Goal: Task Accomplishment & Management: Use online tool/utility

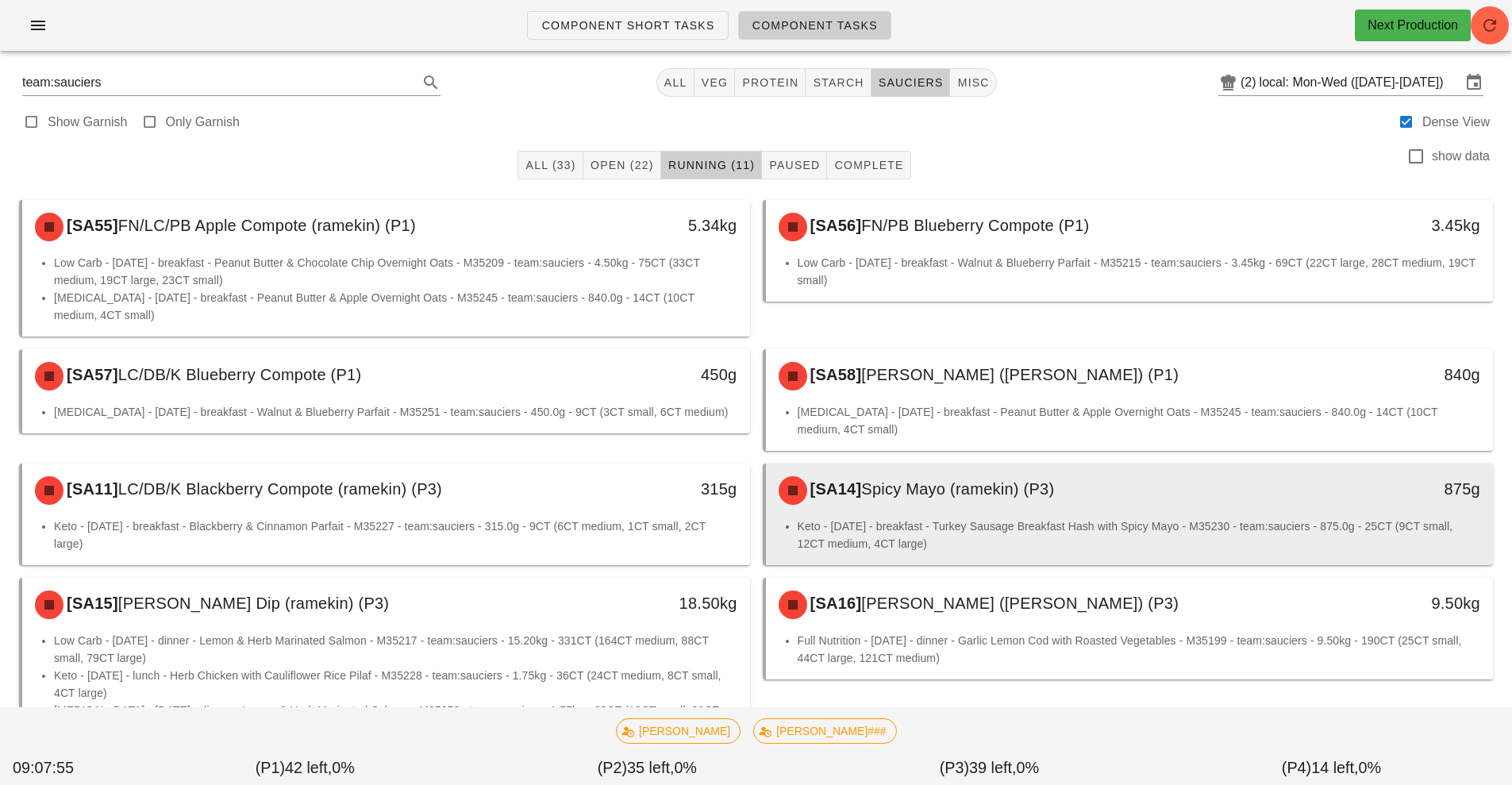
click at [1034, 526] on li "Keto - [DATE] - breakfast - Turkey Sausage Breakfast Hash with Spicy Mayo - M35…" at bounding box center [1139, 535] width 683 height 35
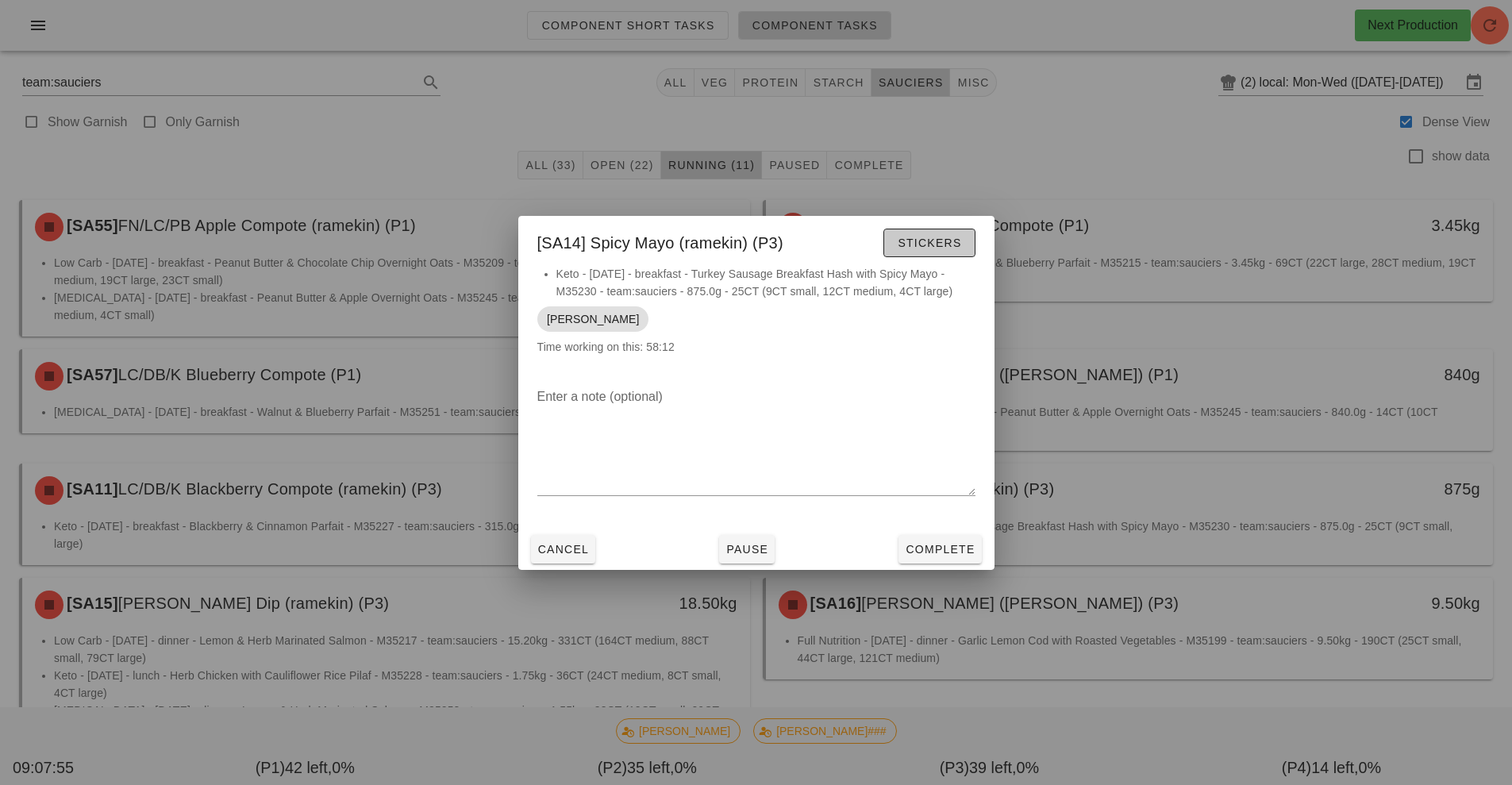
click at [928, 257] on button "Stickers" at bounding box center [929, 242] width 92 height 28
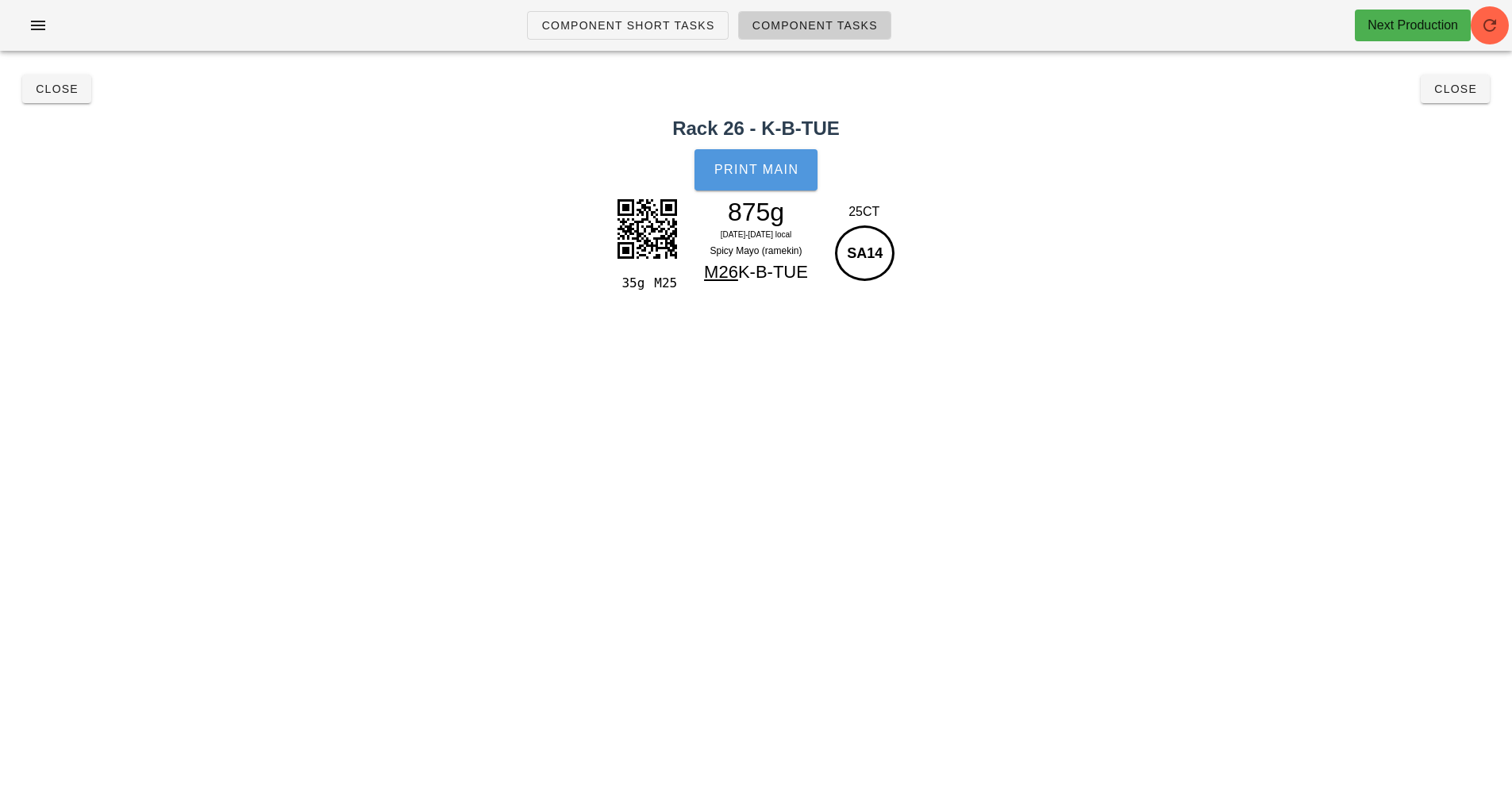
click at [785, 177] on button "Print Main" at bounding box center [755, 170] width 123 height 42
click at [1459, 91] on span "Close" at bounding box center [1455, 88] width 43 height 12
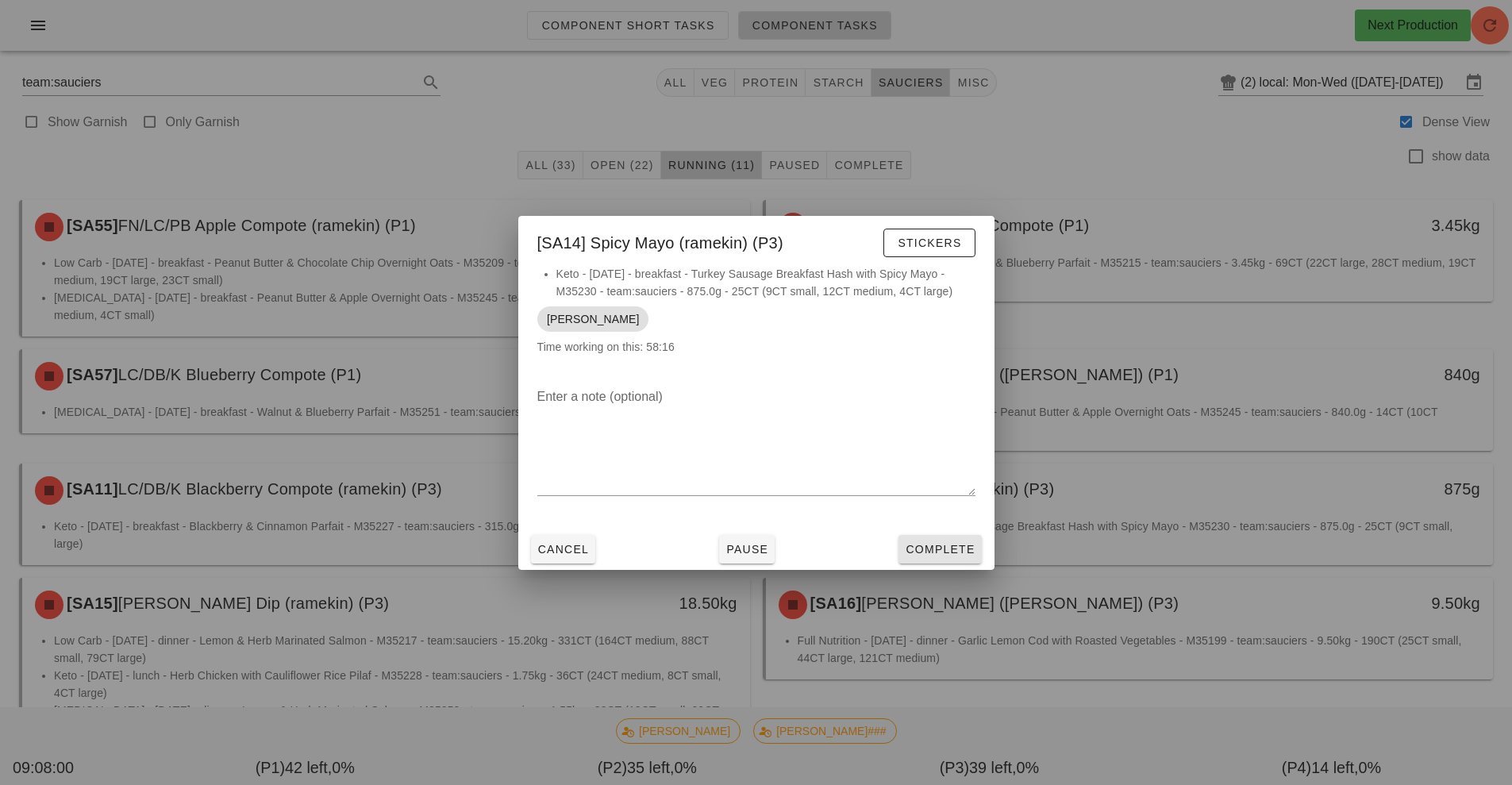
click at [953, 551] on span "Complete" at bounding box center [939, 548] width 70 height 12
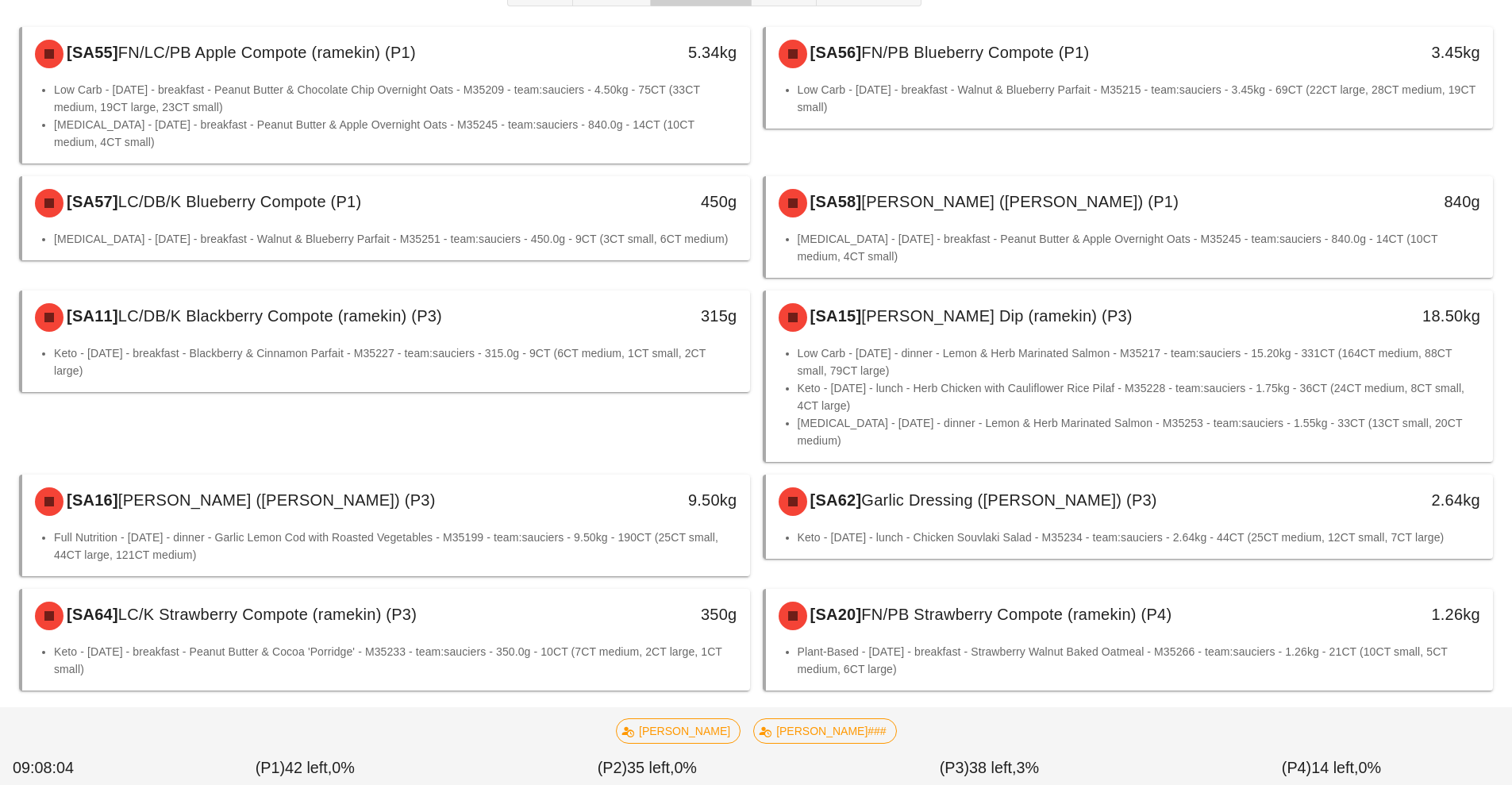
scroll to position [174, 0]
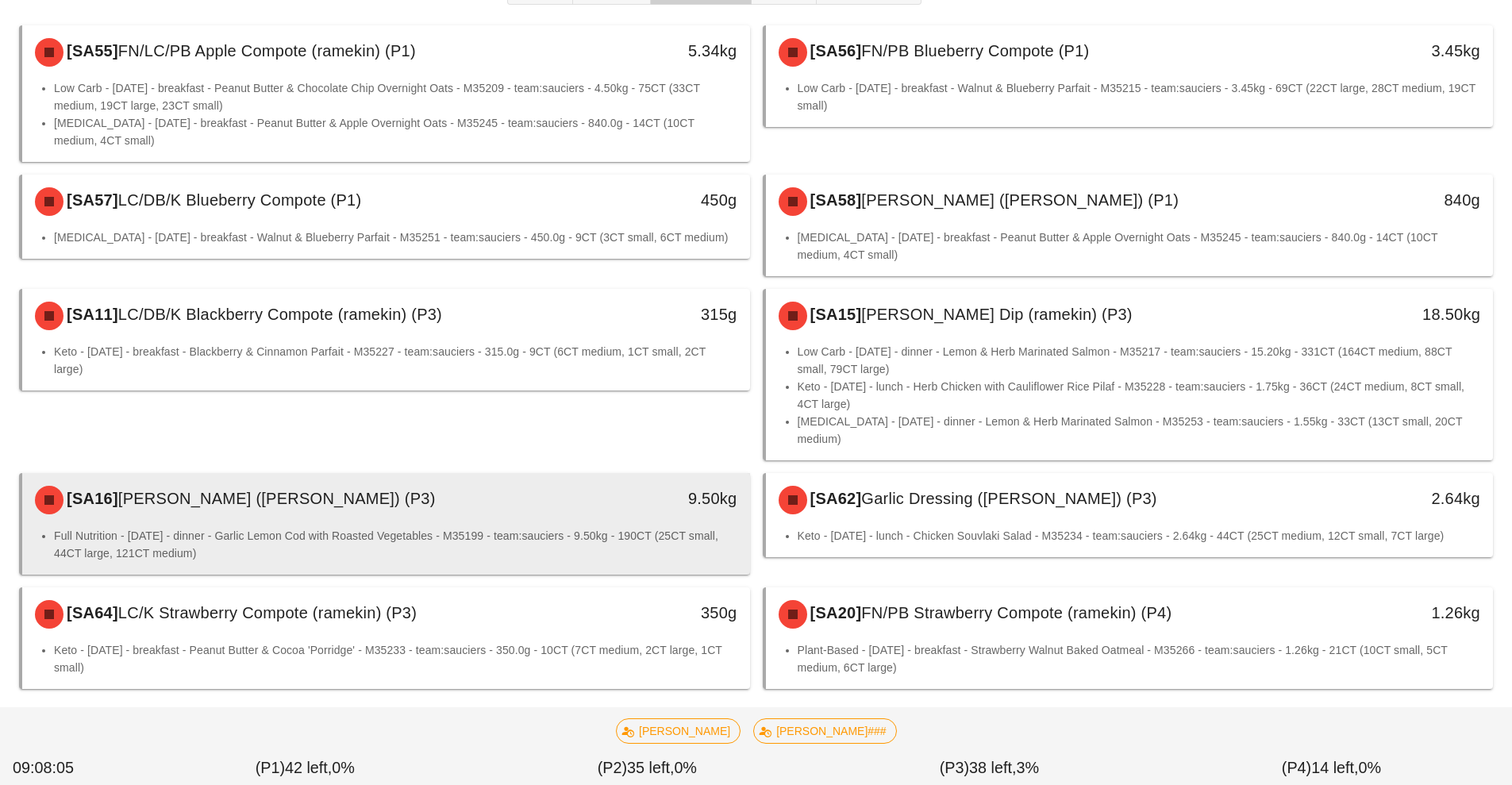
click at [720, 538] on li "Full Nutrition - Wednesday - dinner - Garlic Lemon Cod with Roasted Vegetables …" at bounding box center [396, 544] width 683 height 35
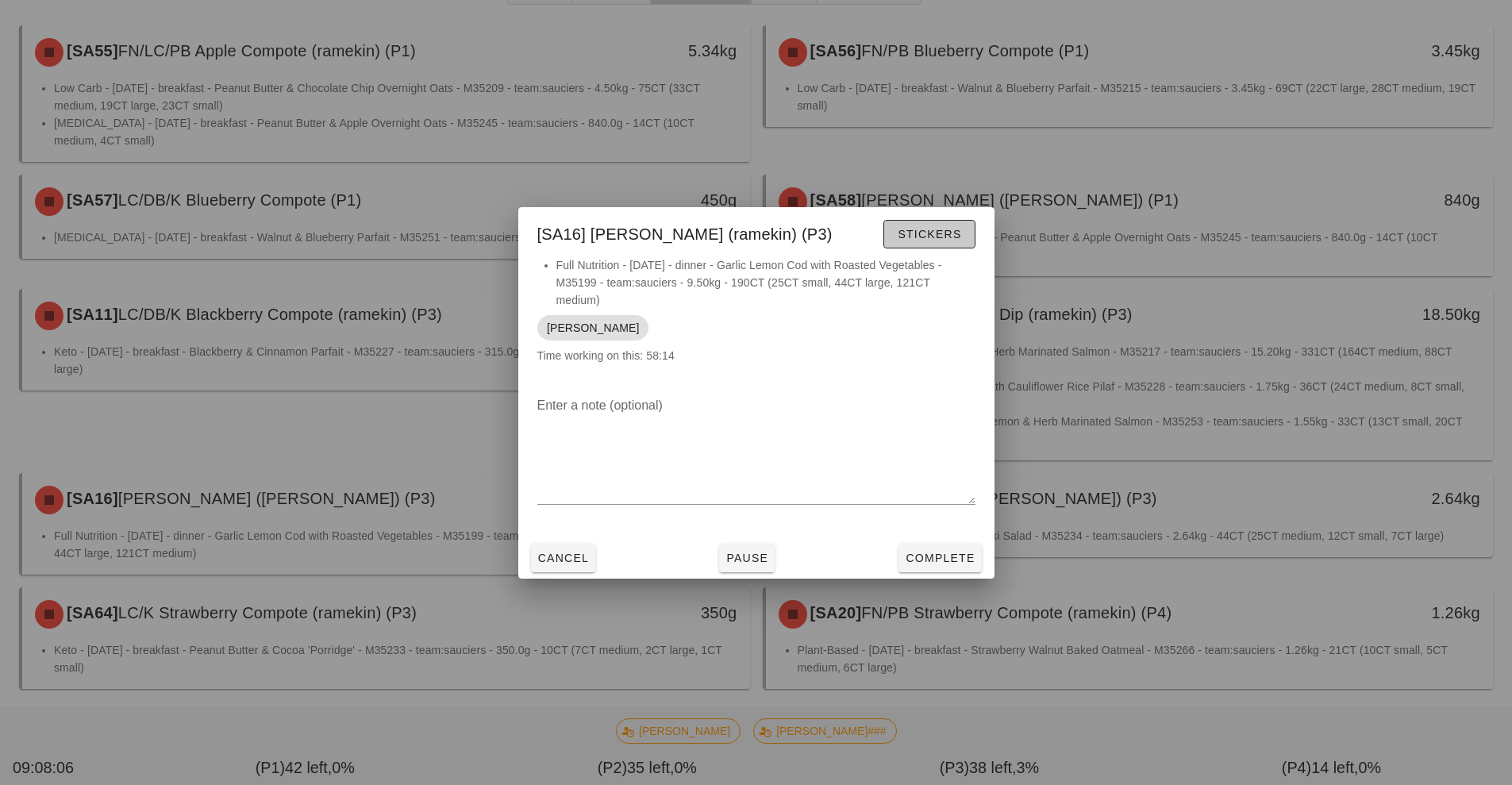
click at [966, 232] on button "Stickers" at bounding box center [929, 234] width 92 height 28
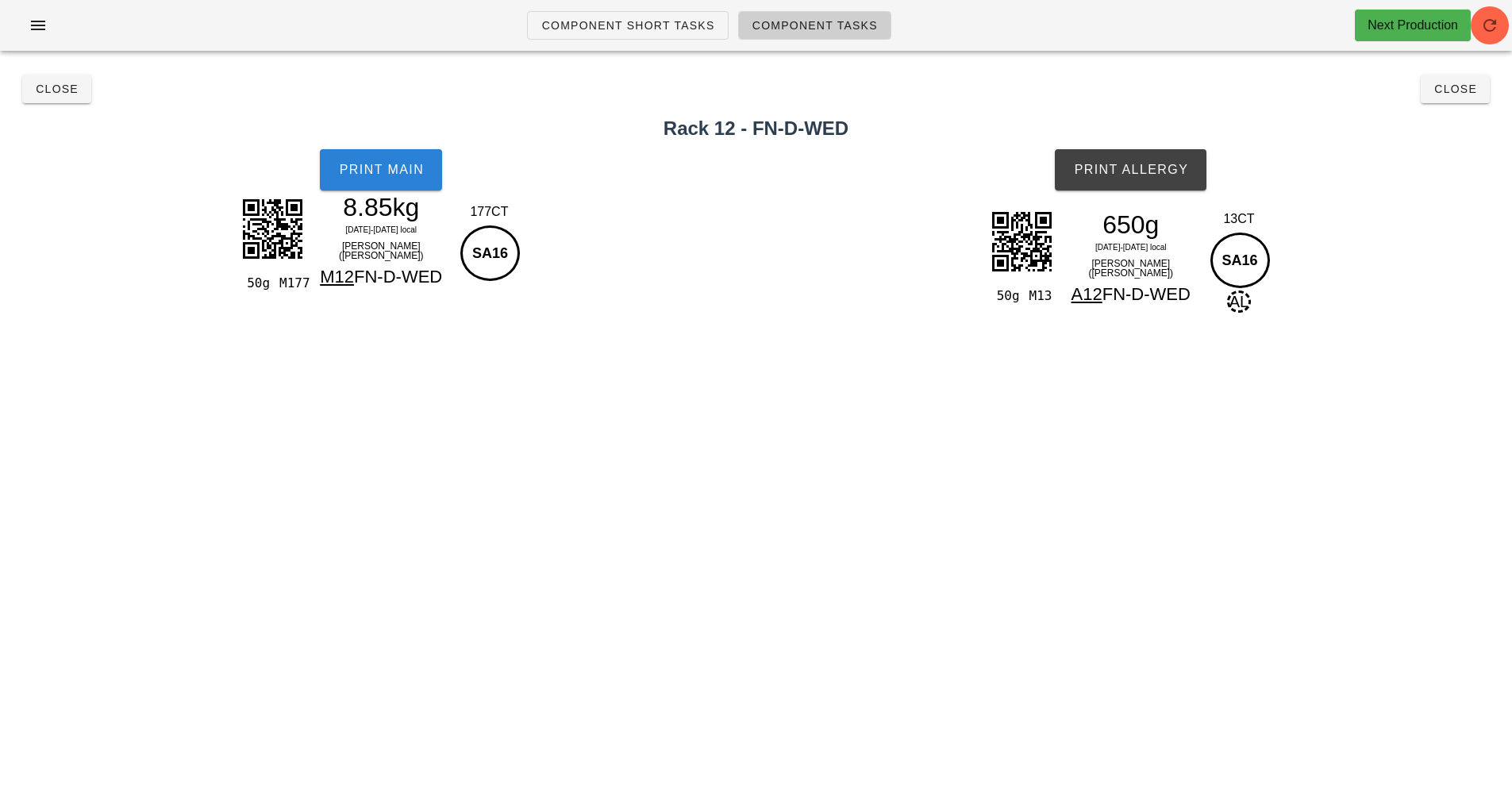
click at [428, 170] on button "Print Main" at bounding box center [381, 170] width 123 height 42
click at [1162, 177] on button "Print Allergy" at bounding box center [1130, 170] width 152 height 42
click at [1466, 97] on button "Close" at bounding box center [1454, 89] width 69 height 28
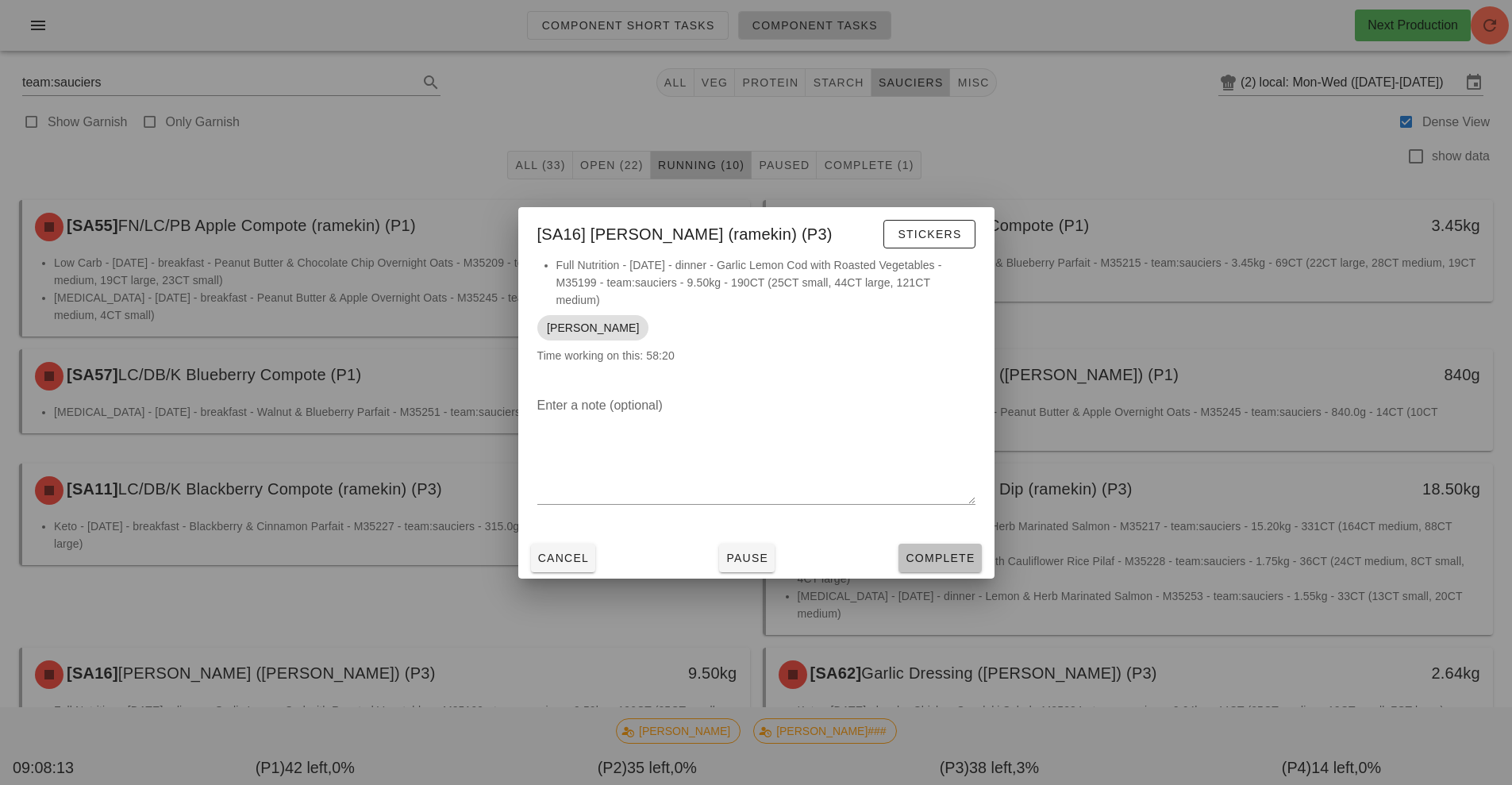
click at [964, 552] on span "Complete" at bounding box center [939, 558] width 70 height 12
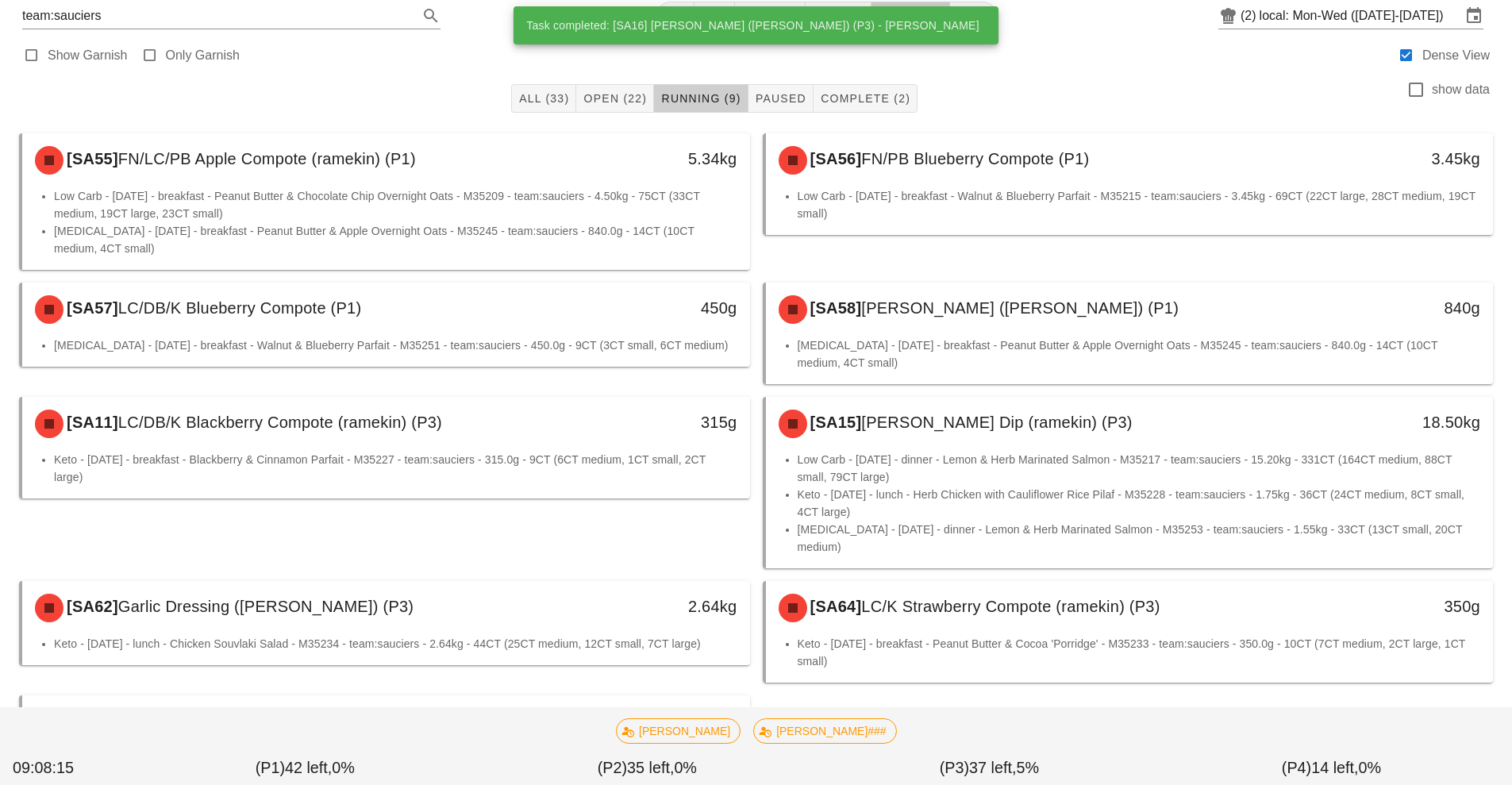
scroll to position [192, 0]
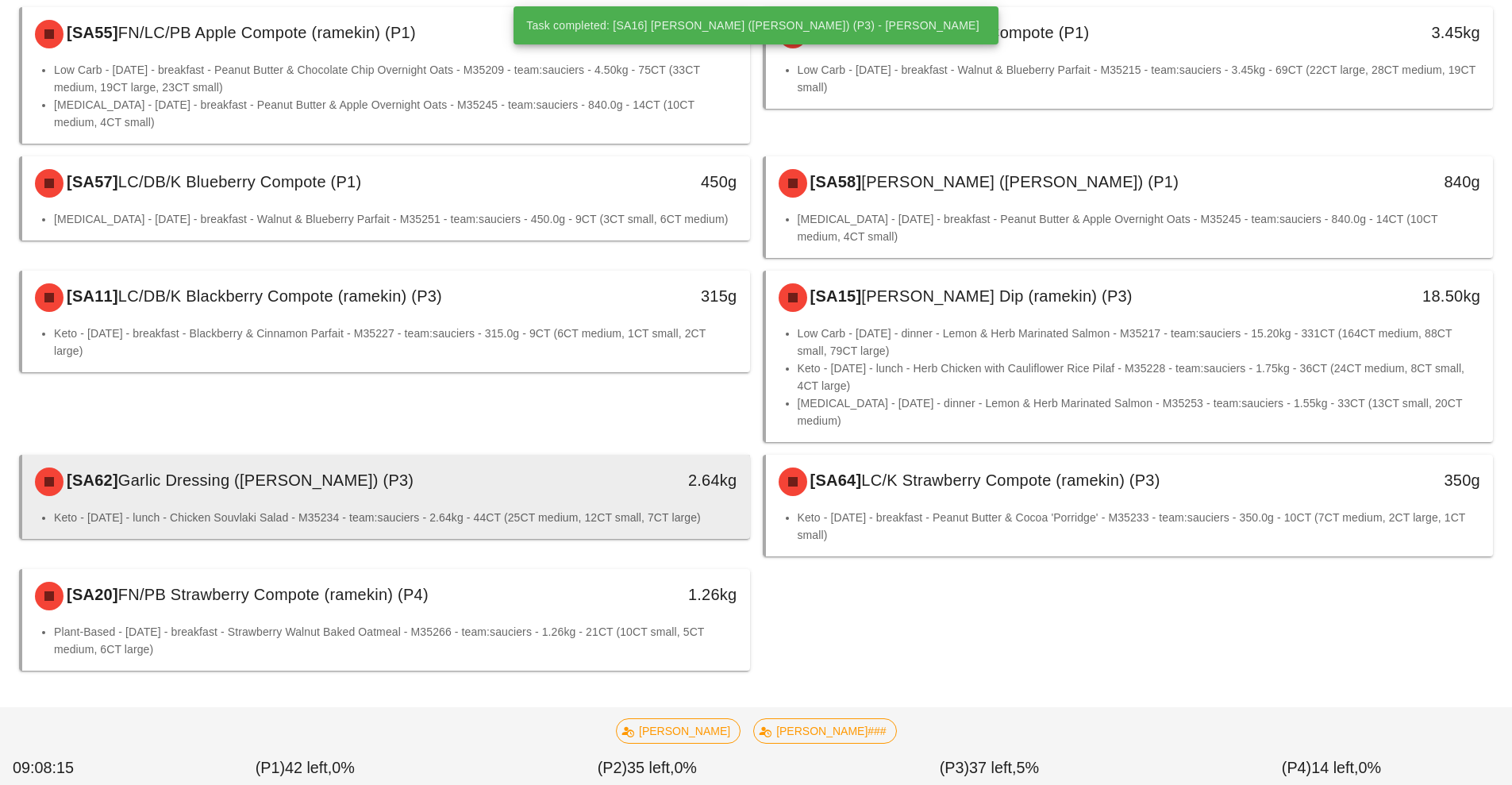
click at [594, 496] on div "2.64kg" at bounding box center [656, 481] width 180 height 48
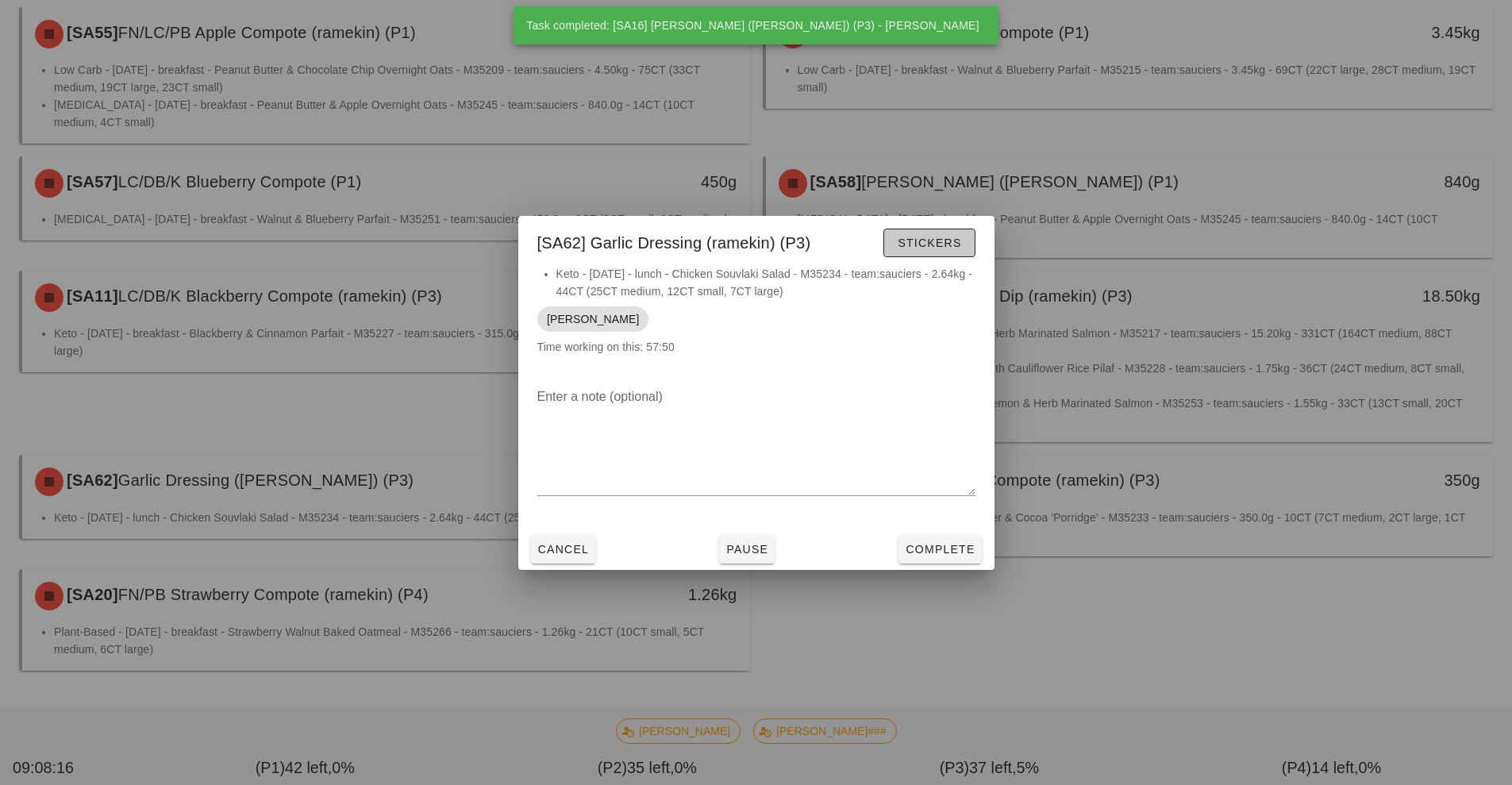
click at [939, 242] on span "Stickers" at bounding box center [929, 242] width 64 height 12
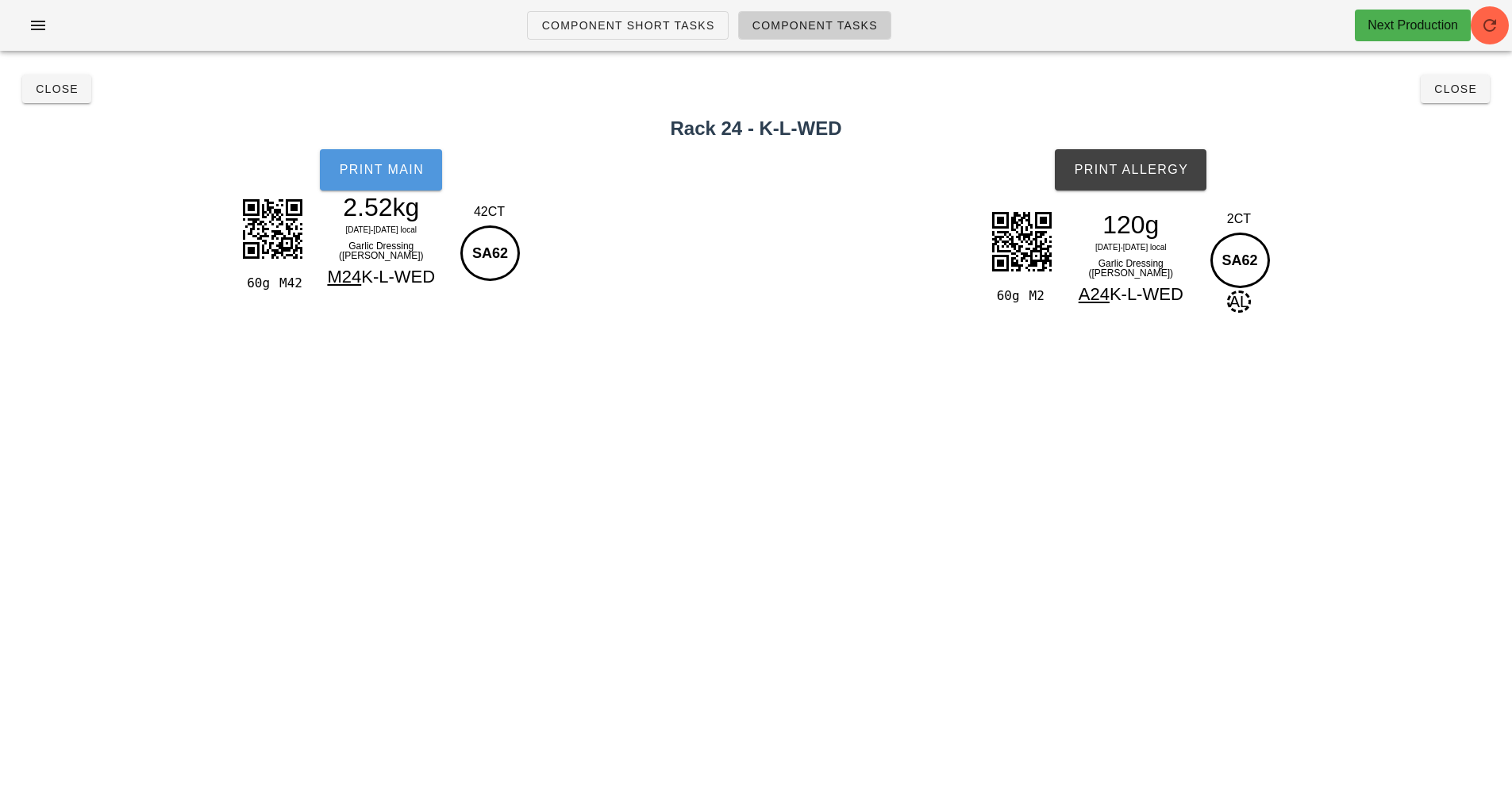
click at [407, 184] on button "Print Main" at bounding box center [381, 170] width 123 height 42
click at [1170, 158] on button "Print Allergy" at bounding box center [1130, 170] width 152 height 42
click at [1459, 91] on span "Close" at bounding box center [1455, 88] width 43 height 12
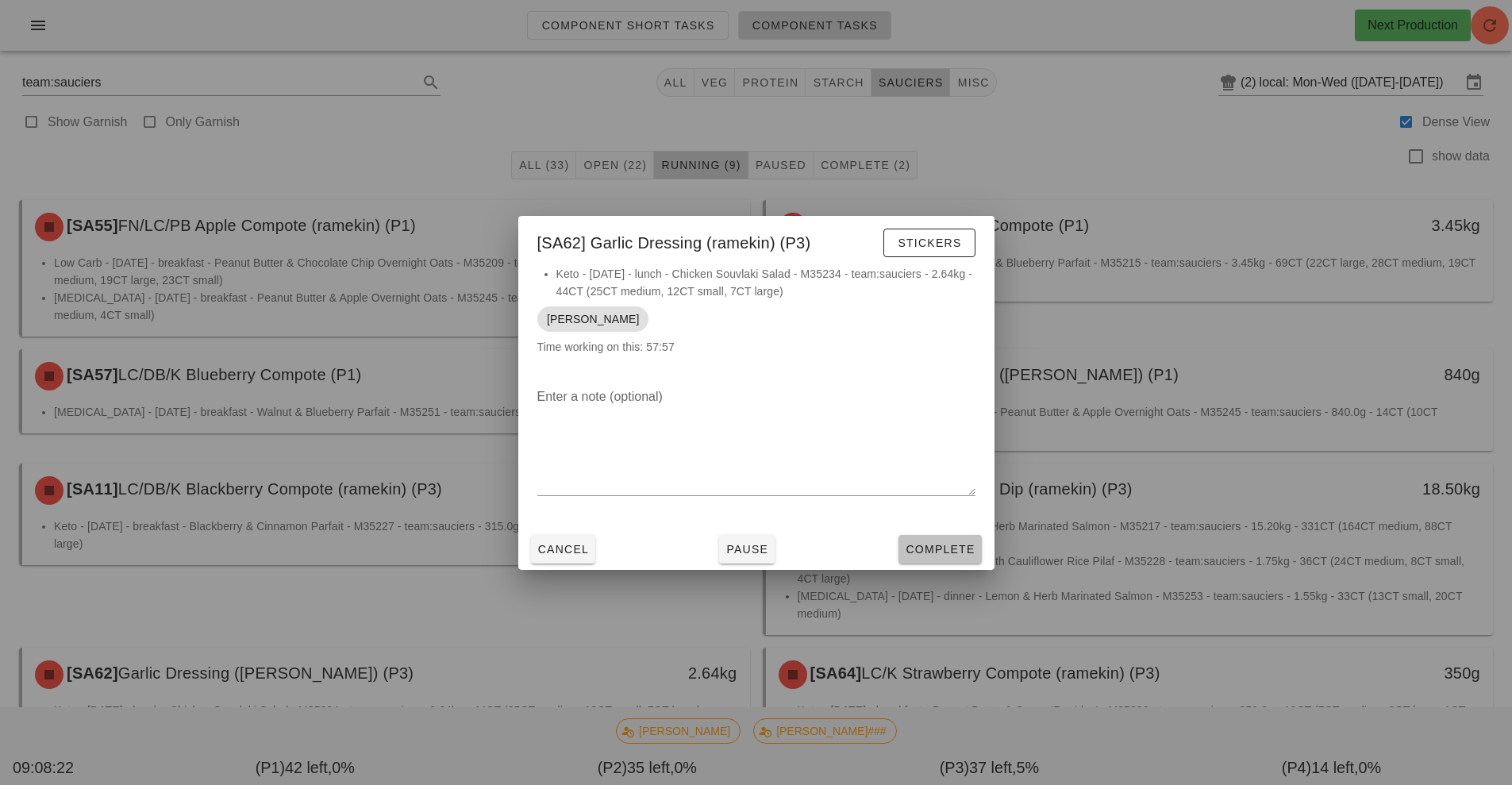
click at [976, 541] on button "Complete" at bounding box center [939, 549] width 83 height 28
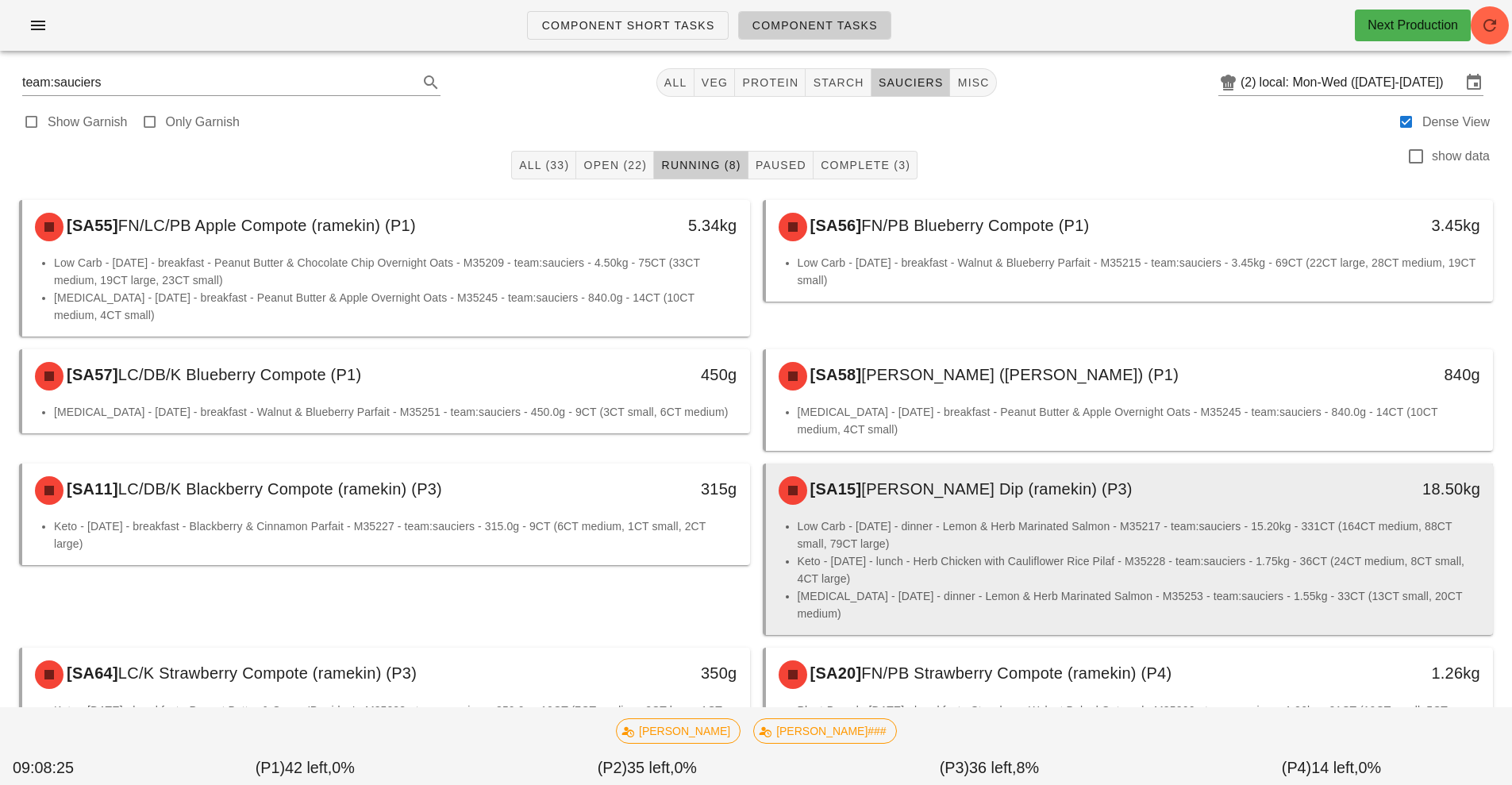
click at [1051, 552] on li "Keto - Monday - lunch - Herb Chicken with Cauliflower Rice Pilaf - M35228 - tea…" at bounding box center [1139, 570] width 683 height 35
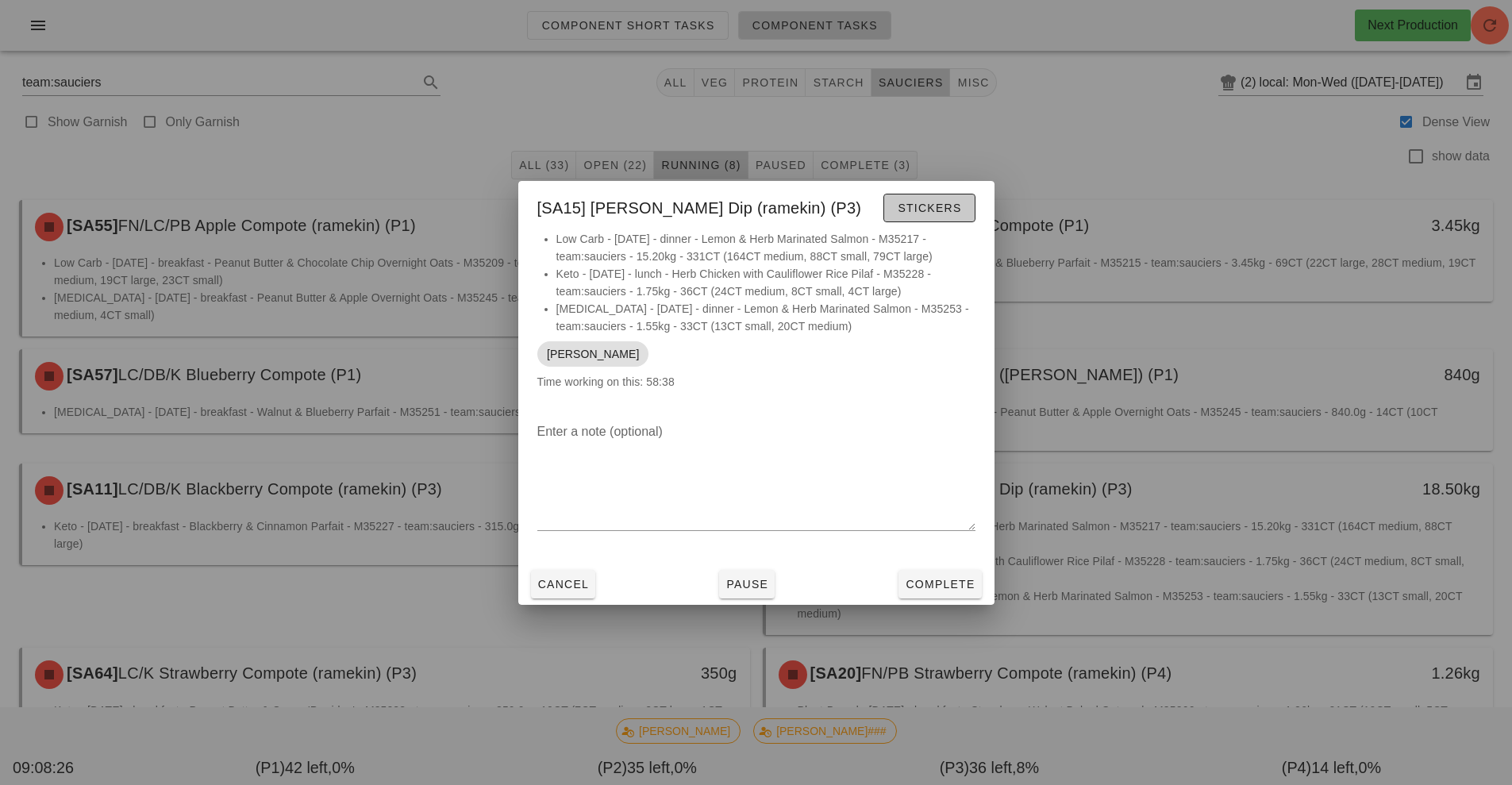
click at [930, 218] on button "Stickers" at bounding box center [929, 208] width 92 height 28
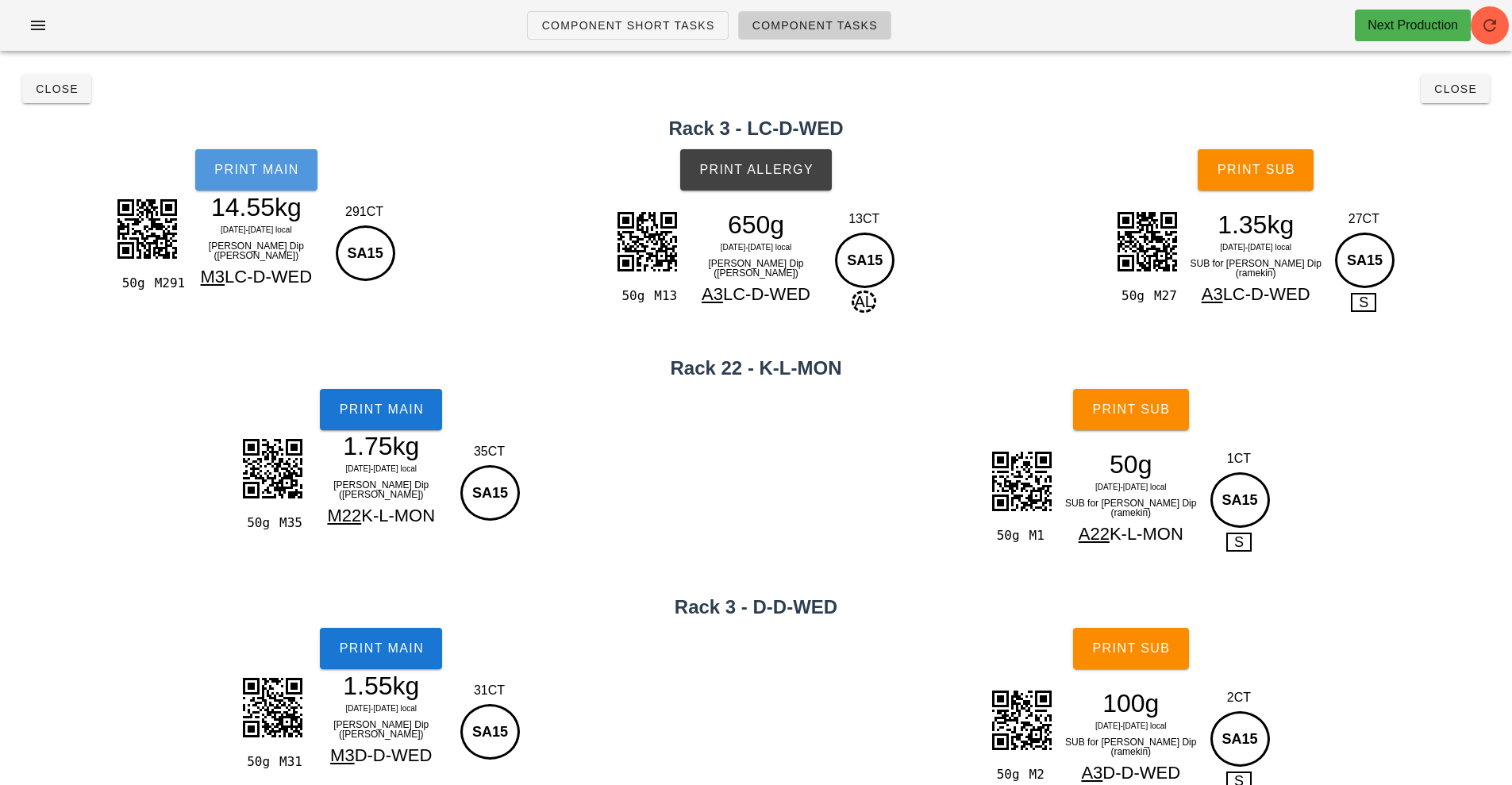
click at [268, 173] on span "Print Main" at bounding box center [256, 169] width 86 height 14
click at [387, 412] on span "Print Main" at bounding box center [381, 409] width 86 height 14
click at [410, 645] on span "Print Main" at bounding box center [381, 648] width 86 height 14
click at [785, 177] on button "Print Allergy" at bounding box center [756, 170] width 152 height 42
click at [1271, 177] on button "Print Sub" at bounding box center [1255, 170] width 116 height 42
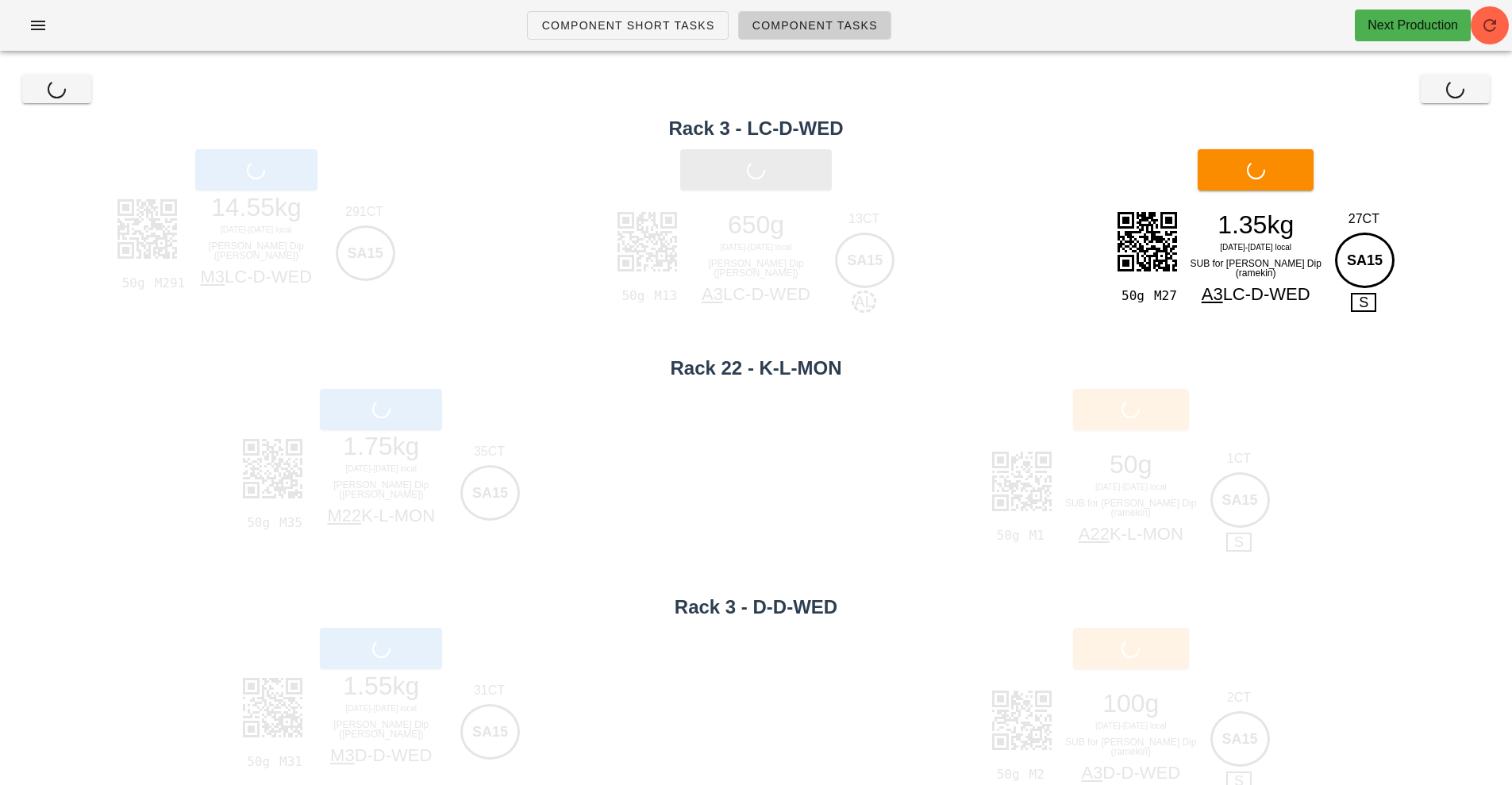
click at [1137, 407] on div "Print Sub" at bounding box center [1131, 409] width 763 height 60
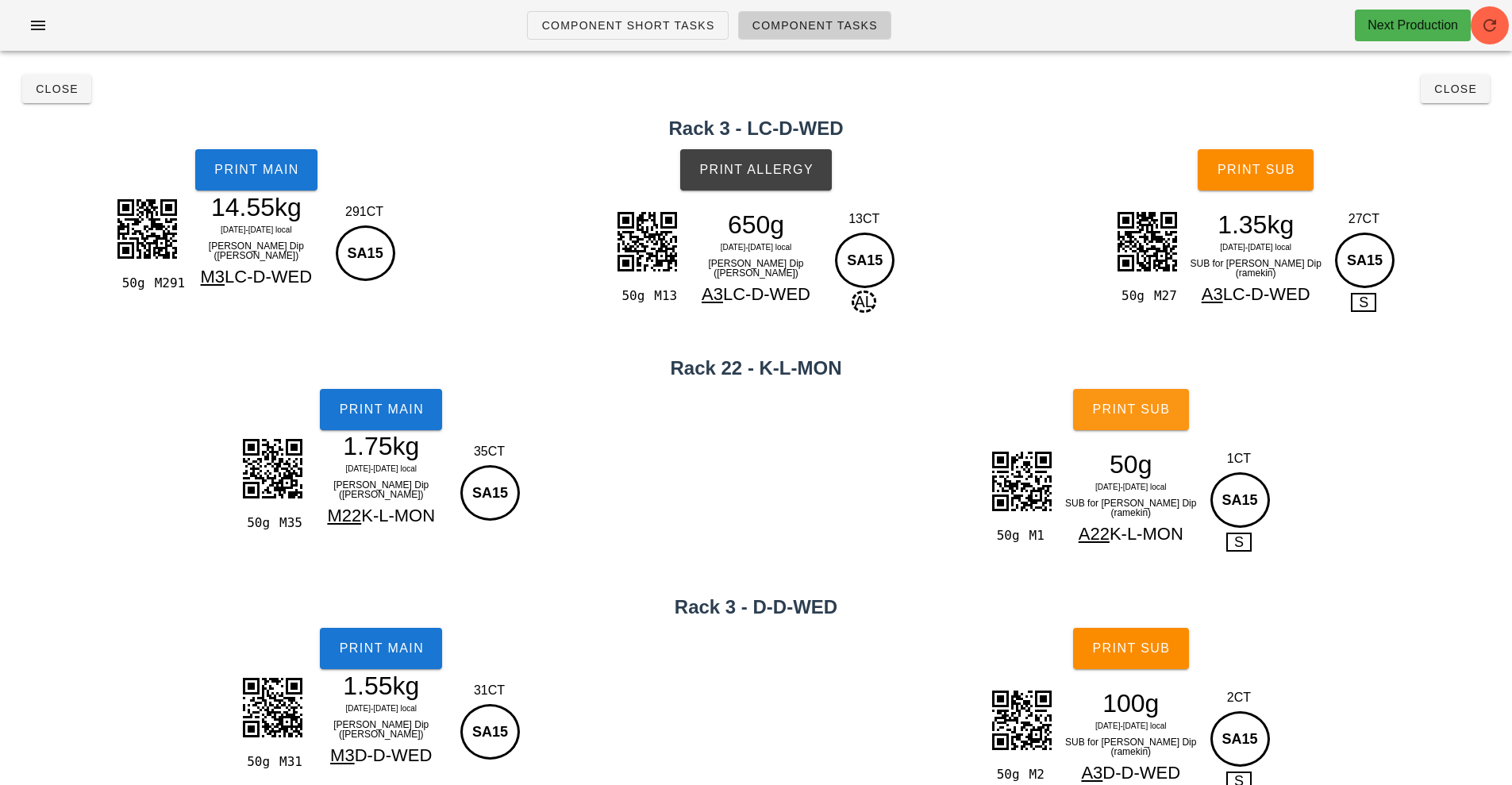
click at [1154, 416] on span "Print Sub" at bounding box center [1130, 409] width 78 height 14
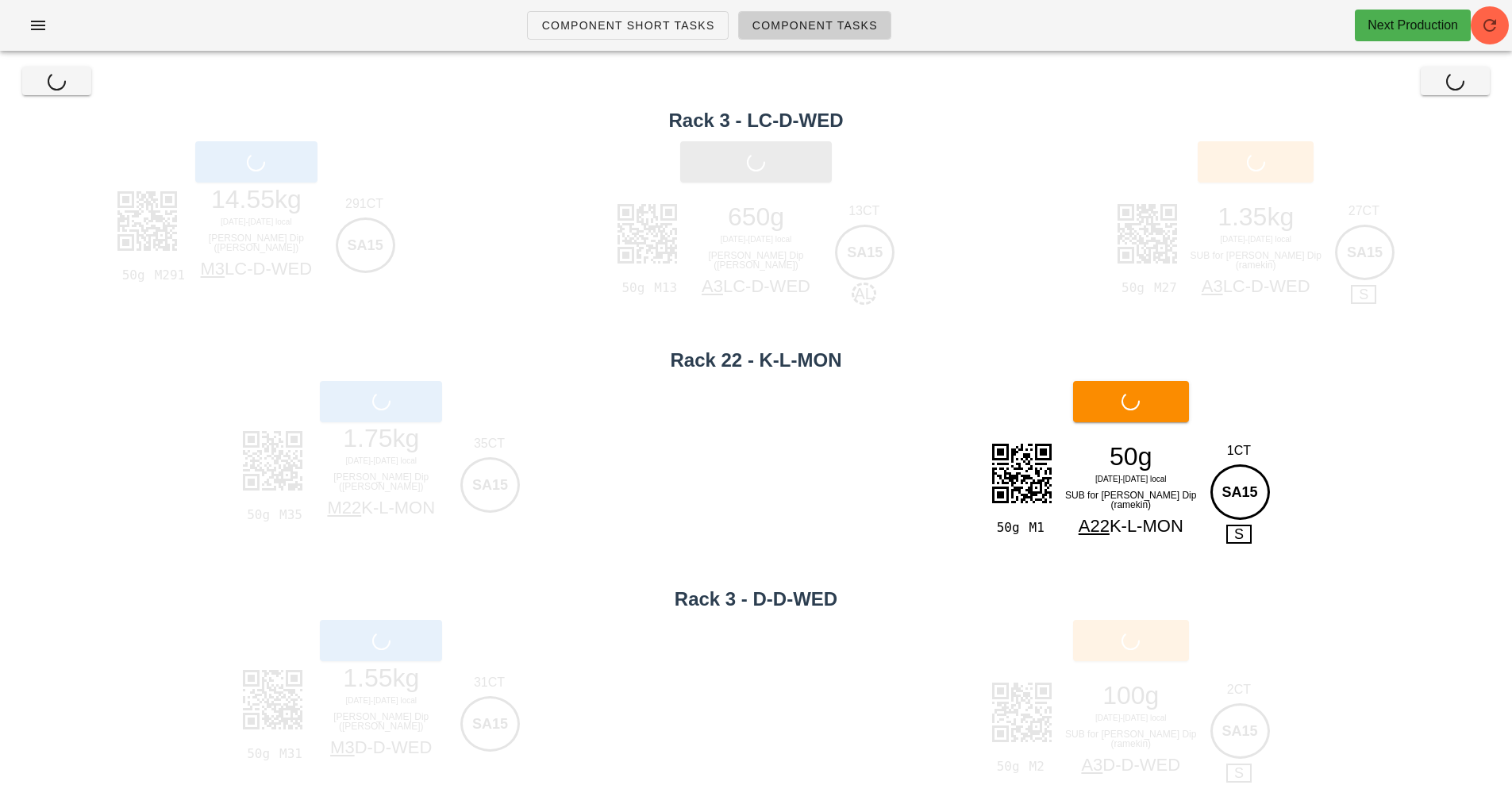
scroll to position [42, 0]
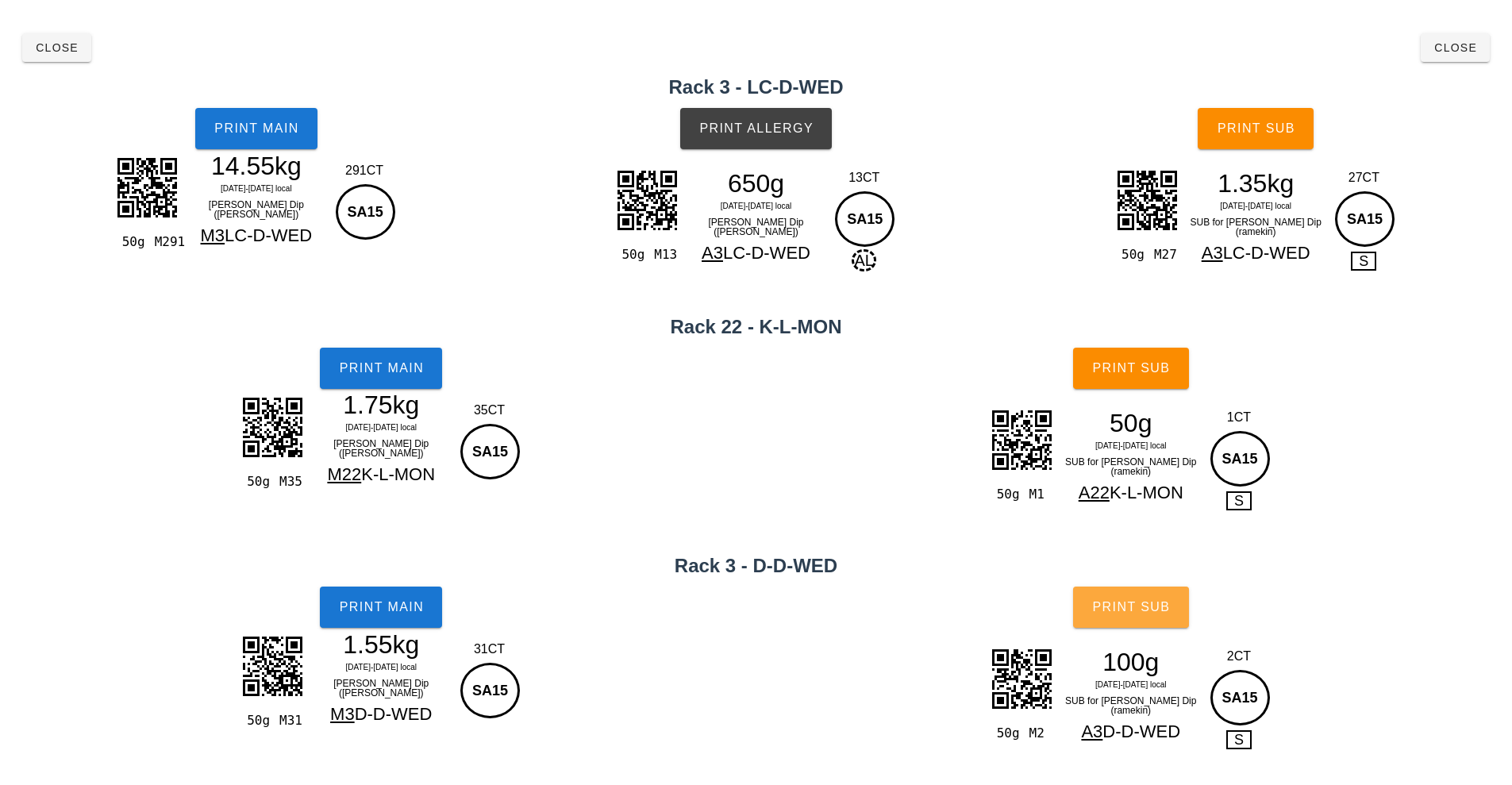
click at [1147, 620] on button "Print Sub" at bounding box center [1130, 608] width 116 height 42
click at [1464, 48] on span "Close" at bounding box center [1455, 48] width 43 height 12
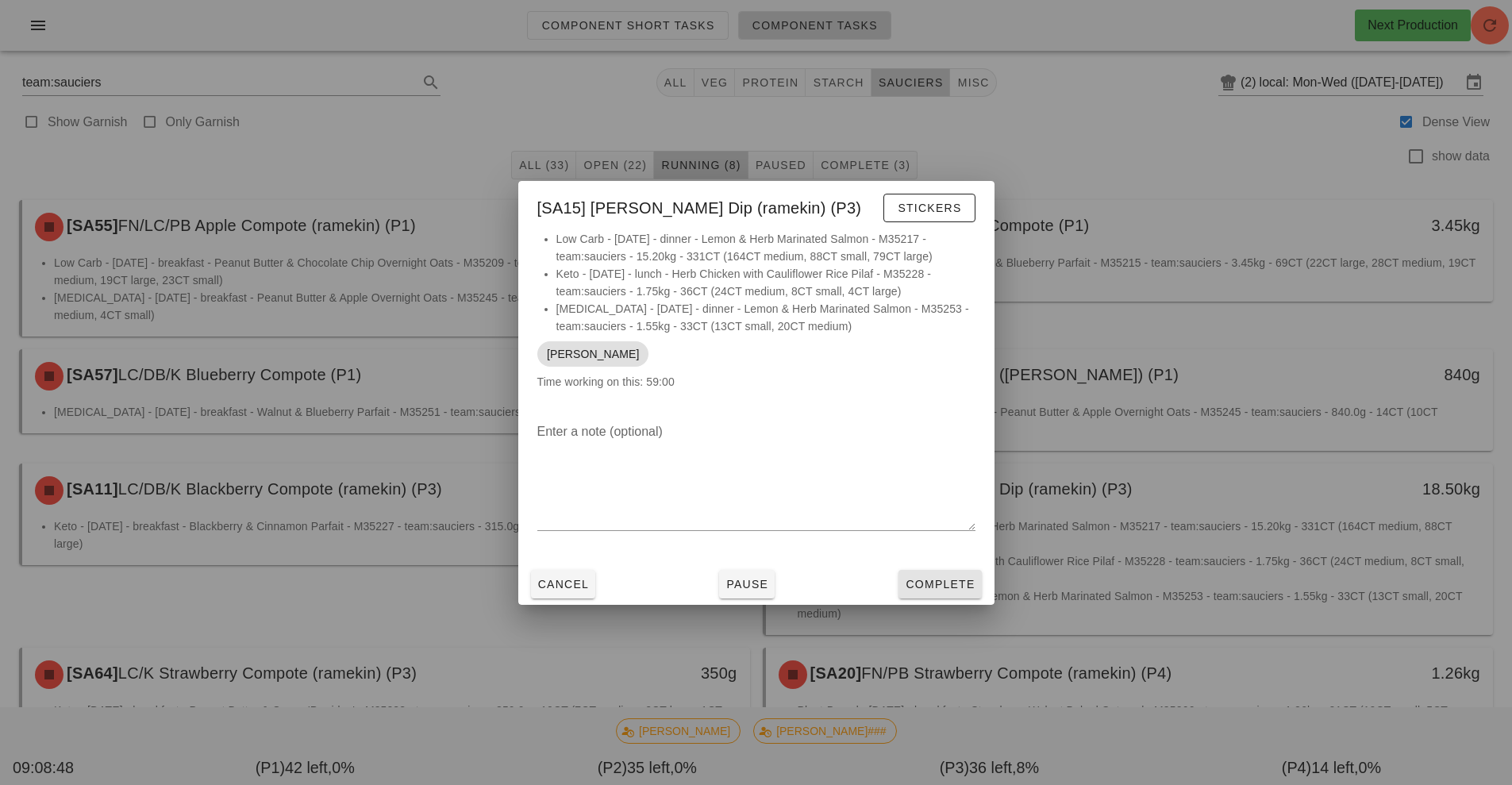
click at [962, 598] on button "Complete" at bounding box center [939, 584] width 83 height 28
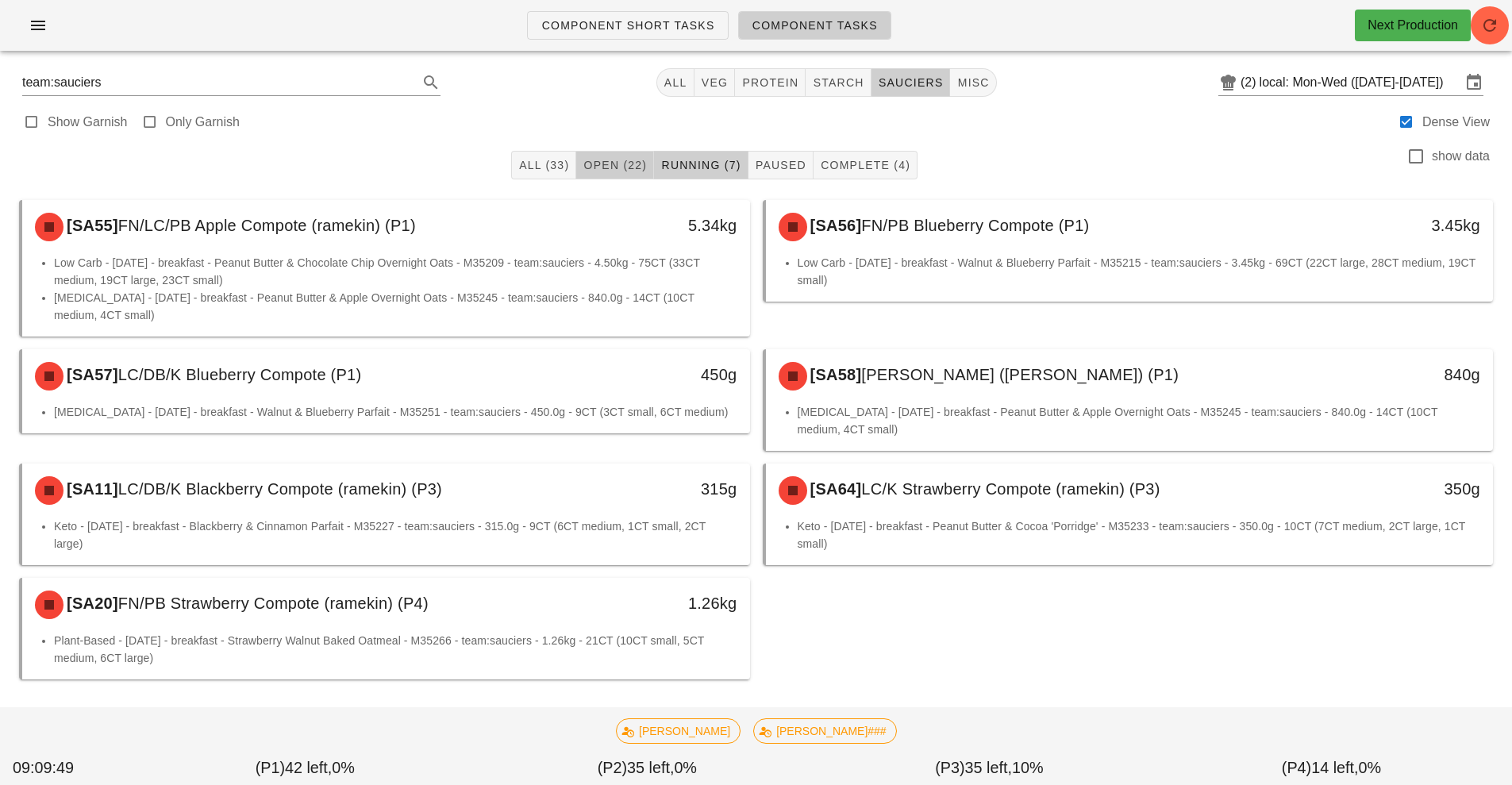
click at [608, 170] on span "Open (22)" at bounding box center [614, 164] width 64 height 12
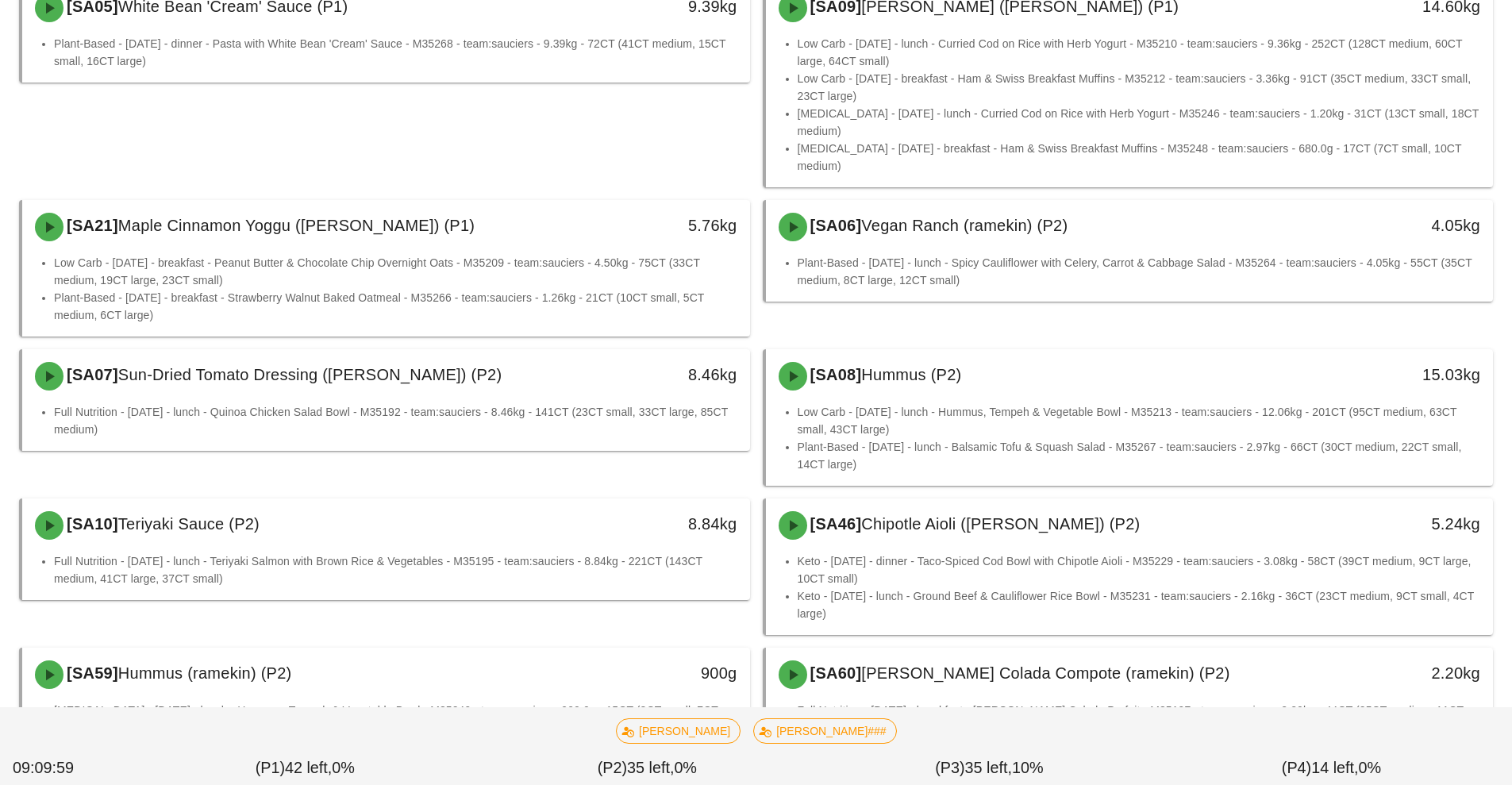
scroll to position [483, 0]
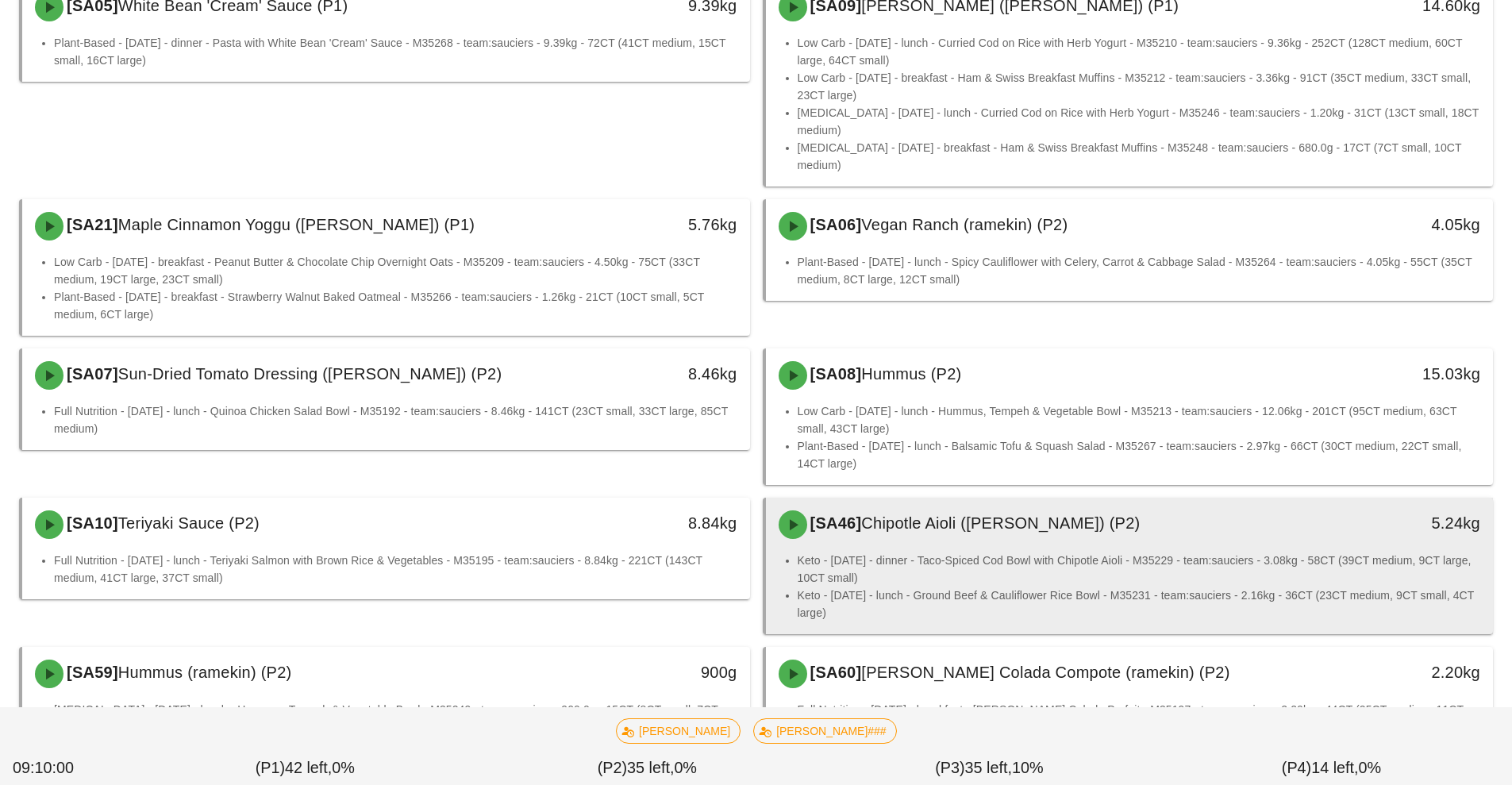
click at [1039, 559] on li "Keto - Monday - dinner - Taco-Spiced Cod Bowl with Chipotle Aioli - M35229 - te…" at bounding box center [1139, 569] width 683 height 35
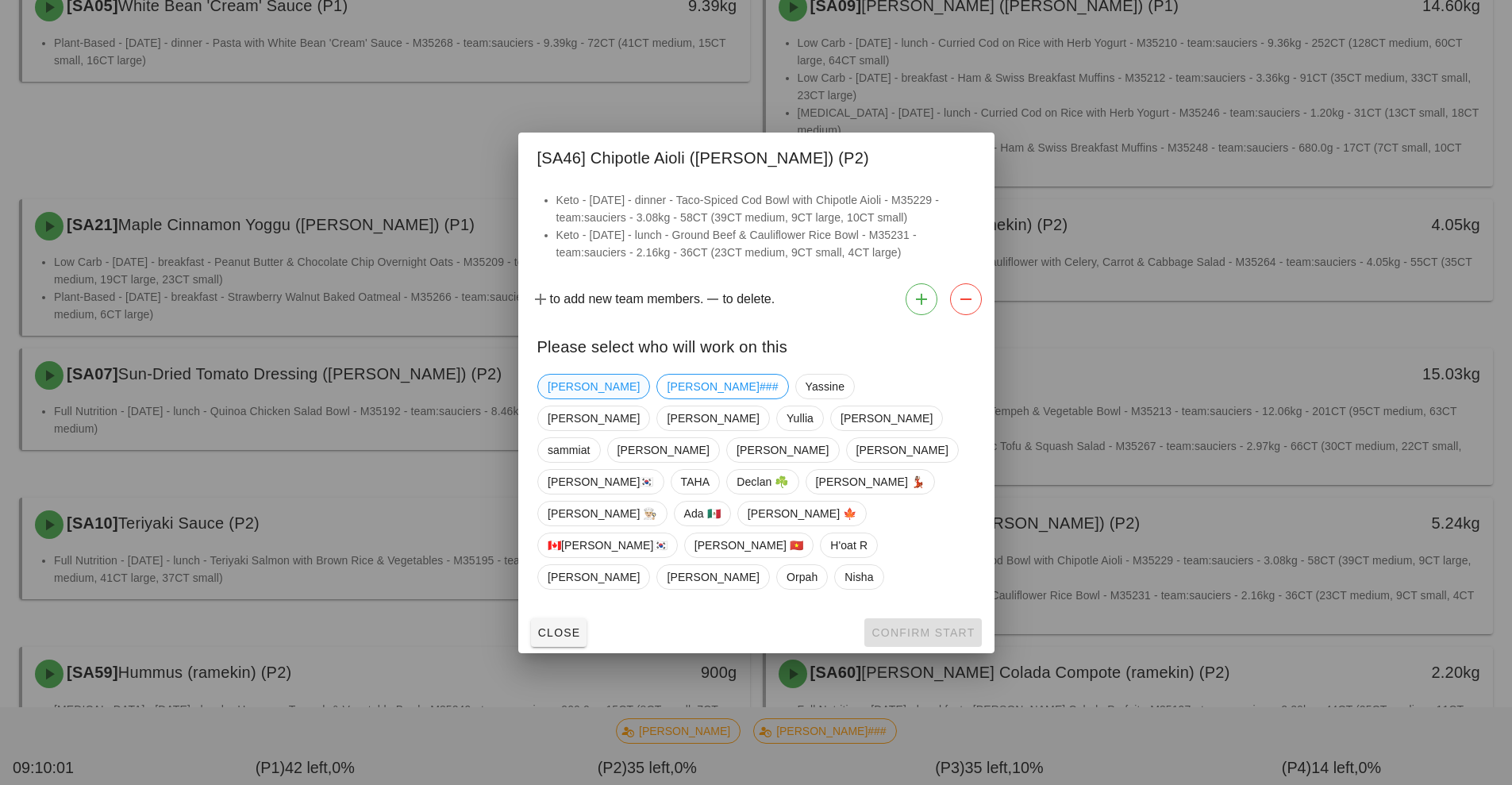
click at [573, 398] on span "[PERSON_NAME]" at bounding box center [593, 386] width 92 height 24
click at [936, 626] on span "Confirm Start" at bounding box center [923, 632] width 104 height 12
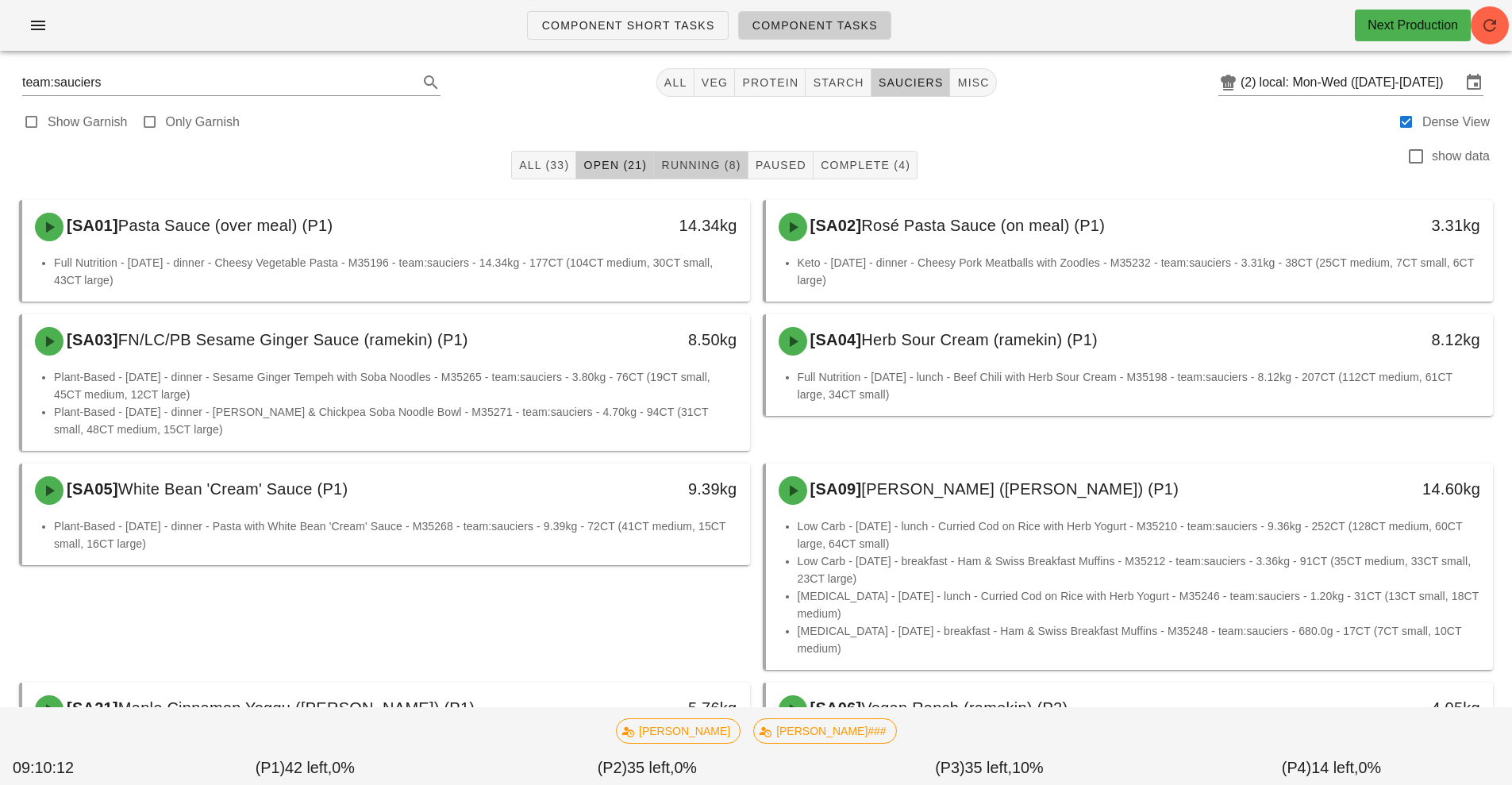
click at [704, 166] on span "Running (8)" at bounding box center [700, 164] width 80 height 12
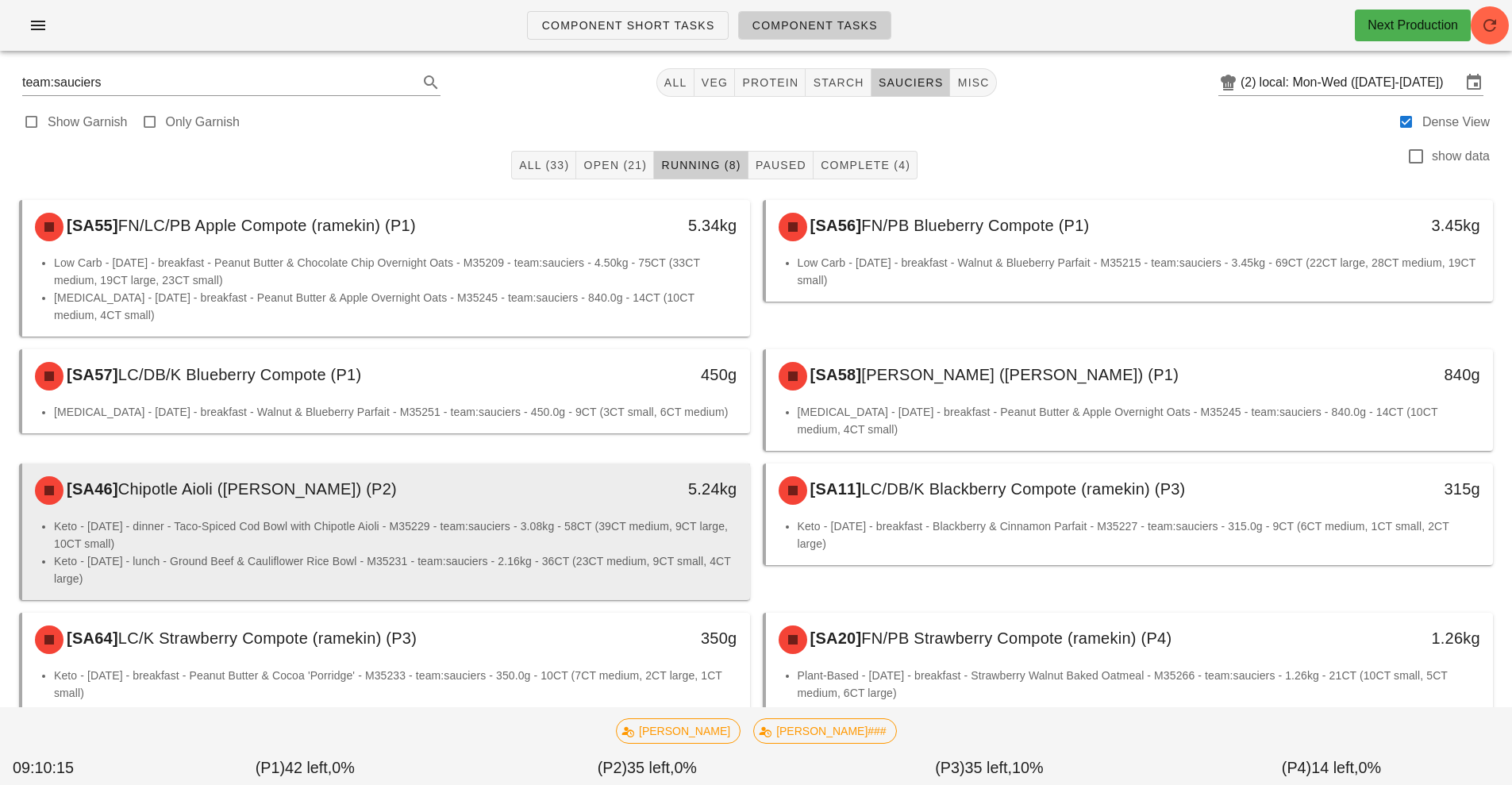
click at [680, 525] on li "Keto - Monday - dinner - Taco-Spiced Cod Bowl with Chipotle Aioli - M35229 - te…" at bounding box center [396, 535] width 683 height 35
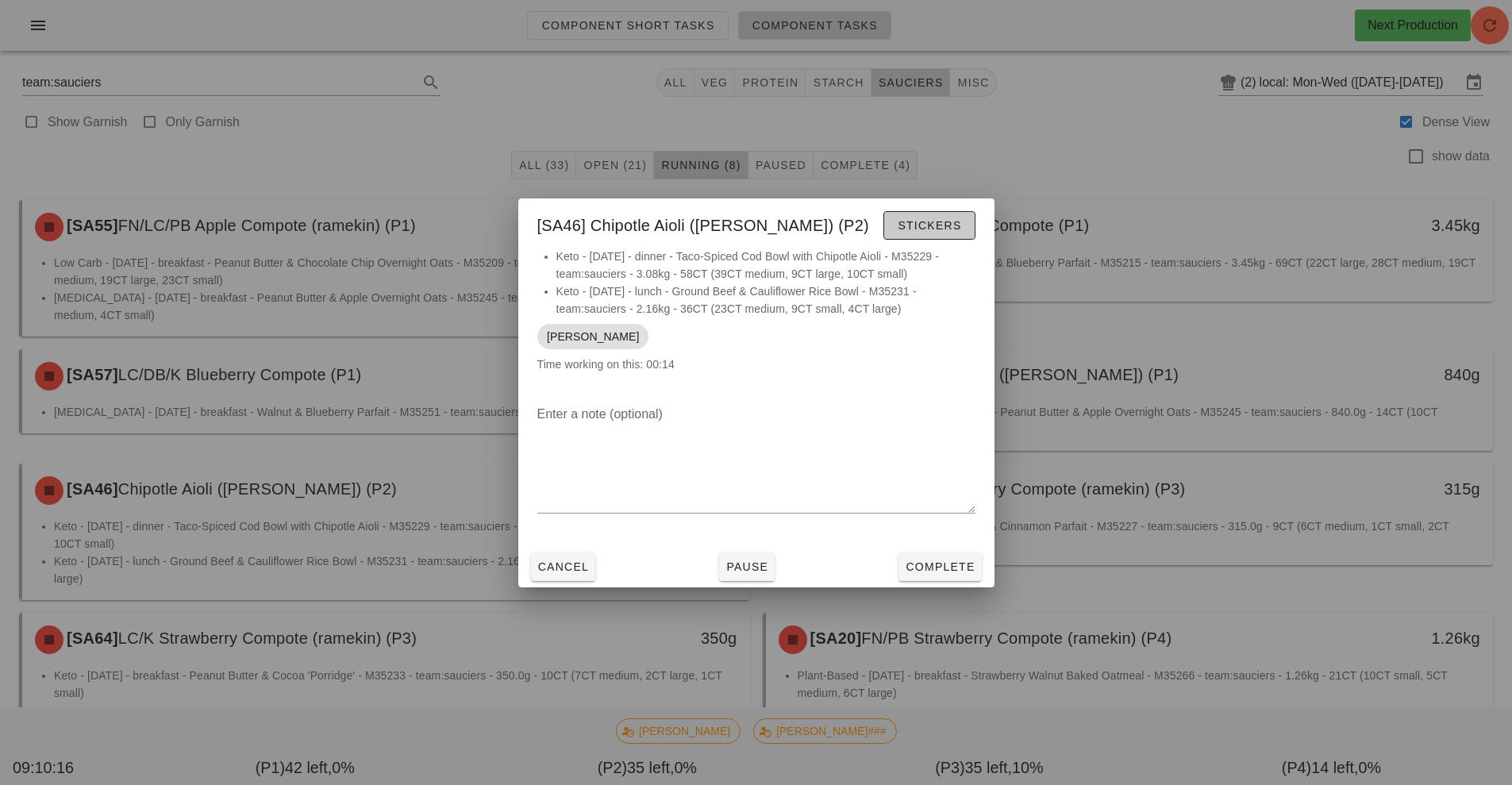
click at [928, 239] on button "Stickers" at bounding box center [929, 225] width 92 height 28
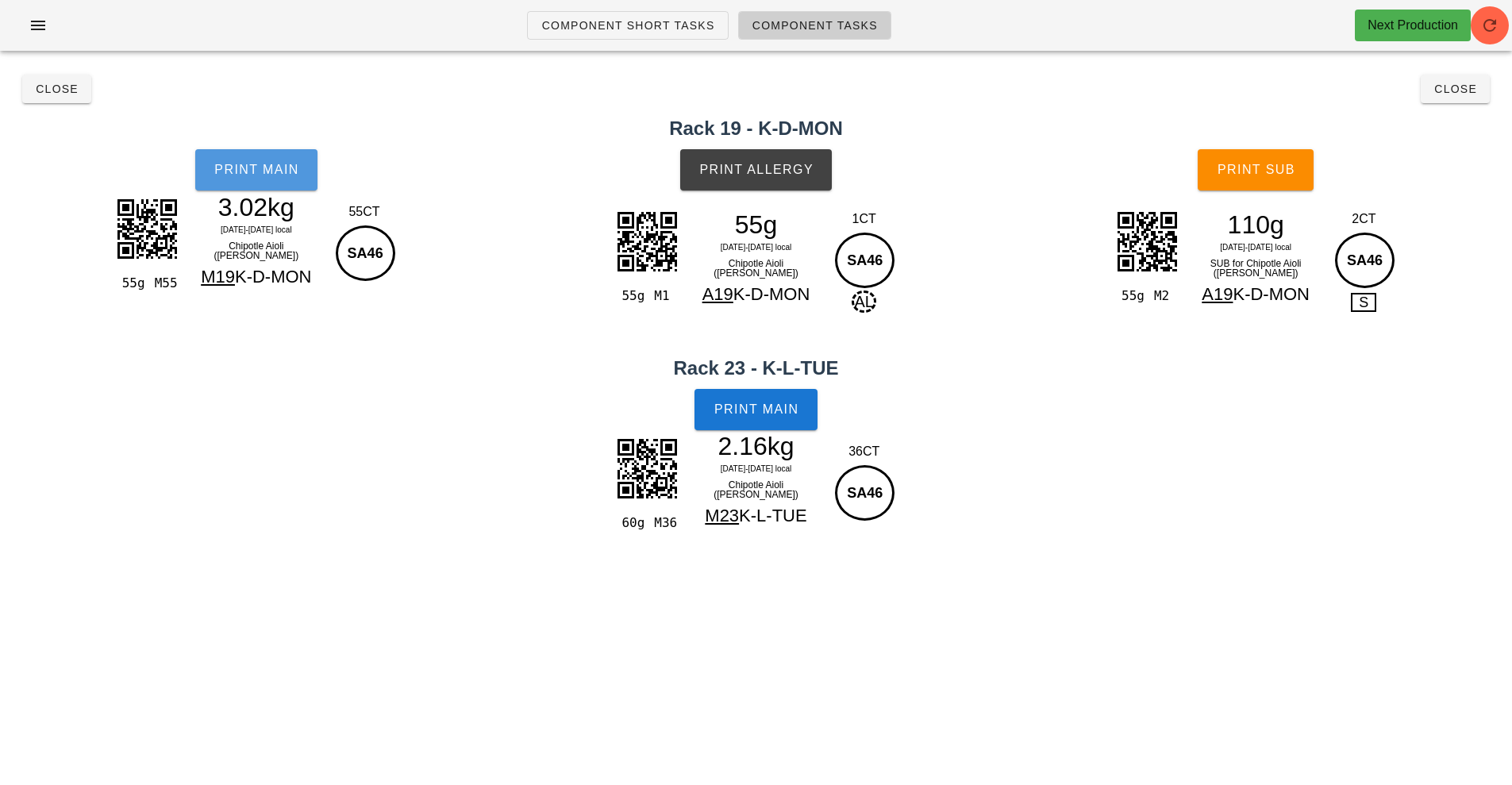
click at [279, 178] on button "Print Main" at bounding box center [256, 170] width 123 height 42
click at [768, 212] on div "55g M1 55g Mo 25-We 27 Aug local Chipotle Aioli (ramekin) A19 K-D-MON 1CT SA46 …" at bounding box center [756, 260] width 288 height 107
click at [809, 188] on button "Print Allergy" at bounding box center [756, 170] width 152 height 42
click at [803, 466] on div "2.16kg Mo 25-We 27 Aug local Chipotle Aioli (ramekin) M23 K-L-TUE" at bounding box center [756, 481] width 144 height 94
click at [781, 422] on button "Print Main" at bounding box center [755, 410] width 123 height 42
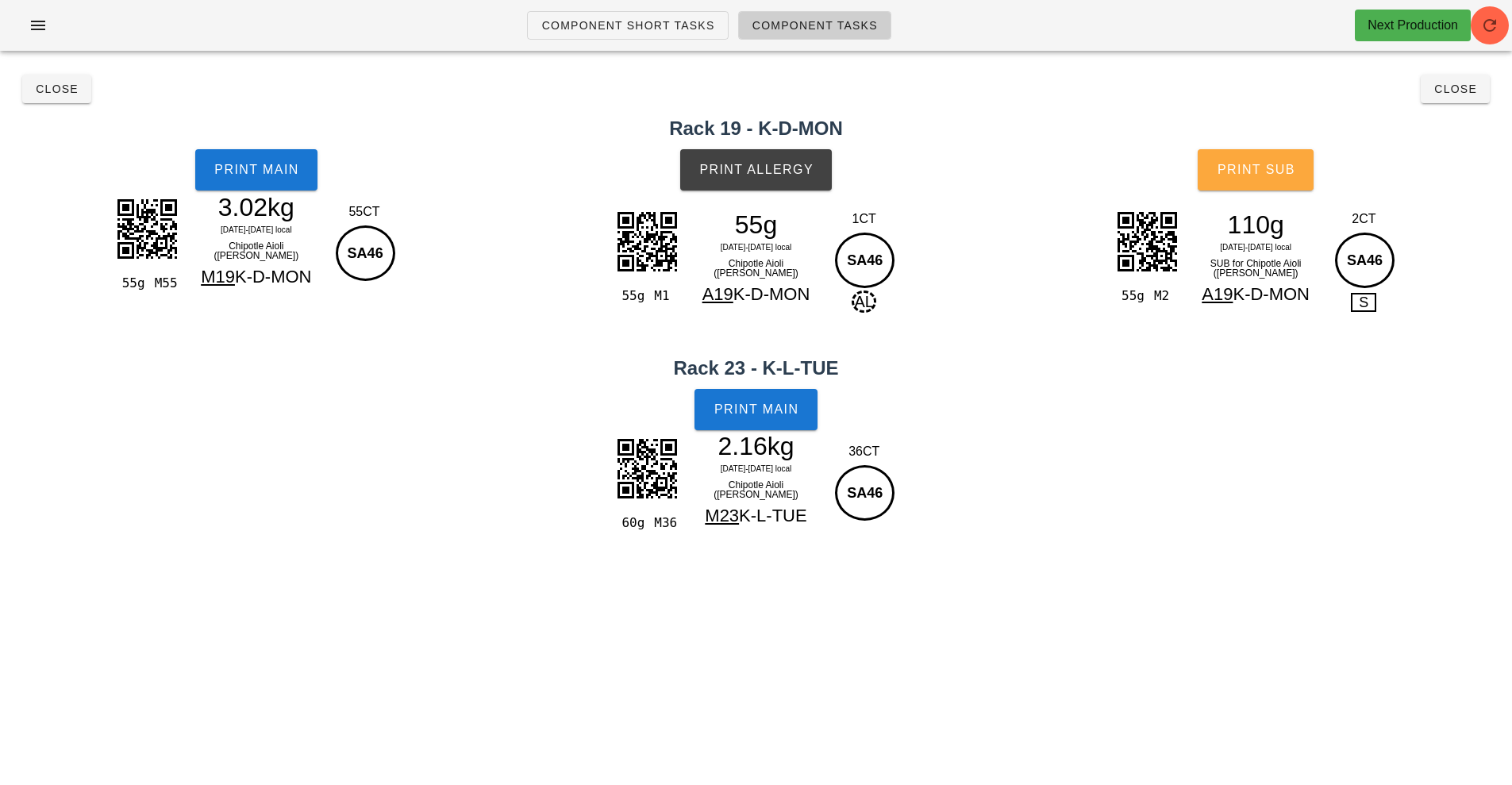
click at [1309, 159] on button "Print Sub" at bounding box center [1255, 170] width 116 height 42
click at [1471, 96] on button "Close" at bounding box center [1454, 89] width 69 height 28
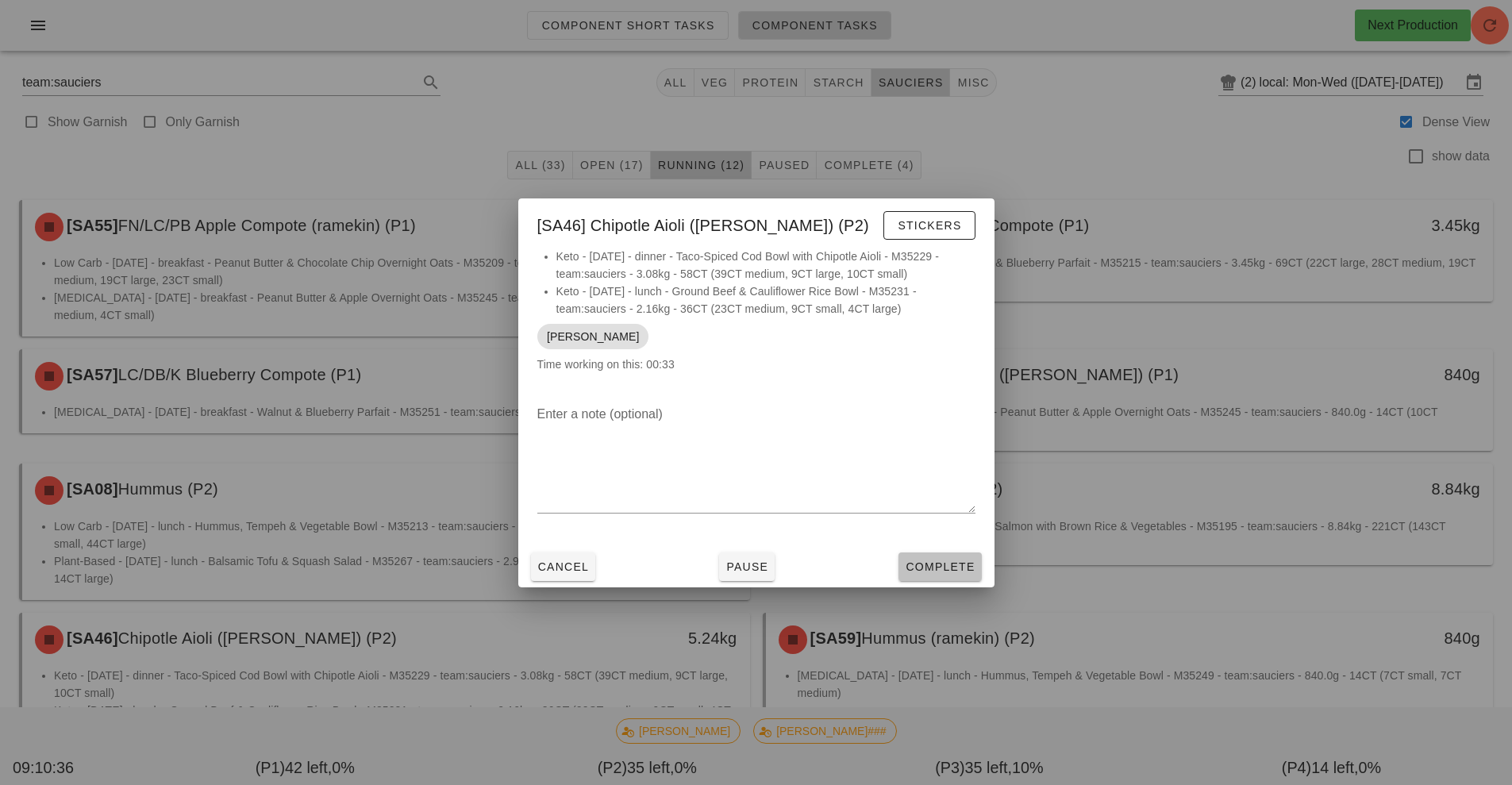
click at [944, 552] on button "Complete" at bounding box center [939, 567] width 83 height 28
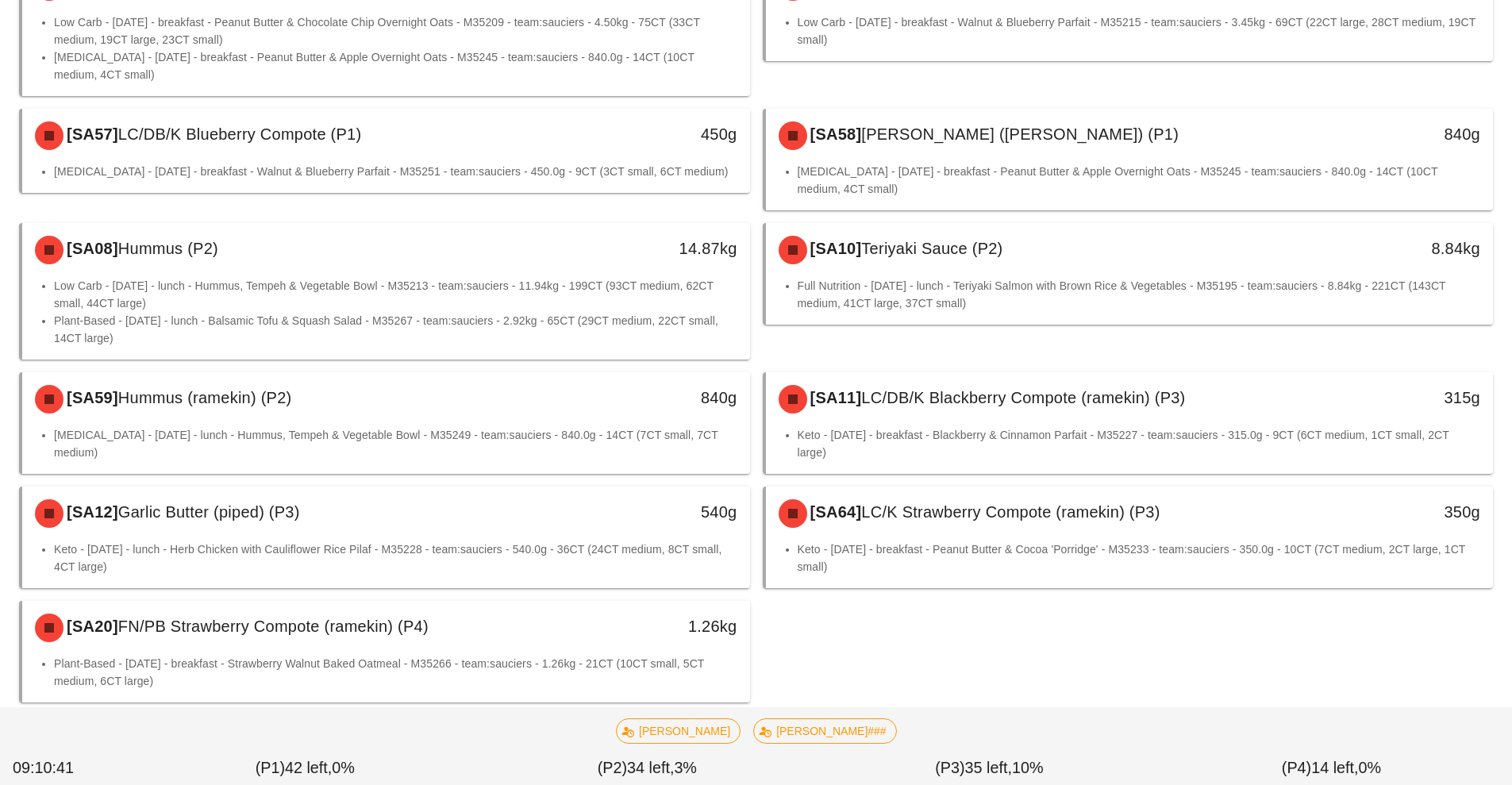
scroll to position [272, 0]
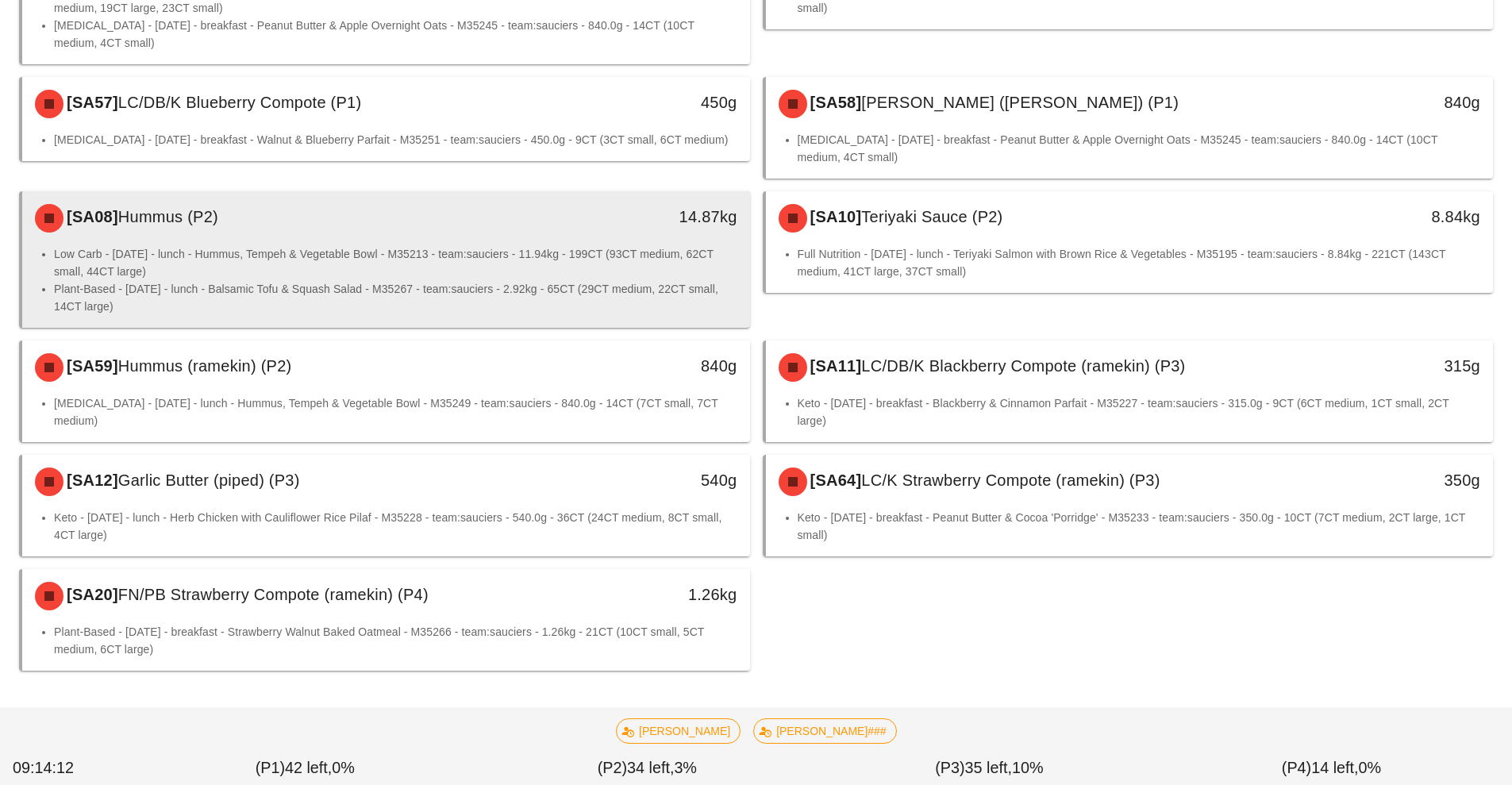
click at [536, 265] on li "Low Carb - Tuesday - lunch - Hummus, Tempeh & Vegetable Bowl - M35213 - team:sa…" at bounding box center [396, 262] width 683 height 35
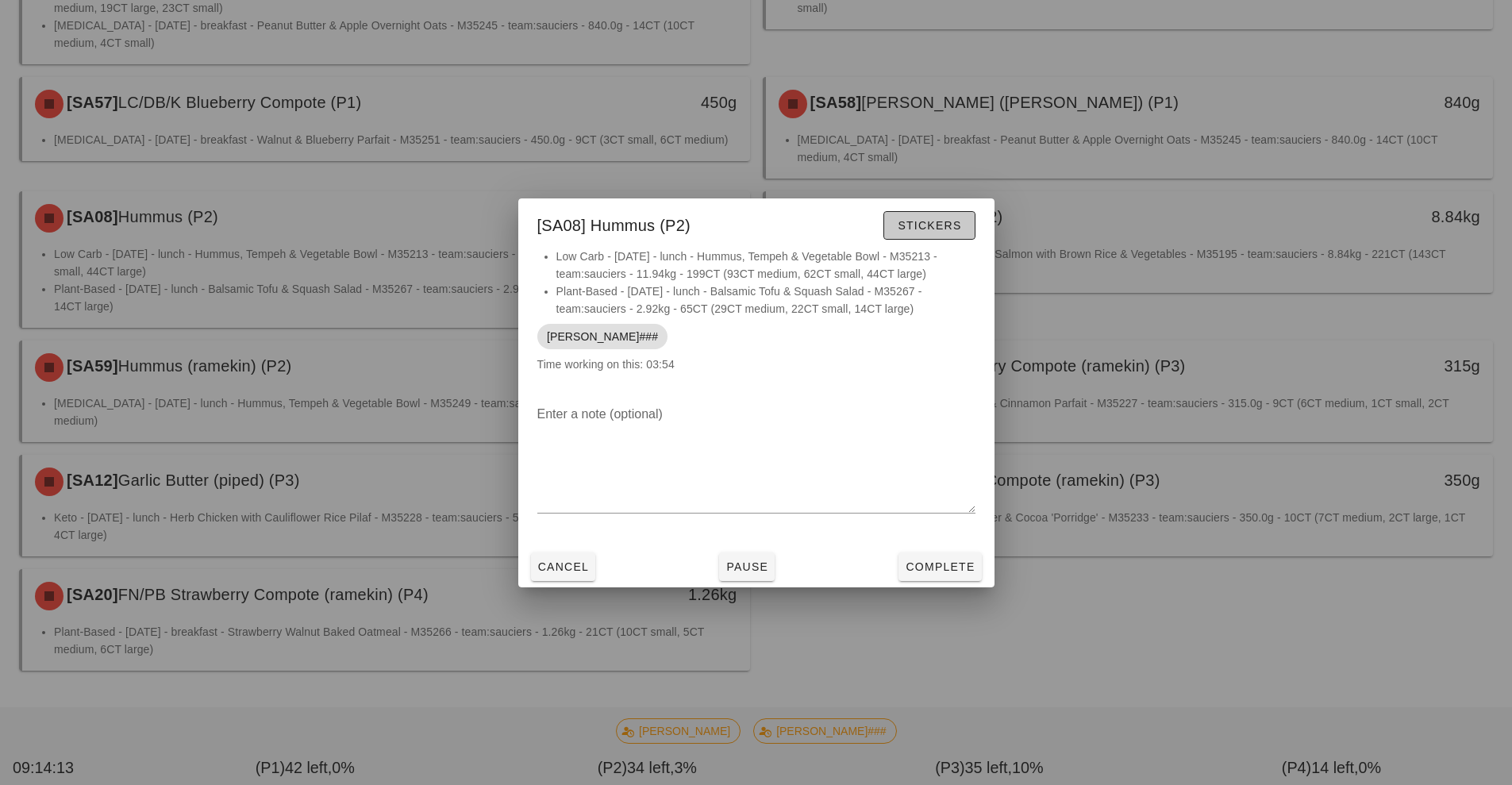
click at [945, 228] on span "Stickers" at bounding box center [929, 225] width 64 height 12
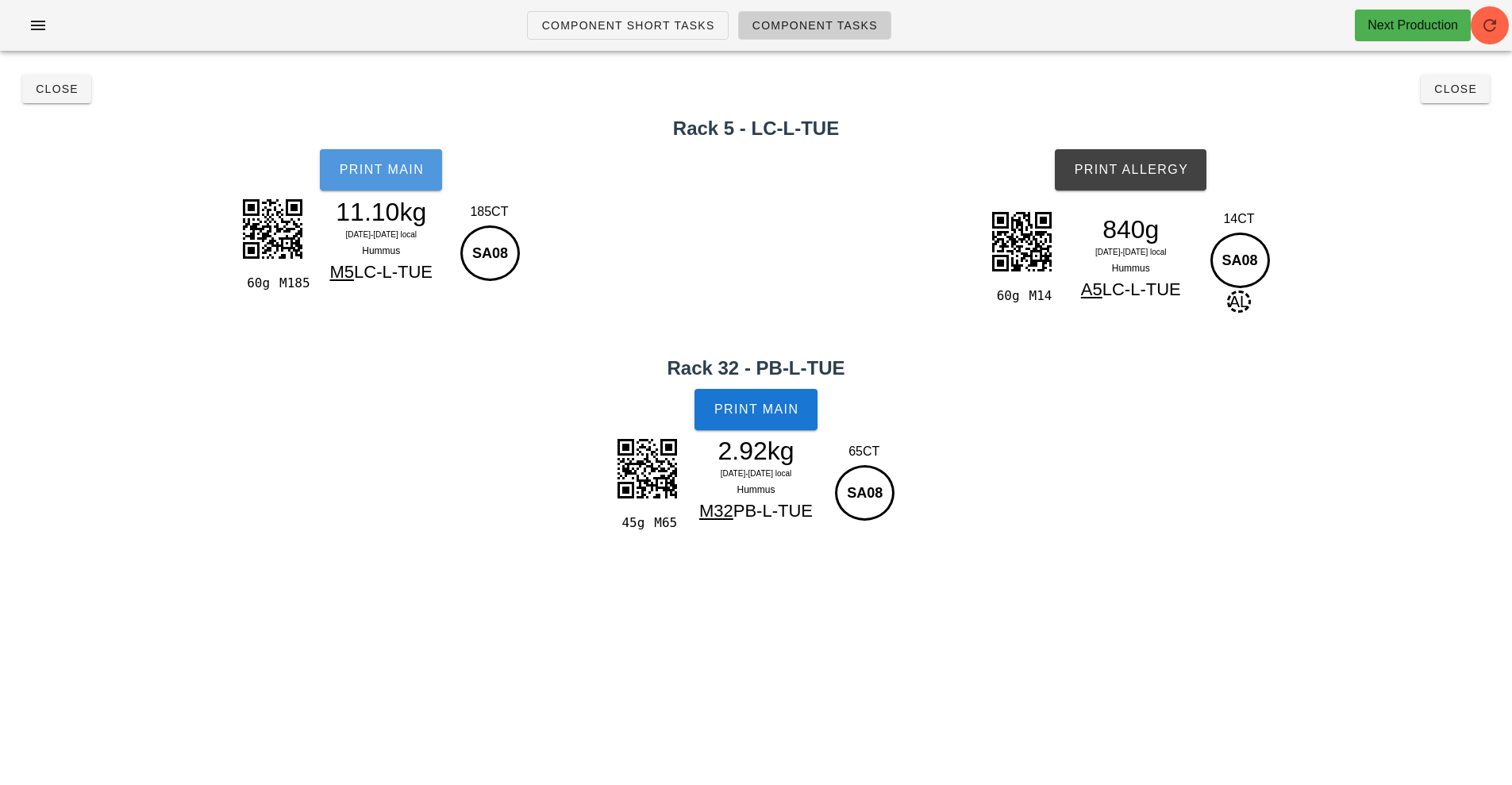
click at [392, 162] on span "Print Main" at bounding box center [381, 169] width 86 height 14
click at [1154, 170] on span "Print Allergy" at bounding box center [1130, 169] width 115 height 14
click at [749, 407] on span "Print Main" at bounding box center [756, 409] width 86 height 14
click at [43, 85] on span "Close" at bounding box center [57, 88] width 43 height 12
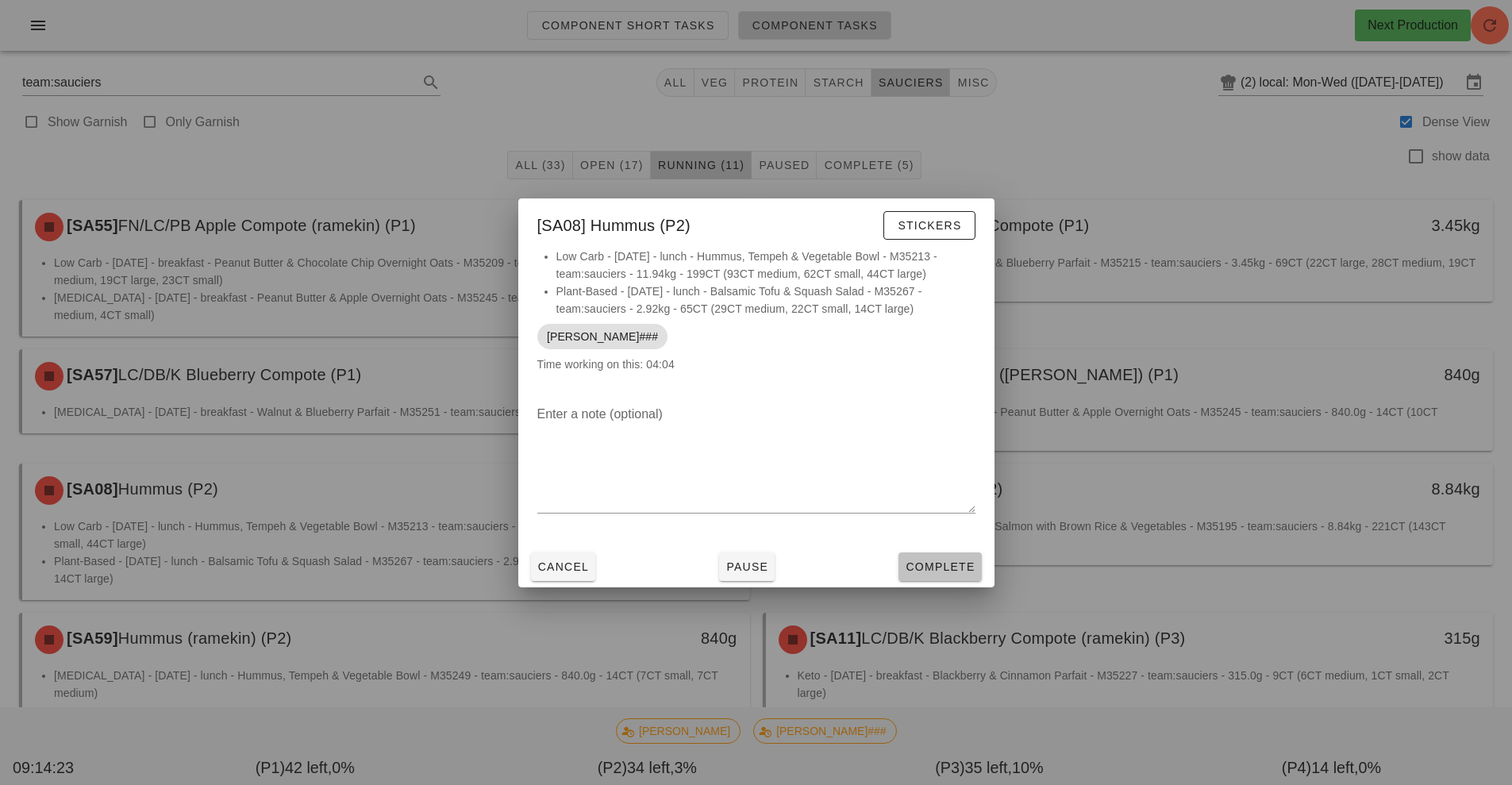
click at [934, 557] on button "Complete" at bounding box center [939, 567] width 83 height 28
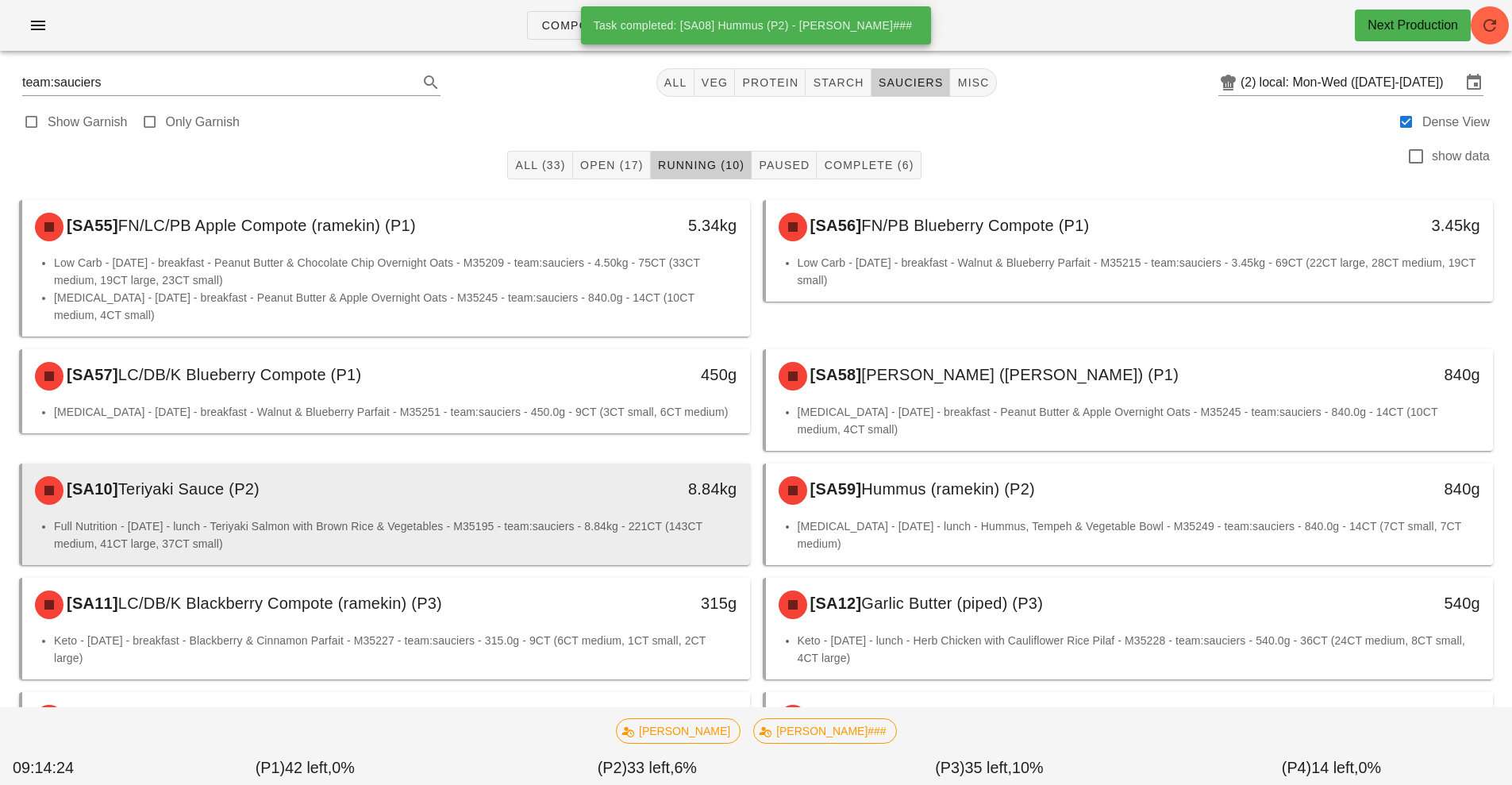
click at [645, 498] on div "8.84kg" at bounding box center [655, 488] width 161 height 25
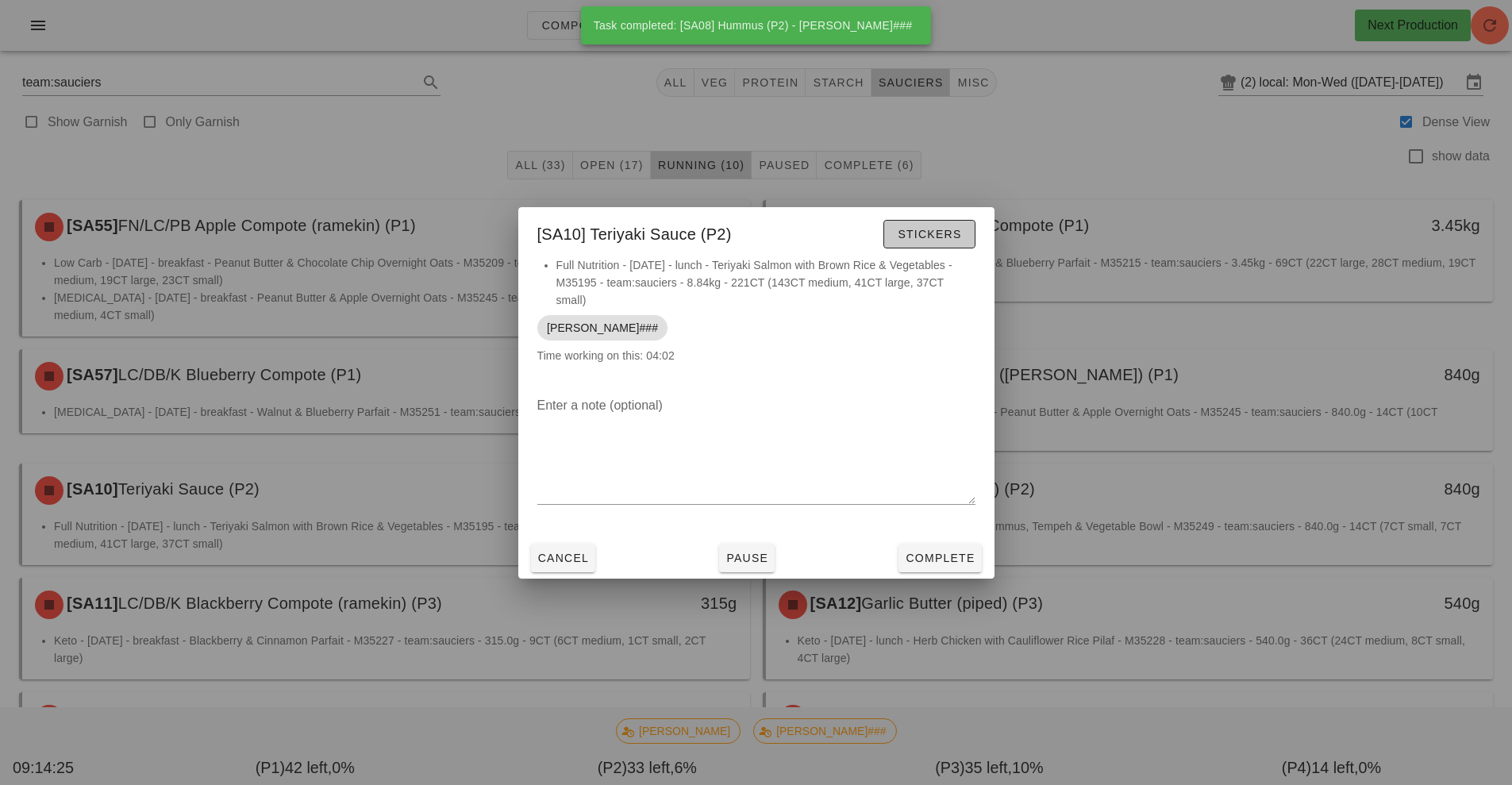
click at [933, 235] on span "Stickers" at bounding box center [929, 233] width 64 height 12
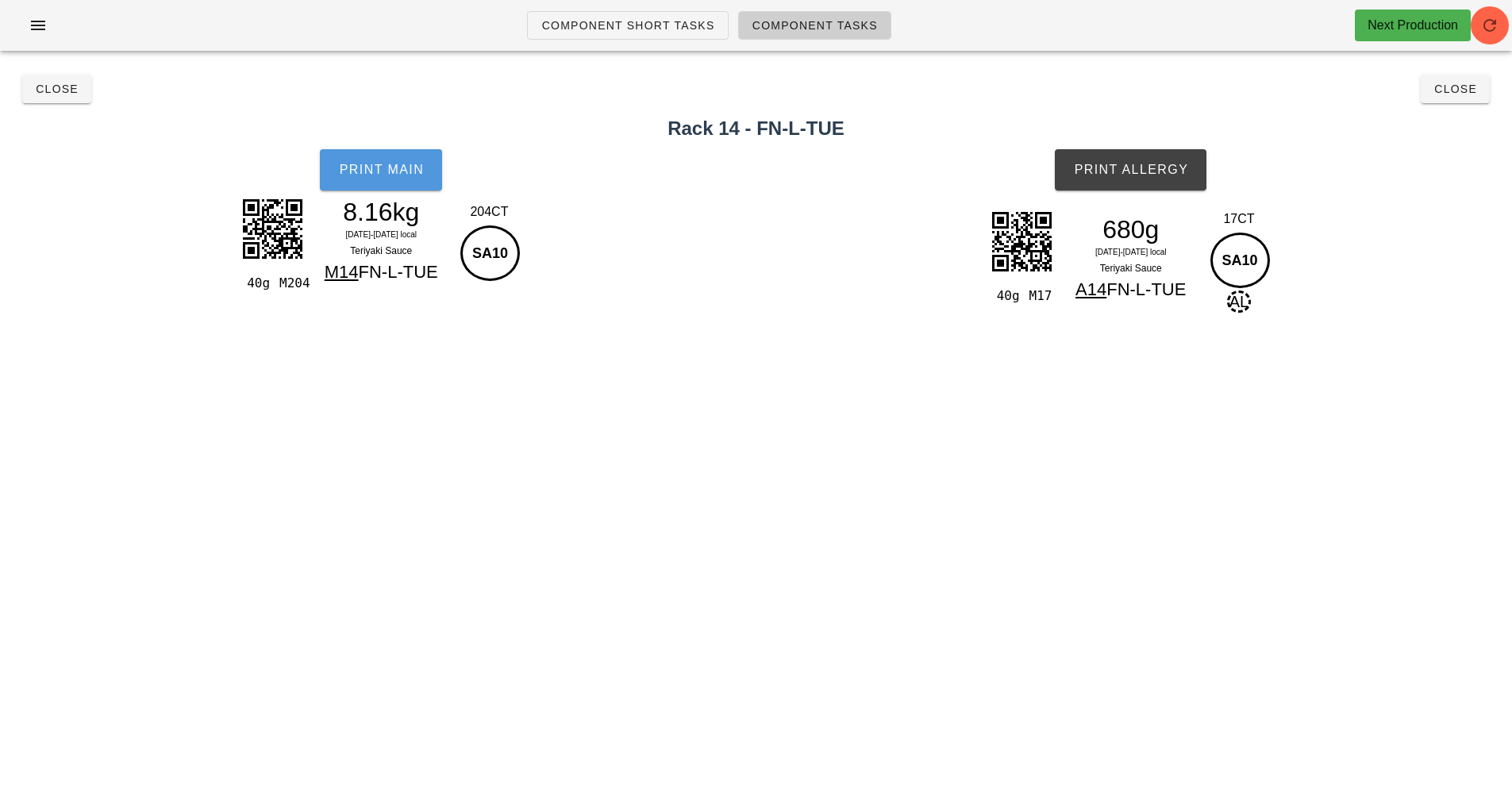
click at [392, 173] on span "Print Main" at bounding box center [381, 169] width 86 height 14
click at [1136, 168] on span "Print Allergy" at bounding box center [1130, 169] width 115 height 14
click at [57, 82] on span "Close" at bounding box center [57, 88] width 43 height 12
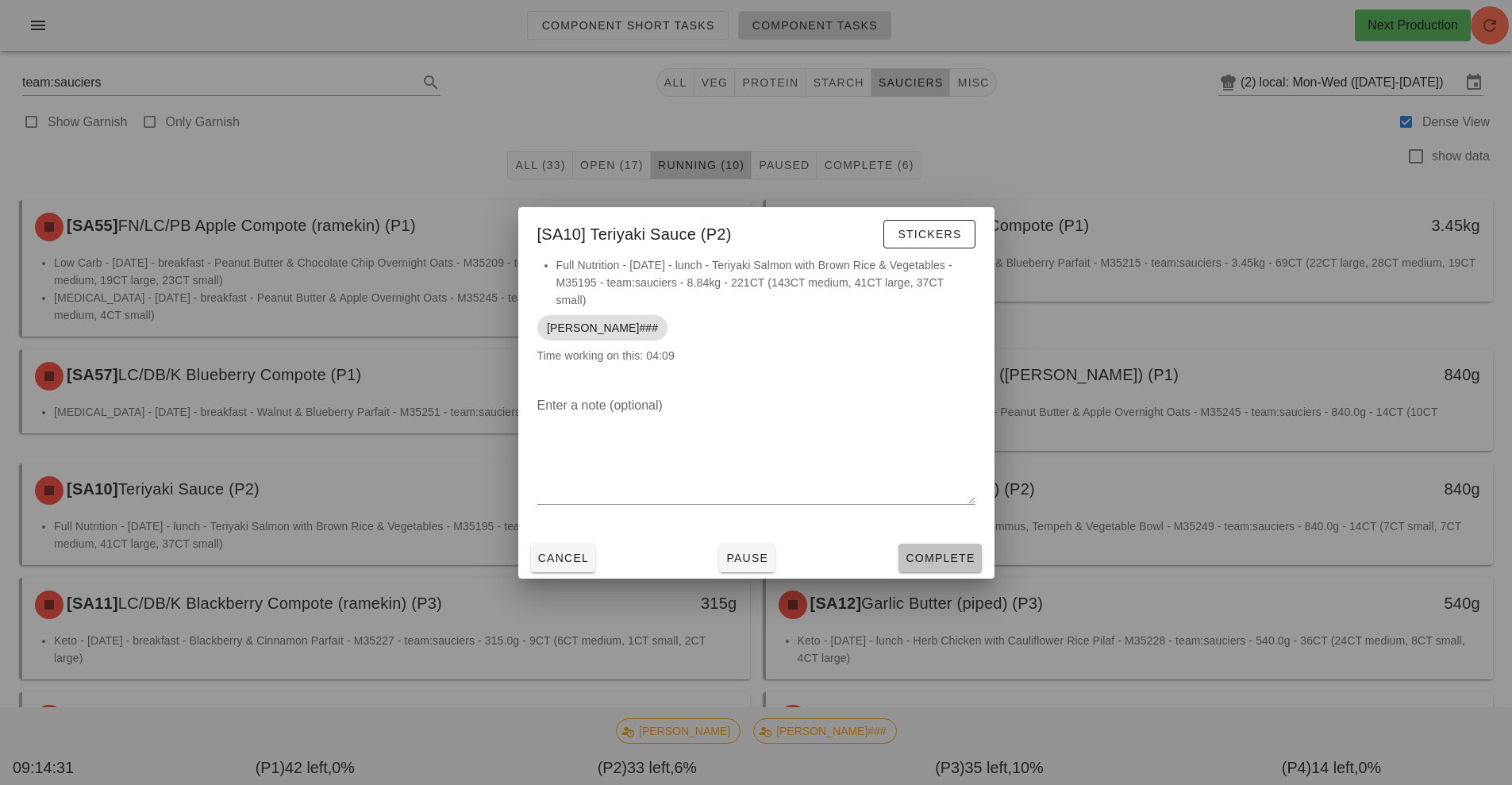
click at [940, 552] on span "Complete" at bounding box center [939, 558] width 70 height 12
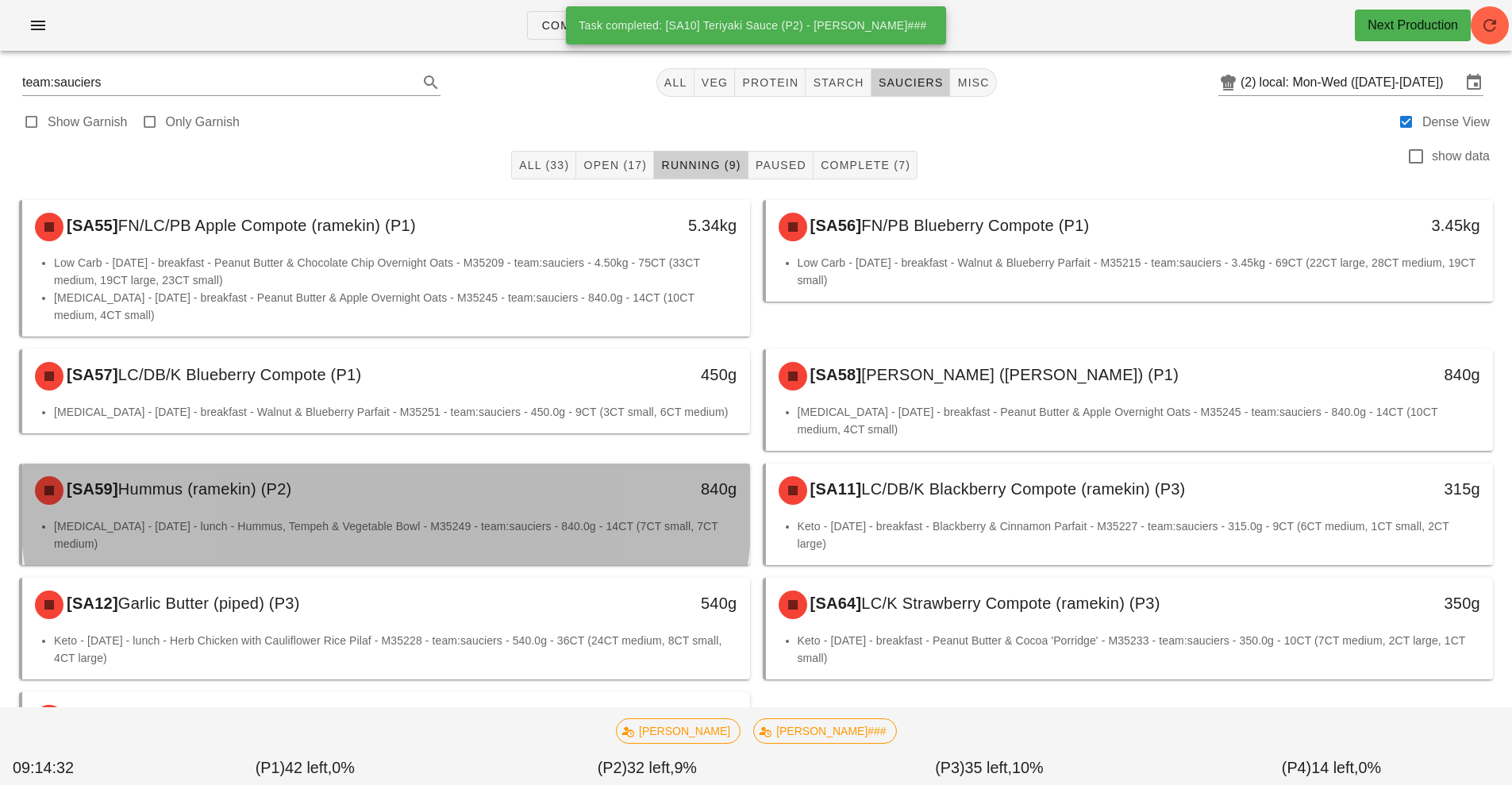
click at [627, 512] on div "840g" at bounding box center [656, 490] width 180 height 48
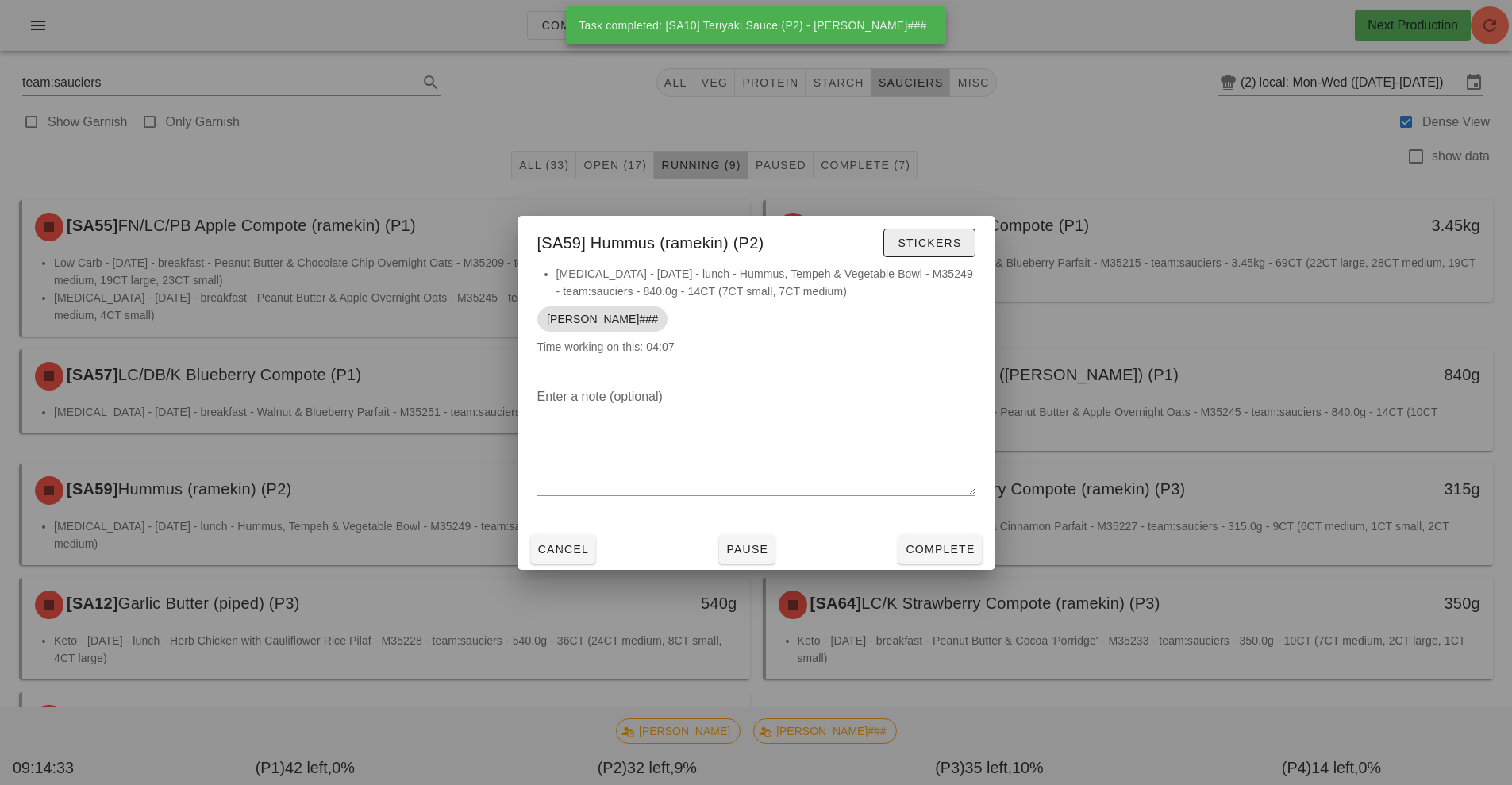
click at [941, 244] on span "Stickers" at bounding box center [929, 242] width 64 height 12
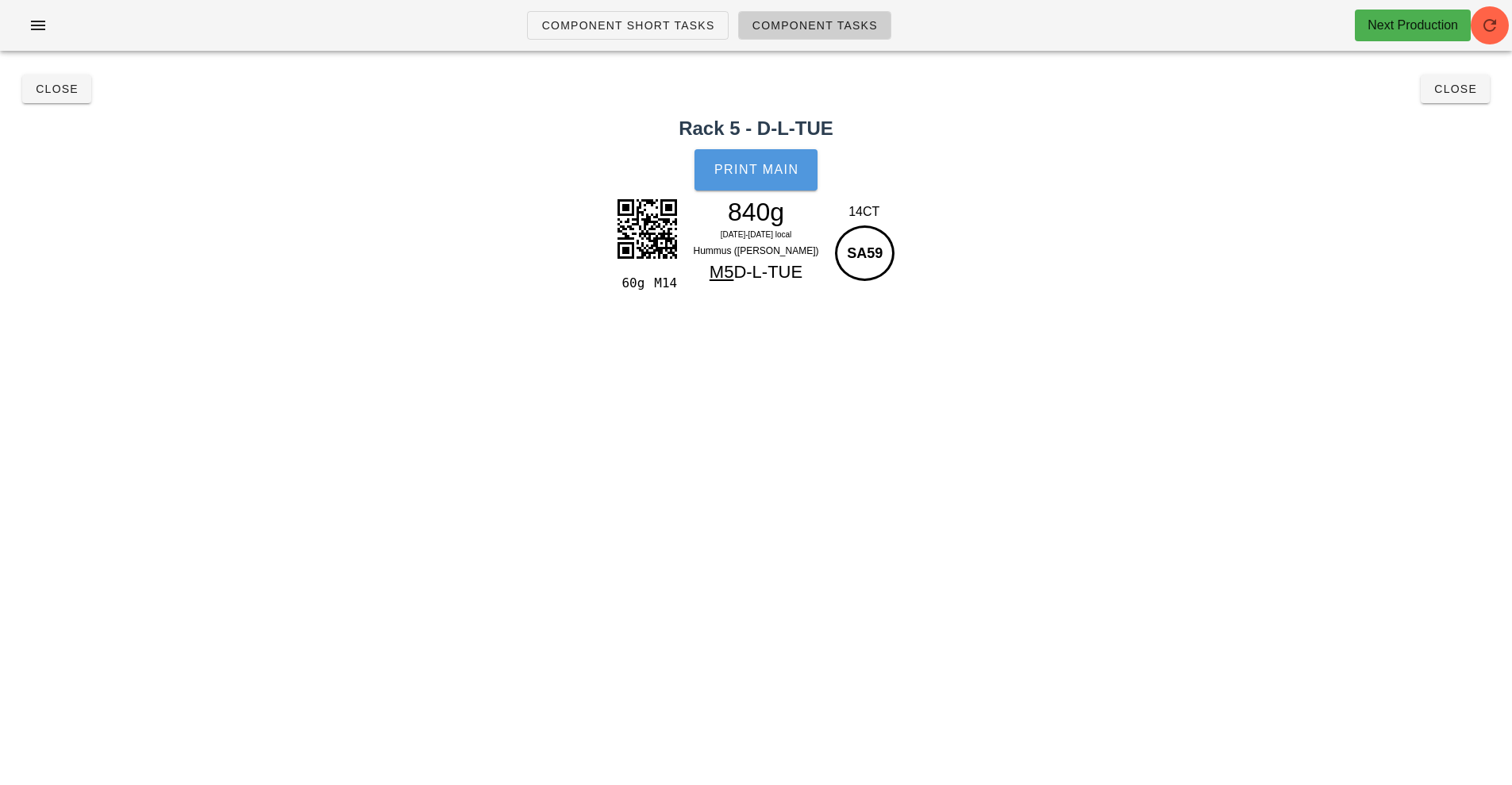
click at [749, 165] on span "Print Main" at bounding box center [756, 169] width 86 height 14
click at [26, 89] on button "Close" at bounding box center [57, 89] width 69 height 28
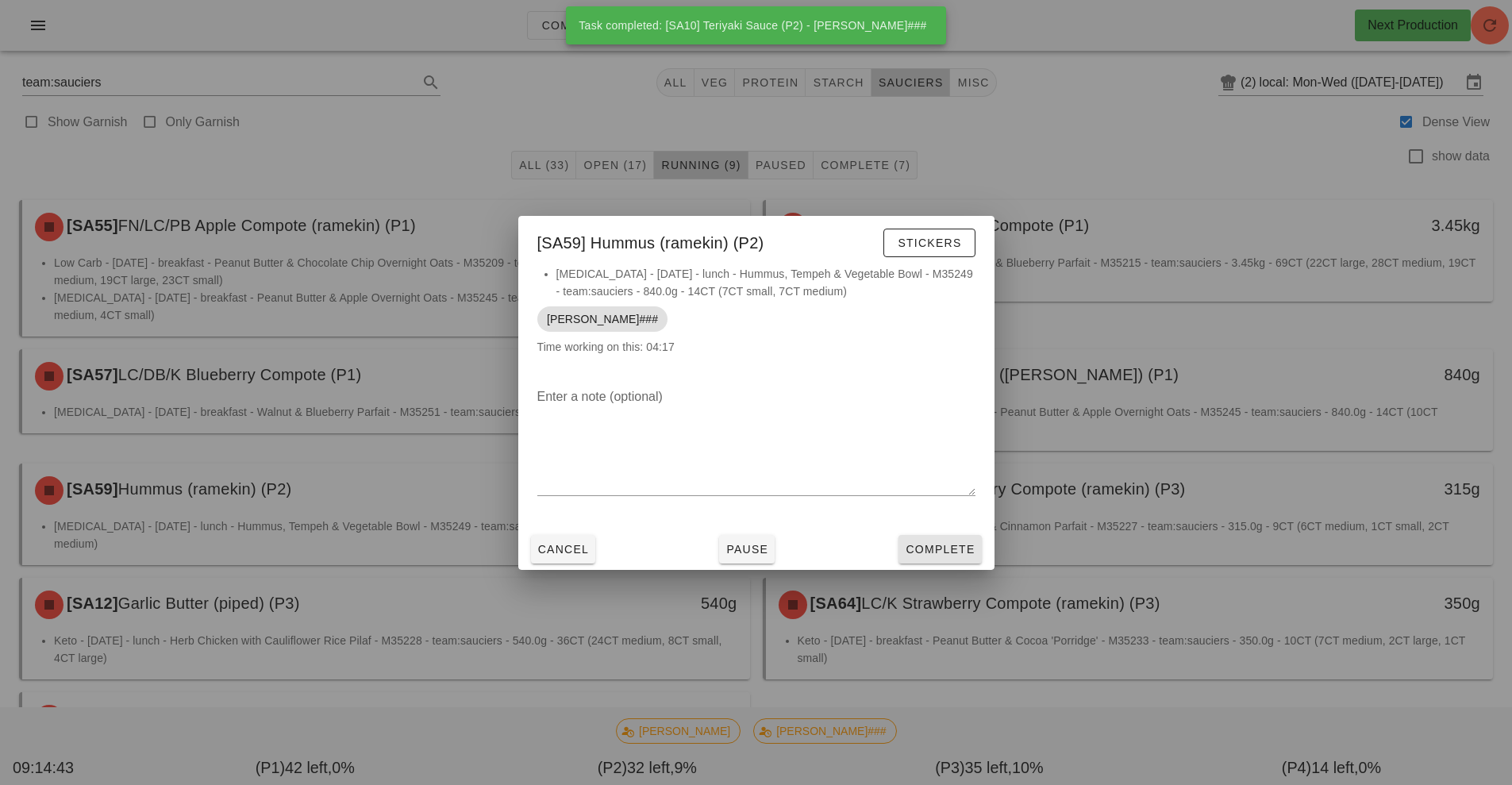
click at [936, 549] on span "Complete" at bounding box center [939, 548] width 70 height 12
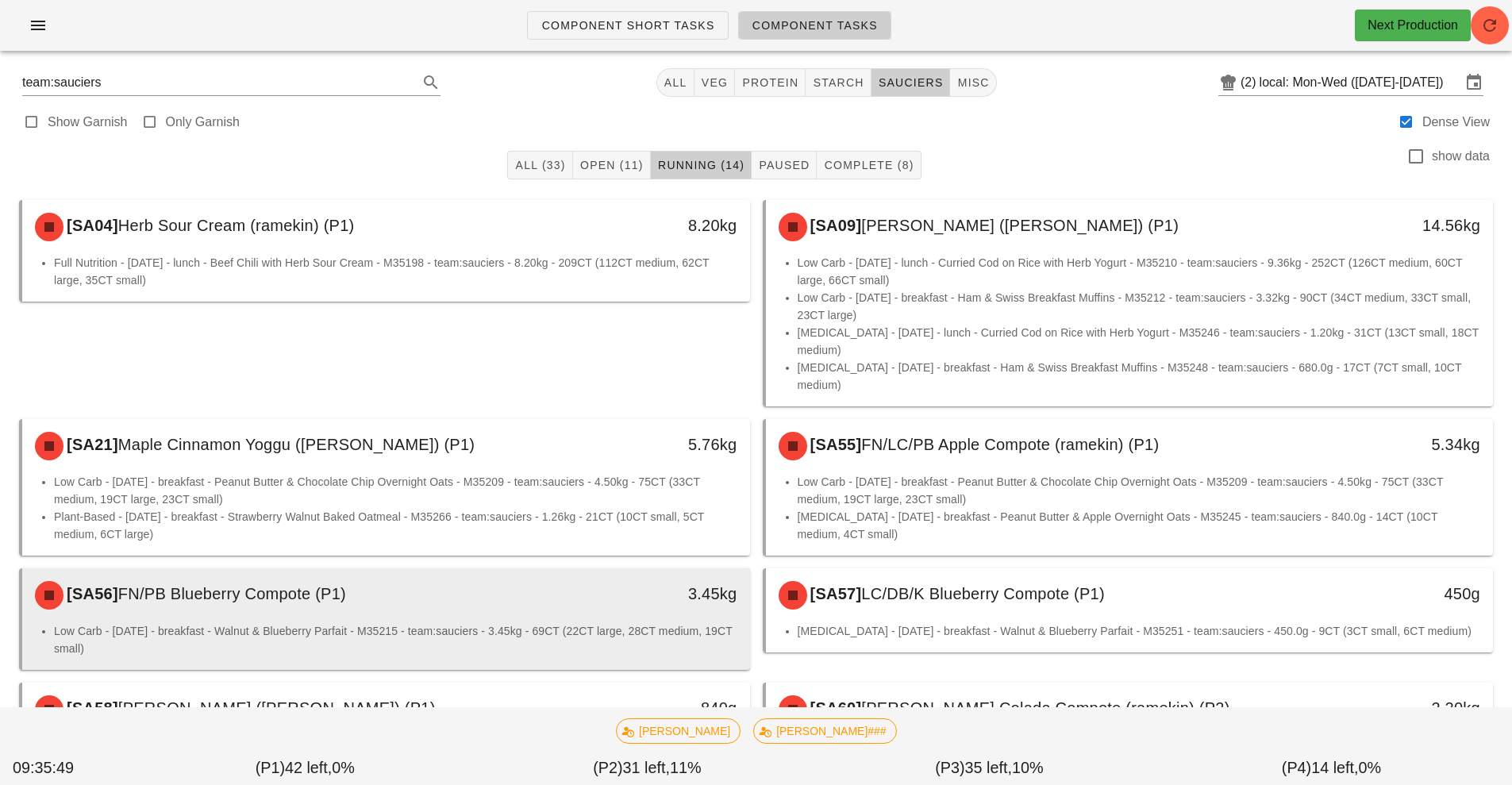
click at [656, 587] on div "3.45kg" at bounding box center [655, 593] width 161 height 25
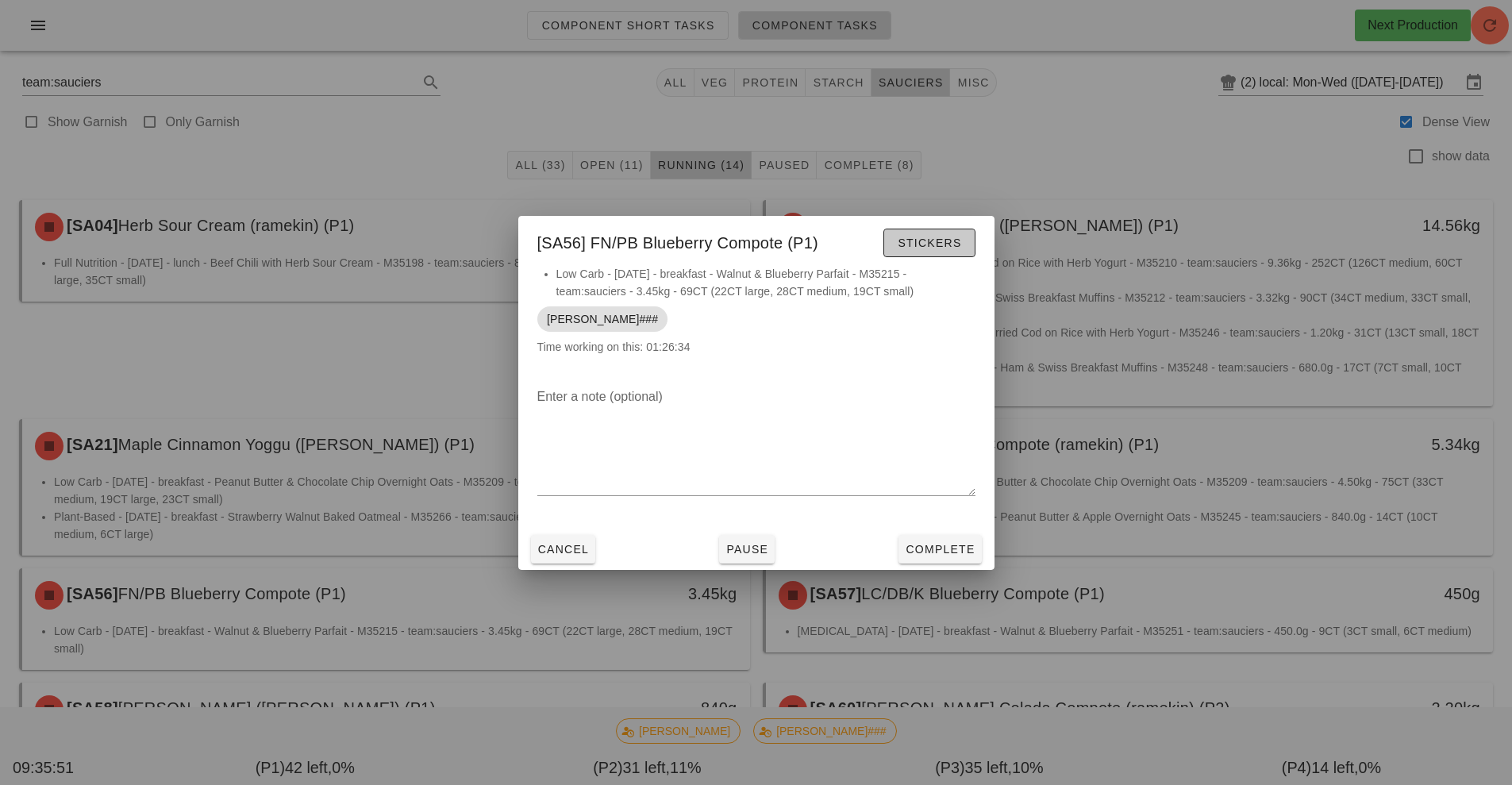
click at [941, 248] on span "Stickers" at bounding box center [929, 242] width 64 height 12
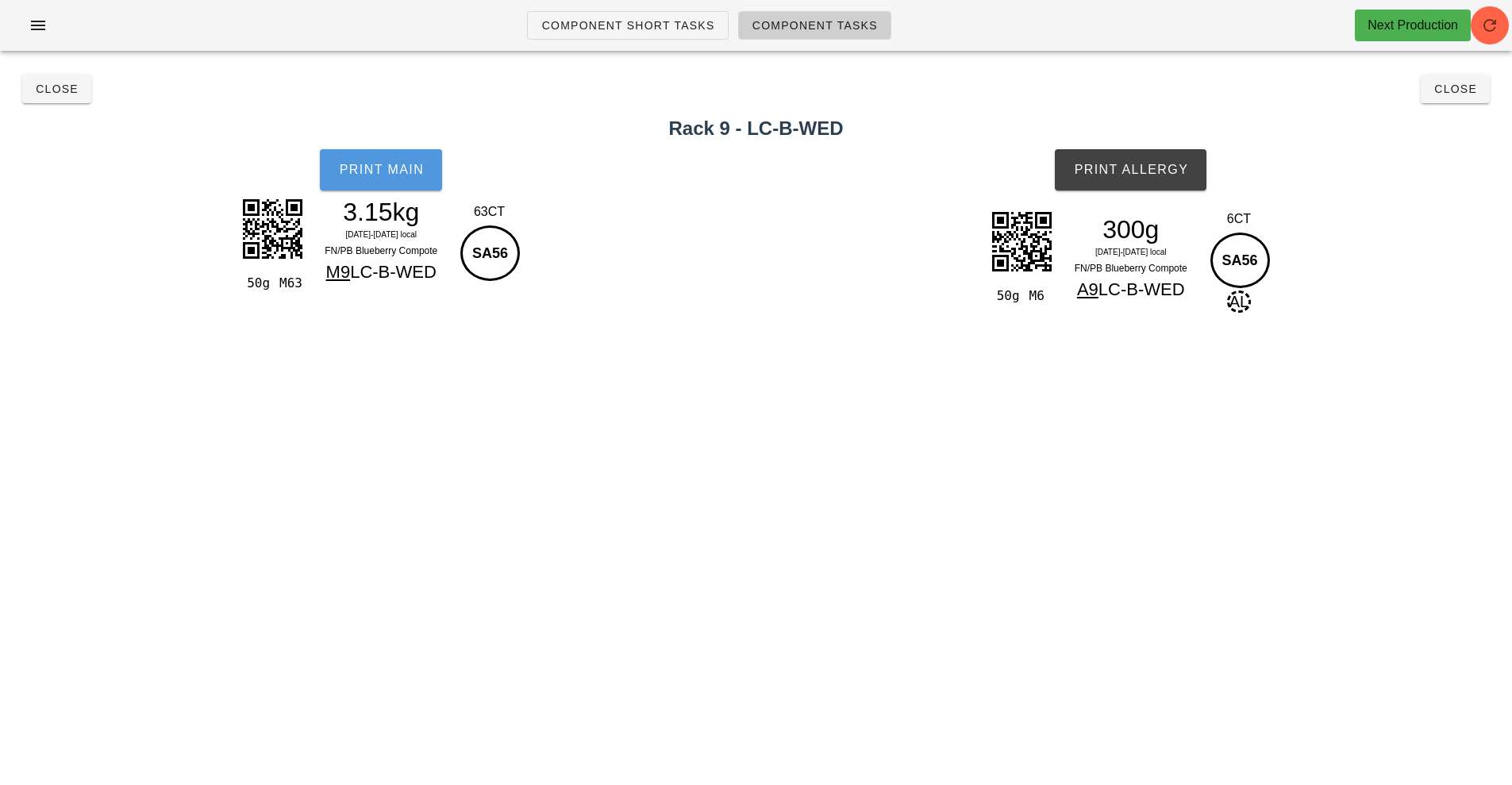
click at [406, 184] on button "Print Main" at bounding box center [381, 170] width 123 height 42
click at [1164, 184] on button "Print Allergy" at bounding box center [1130, 170] width 152 height 42
click at [83, 98] on button "Close" at bounding box center [57, 89] width 69 height 28
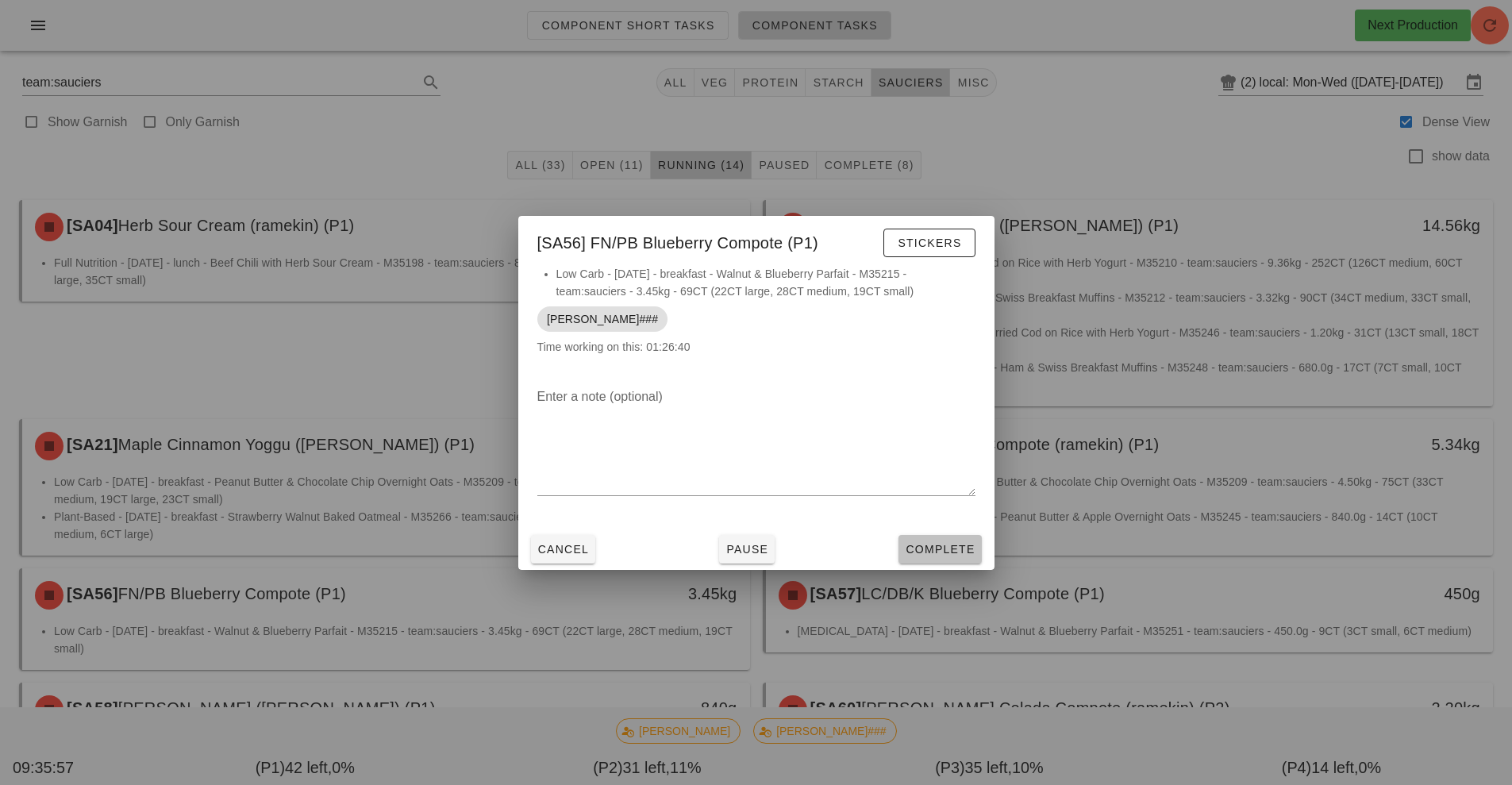
click at [938, 548] on span "Complete" at bounding box center [939, 548] width 70 height 12
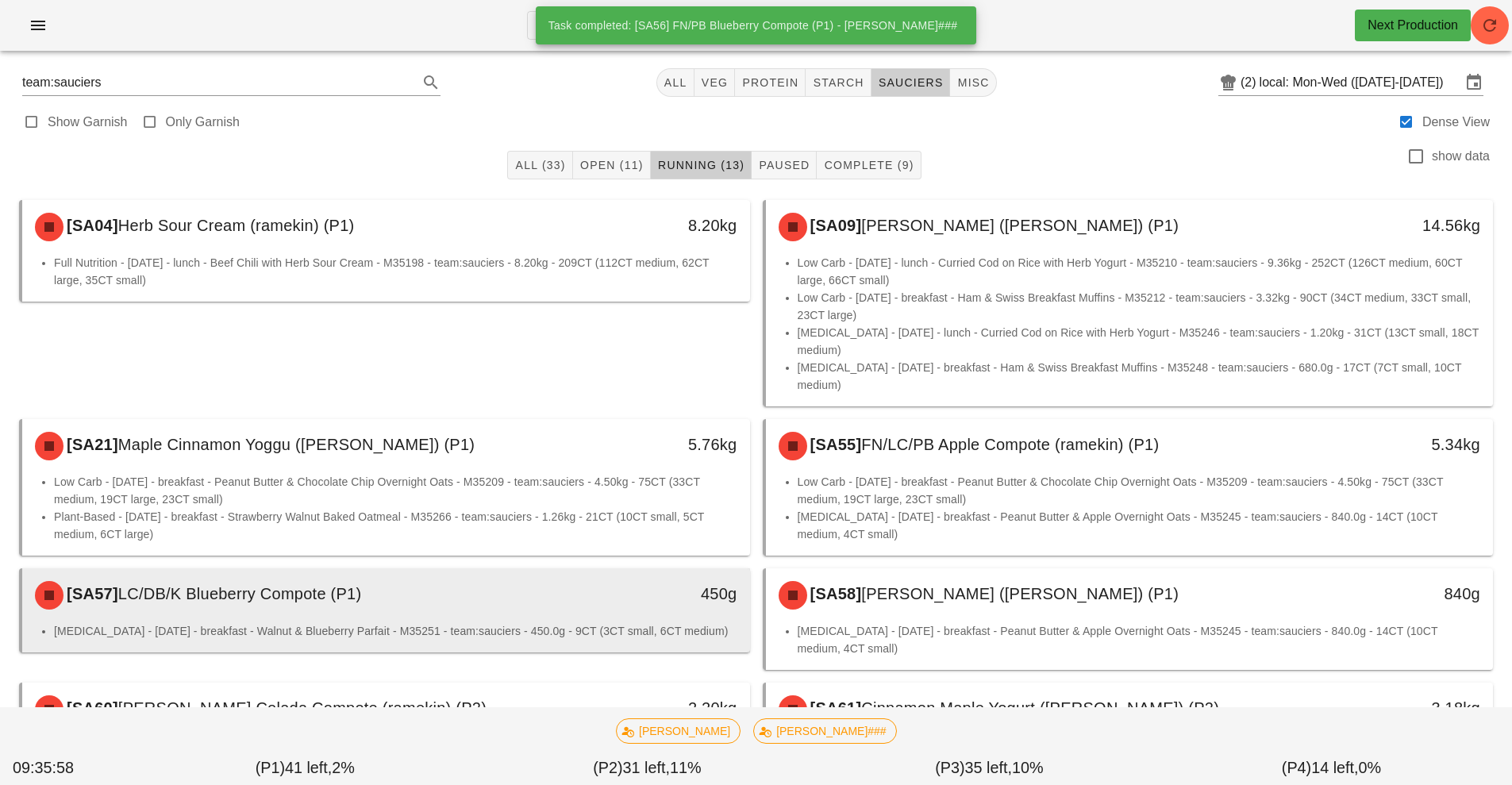
click at [595, 622] on li "Diabetes - Wednesday - breakfast - Walnut & Blueberry Parfait - M35251 - team:s…" at bounding box center [396, 631] width 683 height 18
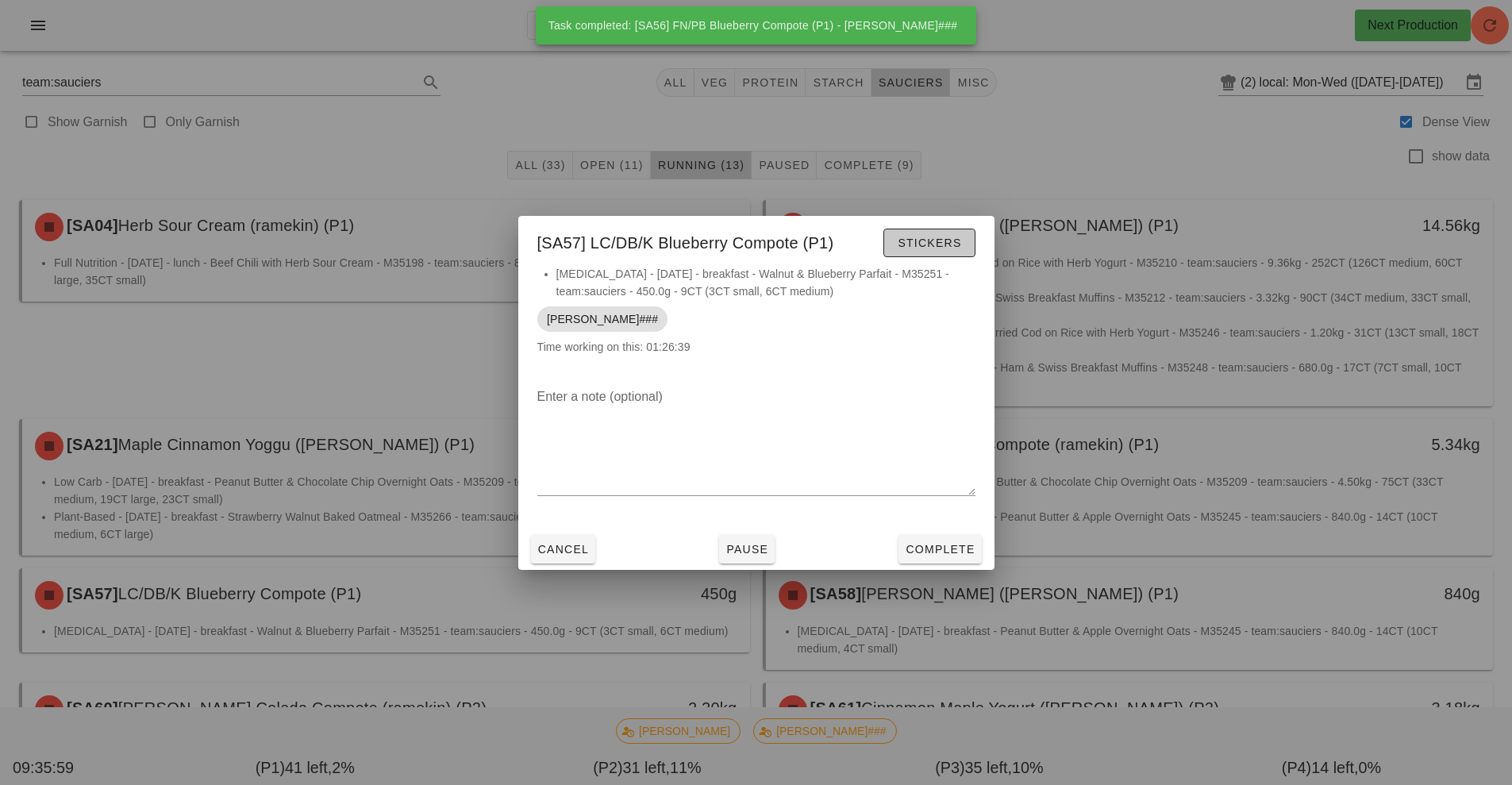
click at [921, 253] on button "Stickers" at bounding box center [929, 242] width 92 height 28
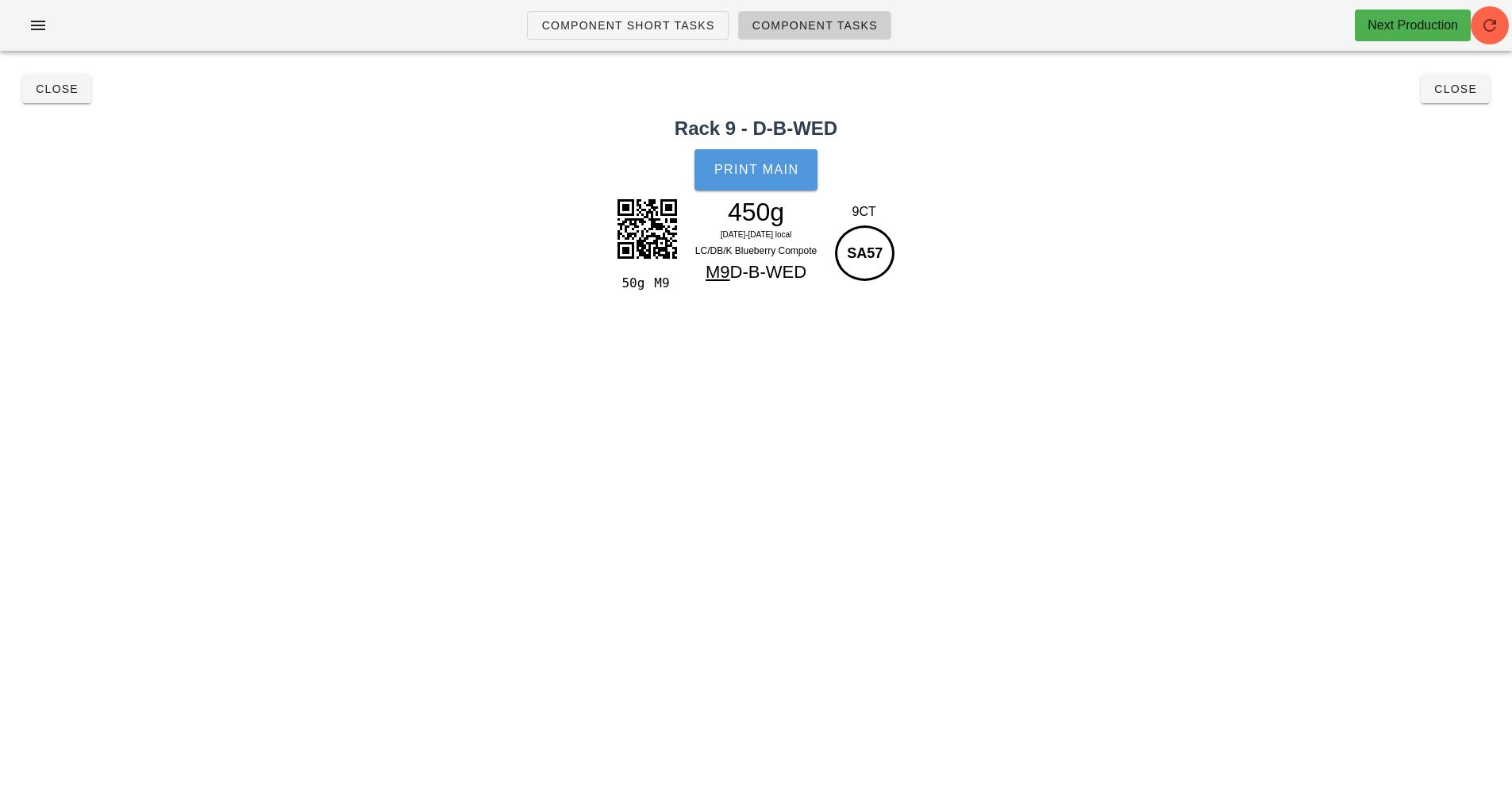
click at [762, 170] on span "Print Main" at bounding box center [756, 169] width 86 height 14
click at [49, 93] on span "Close" at bounding box center [57, 88] width 43 height 12
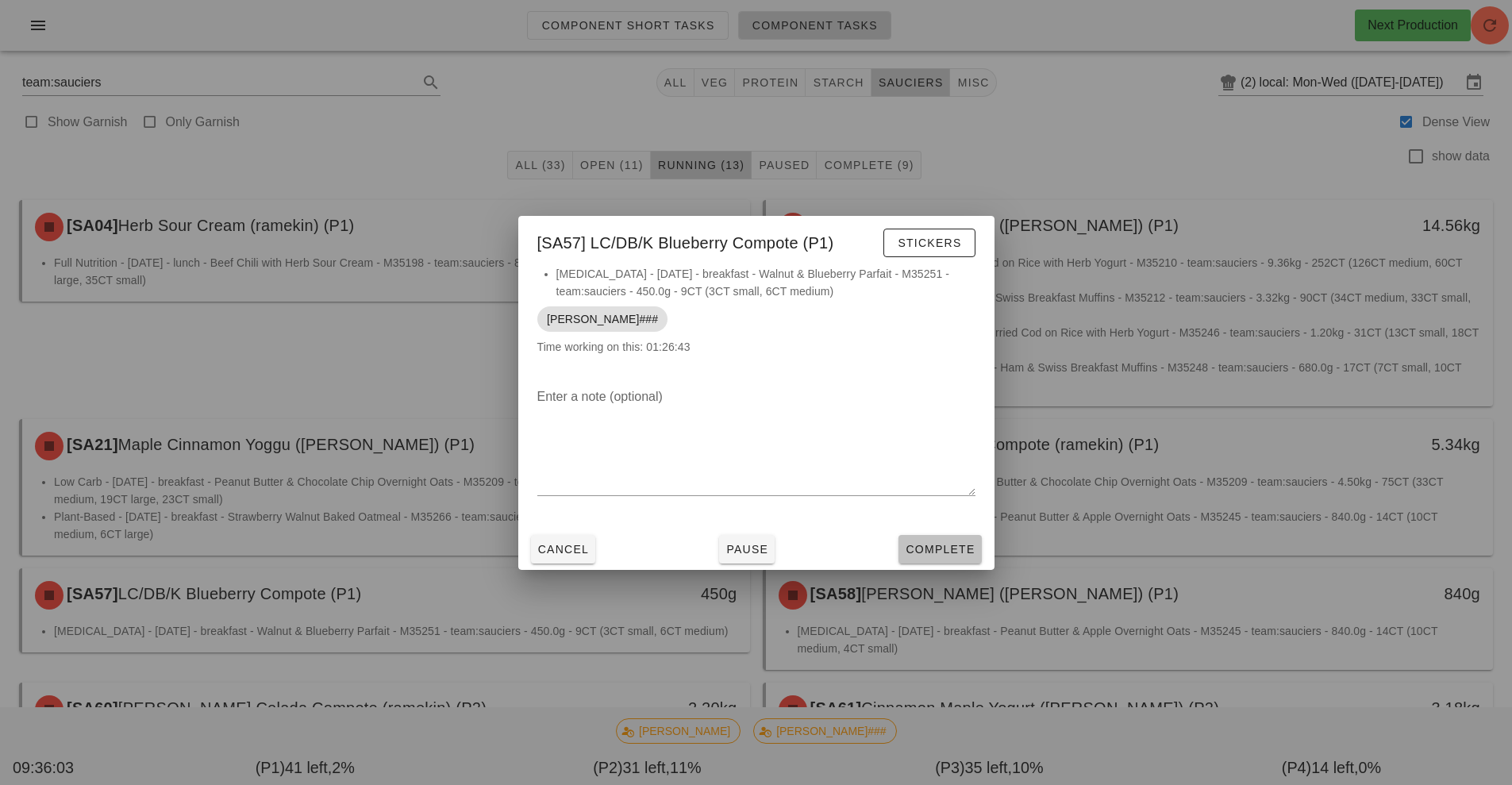
click at [954, 542] on span "Complete" at bounding box center [939, 548] width 70 height 12
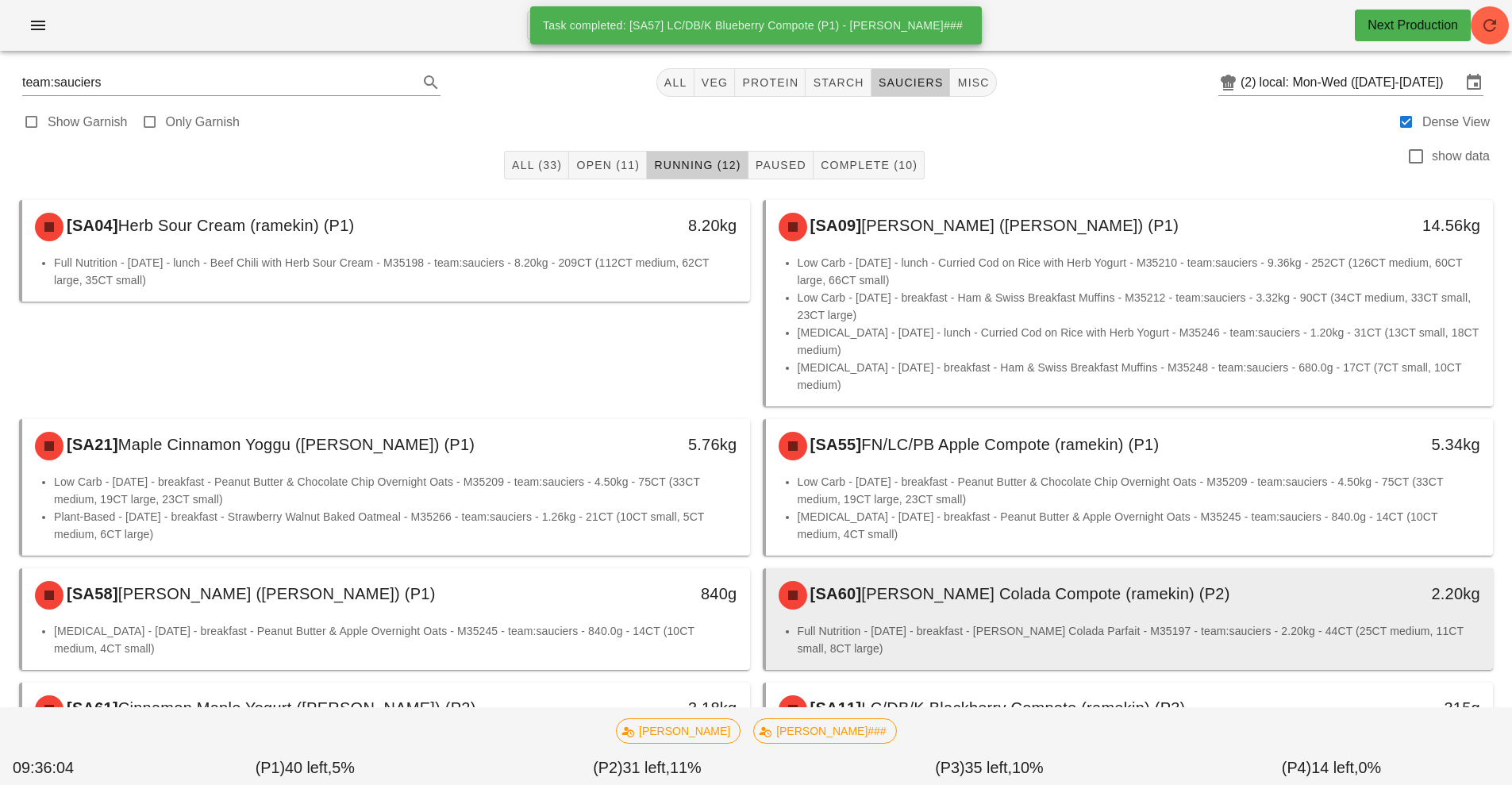
click at [880, 601] on div "[SA60] Pina Colada Compote (ramekin) (P2)" at bounding box center [1039, 595] width 540 height 48
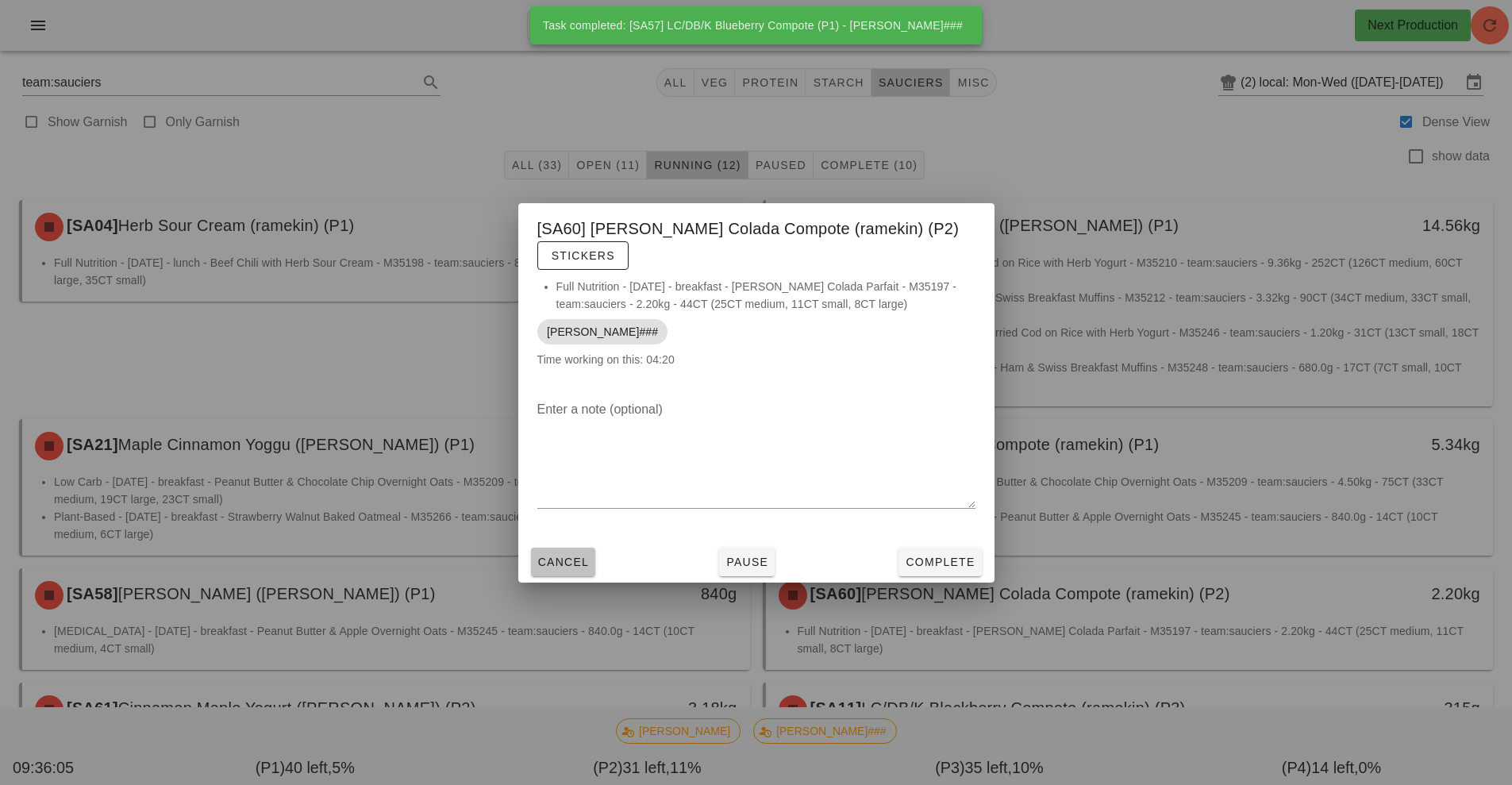
click at [551, 556] on span "Cancel" at bounding box center [563, 562] width 53 height 12
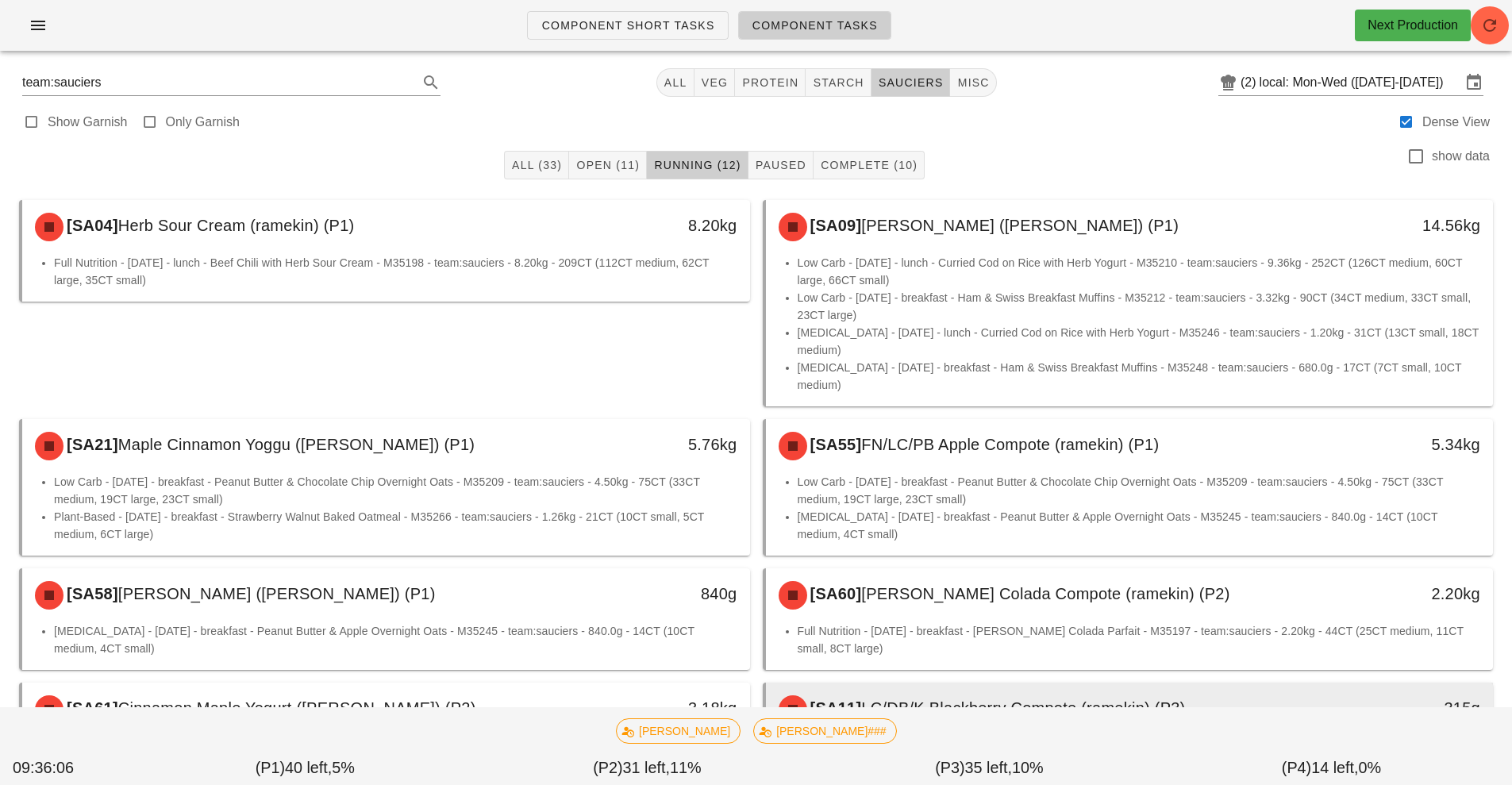
click at [888, 699] on span "LC/DB/K Blackberry Compote (ramekin) (P3)" at bounding box center [1023, 708] width 323 height 18
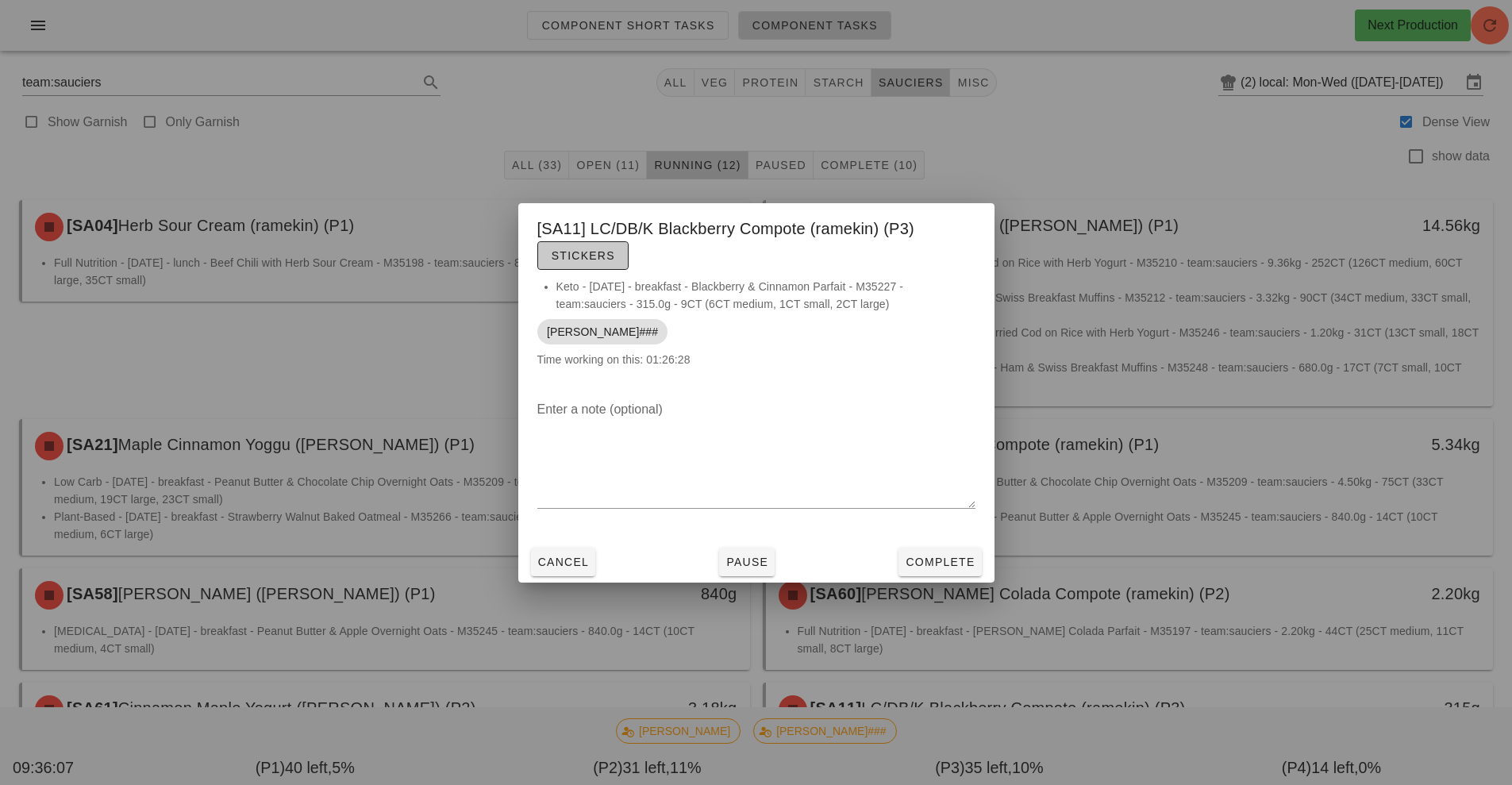
click at [594, 254] on span "Stickers" at bounding box center [583, 255] width 64 height 12
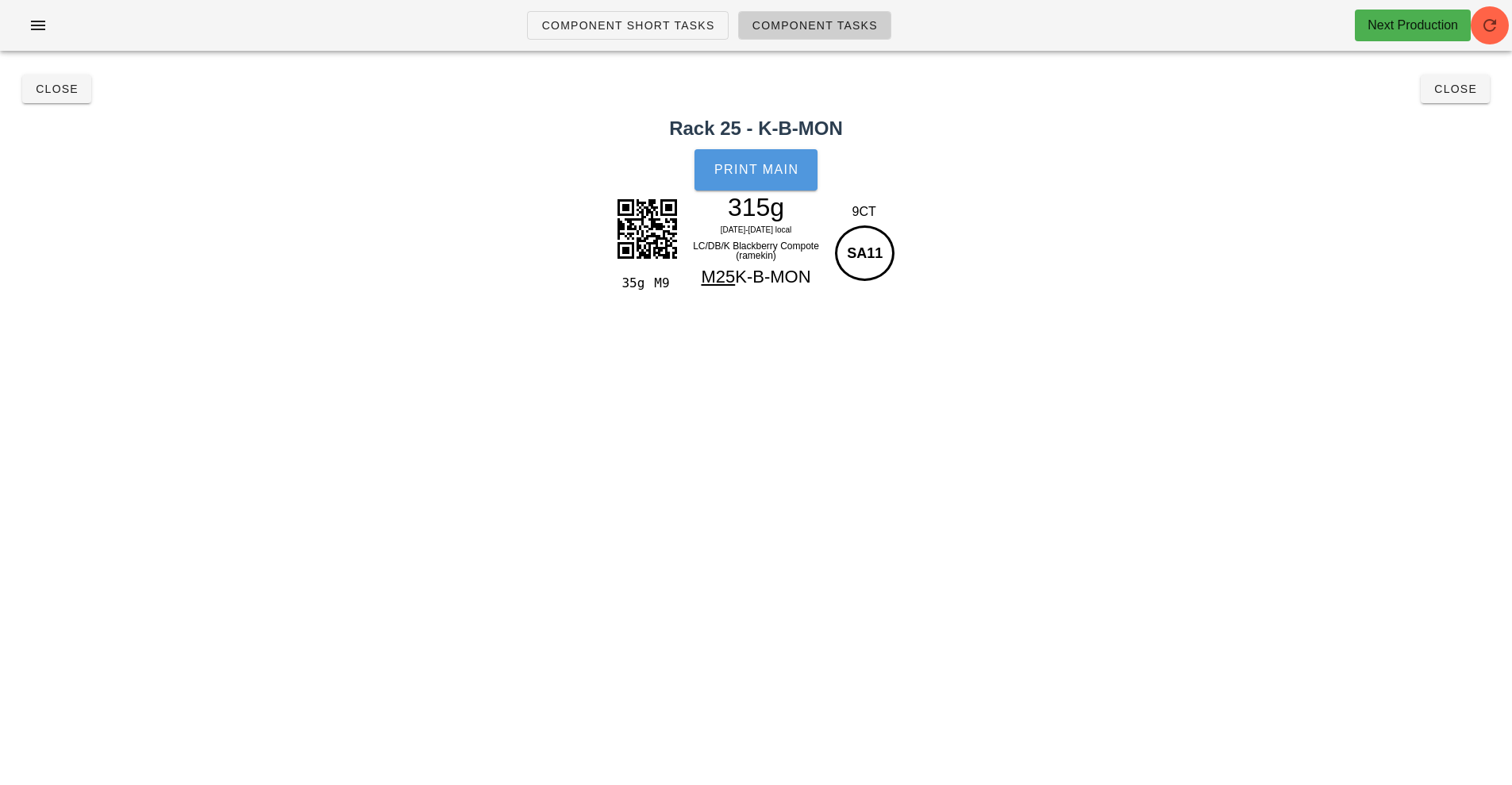
click at [763, 187] on button "Print Main" at bounding box center [755, 170] width 123 height 42
click at [53, 98] on button "Close" at bounding box center [57, 89] width 69 height 28
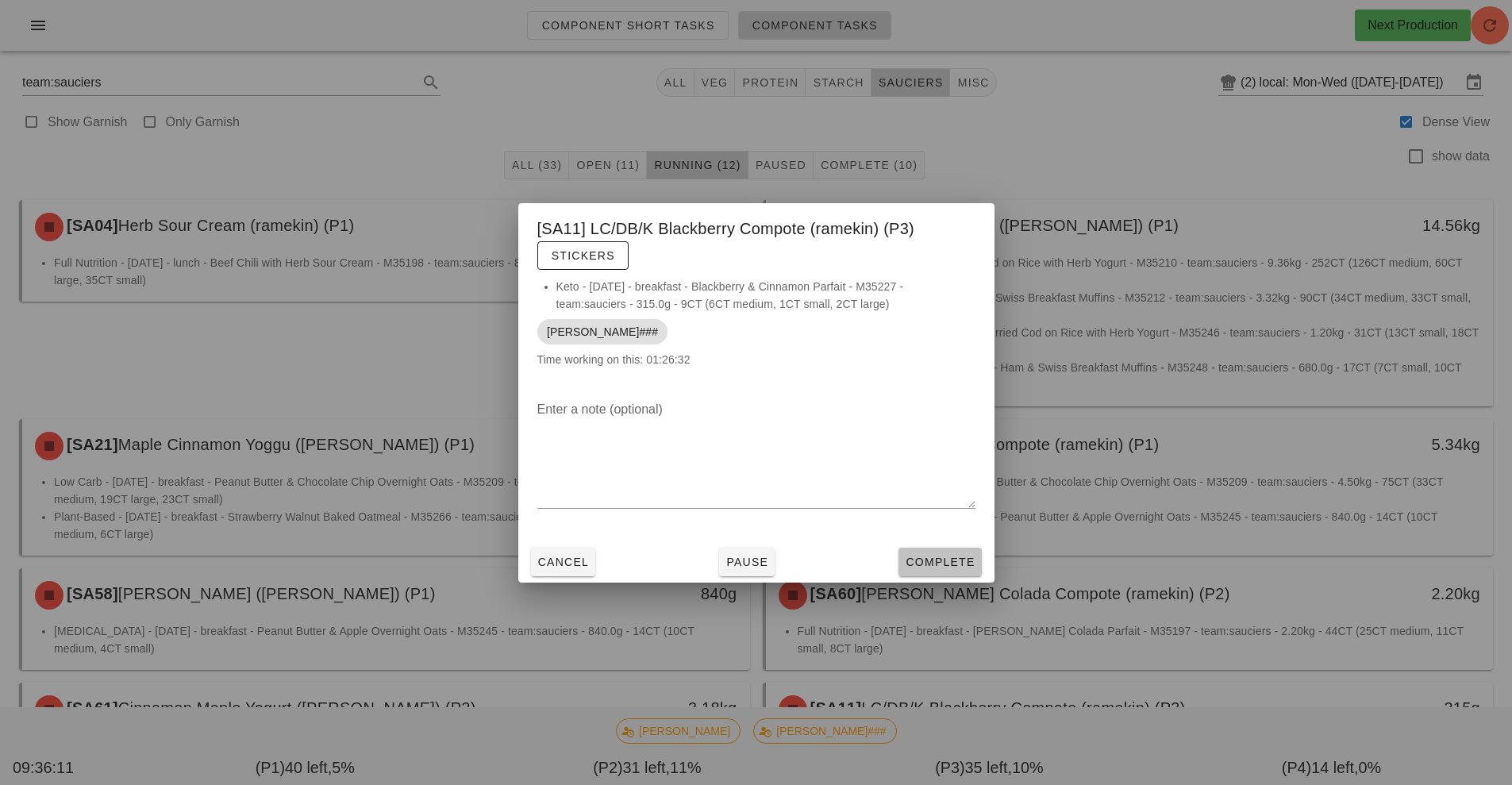
click at [959, 560] on span "Complete" at bounding box center [939, 562] width 70 height 12
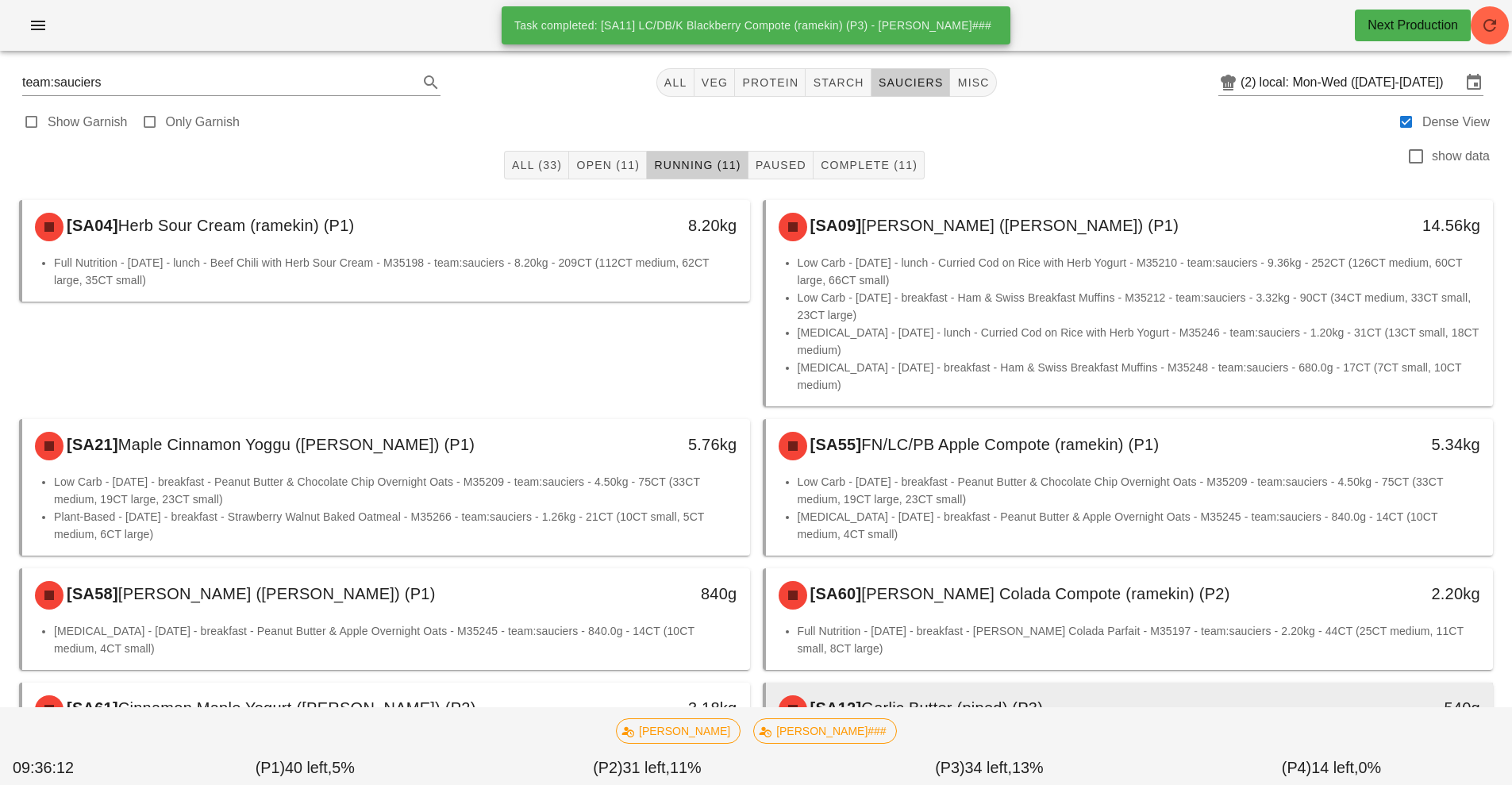
click at [904, 699] on span "Garlic Butter (piped) (P3)" at bounding box center [952, 708] width 182 height 18
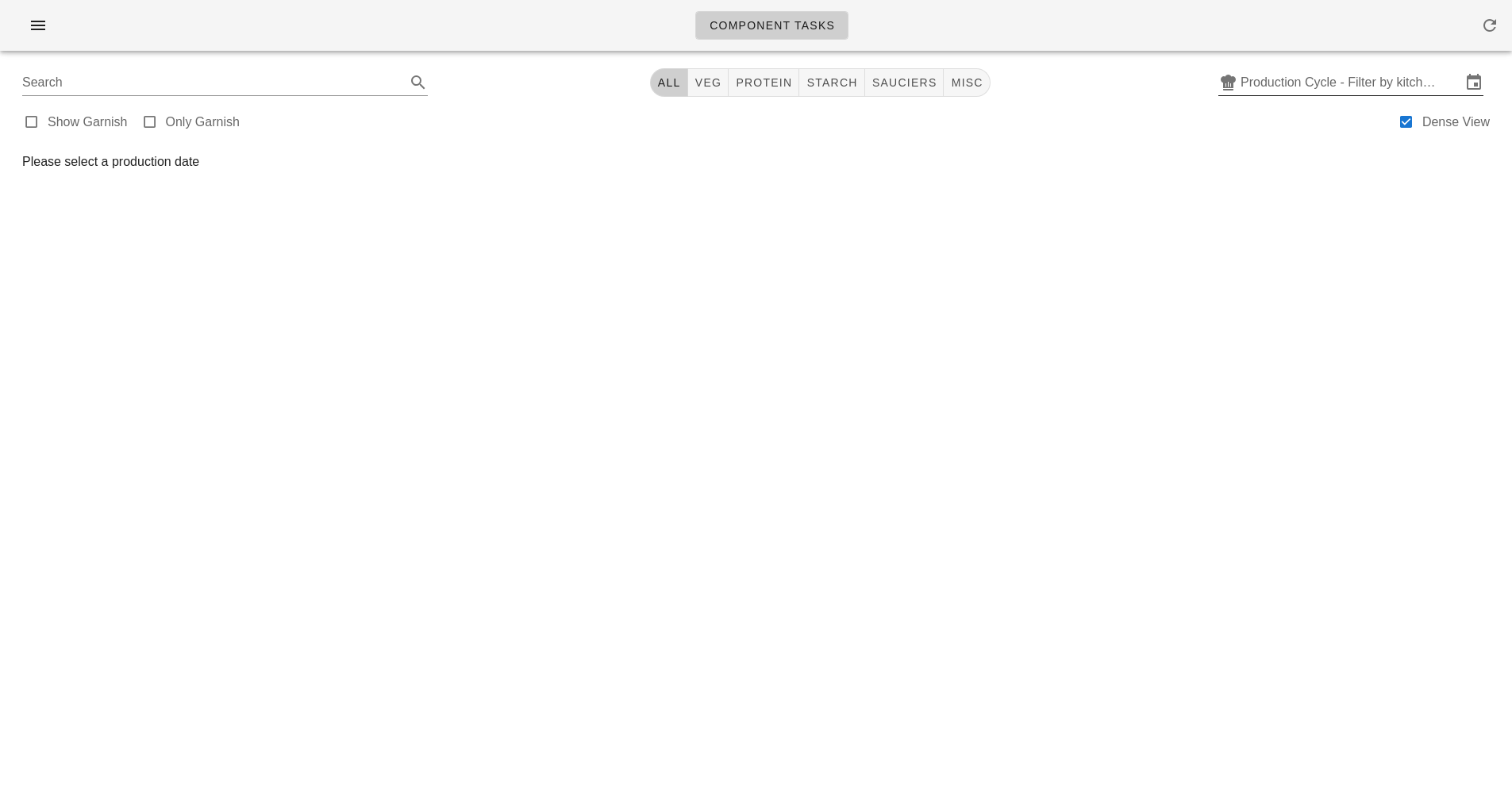
click at [1295, 82] on input "Production Cycle - Filter by kitchen production schedules" at bounding box center [1350, 82] width 221 height 25
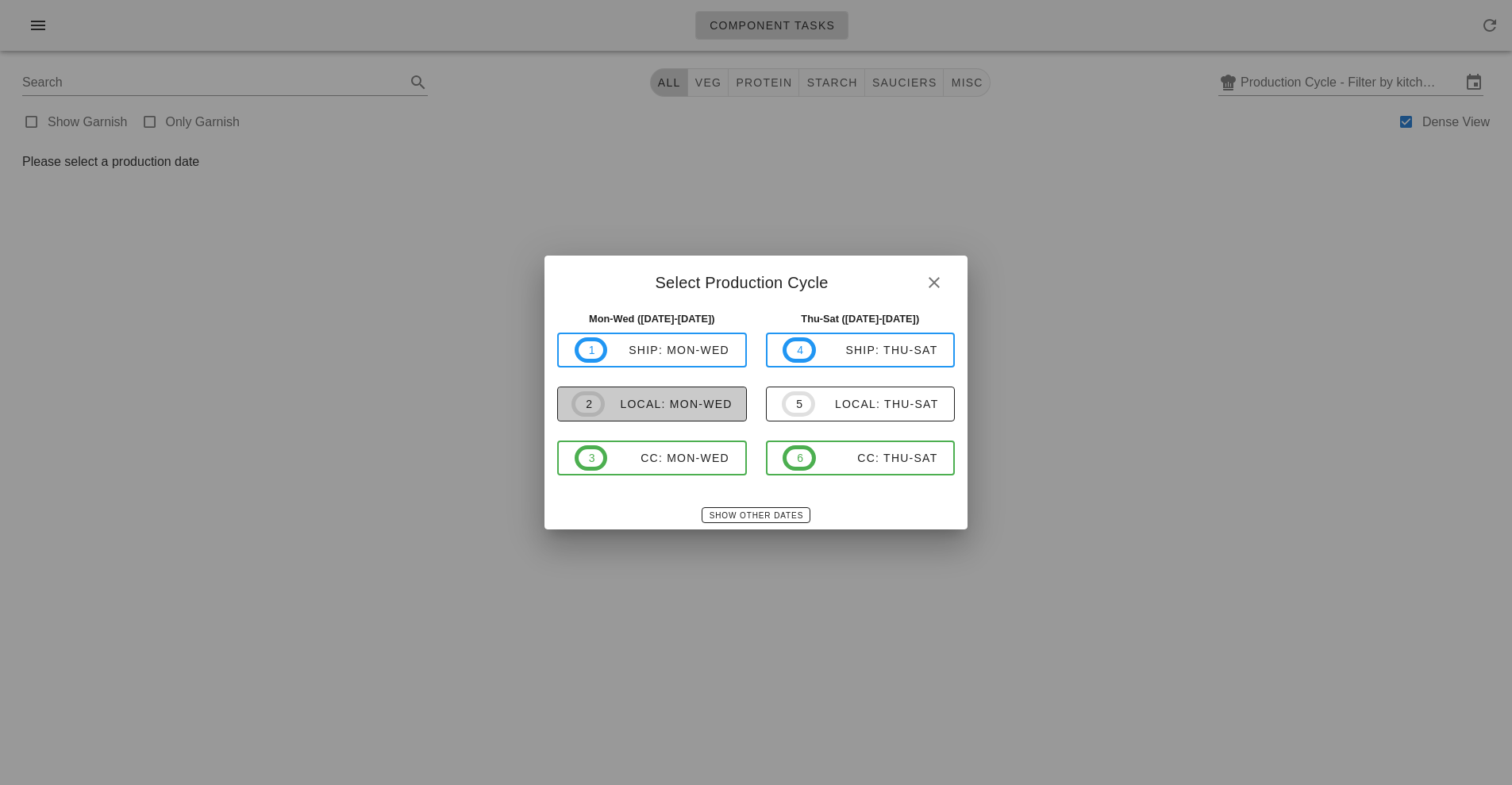
click at [682, 408] on div "local: Mon-Wed" at bounding box center [668, 403] width 128 height 12
type input "local: Mon-Wed ([DATE]-[DATE])"
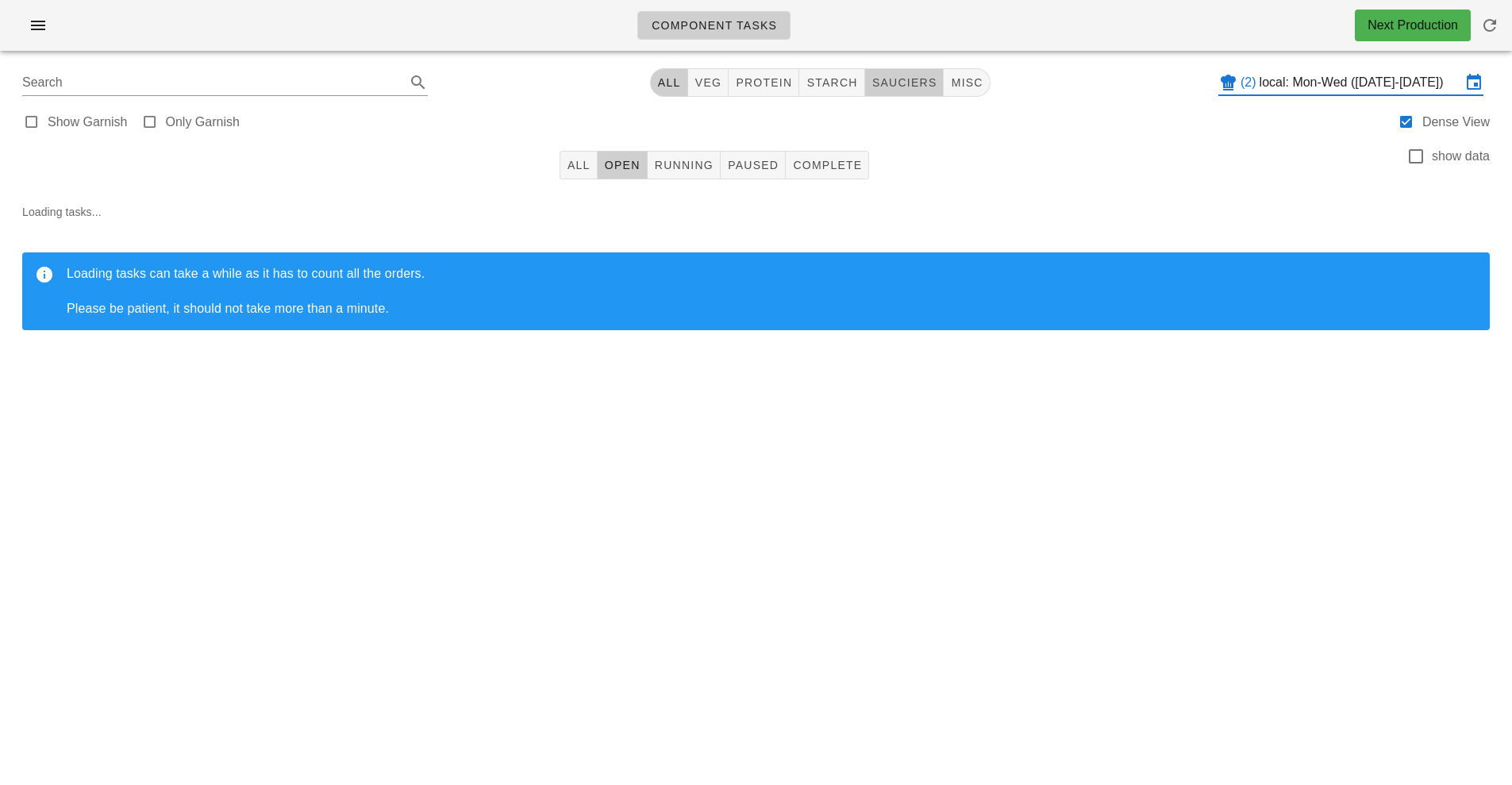
click at [894, 77] on span "sauciers" at bounding box center [904, 82] width 66 height 12
type input "team:sauciers"
click at [682, 165] on span "Running" at bounding box center [683, 164] width 59 height 12
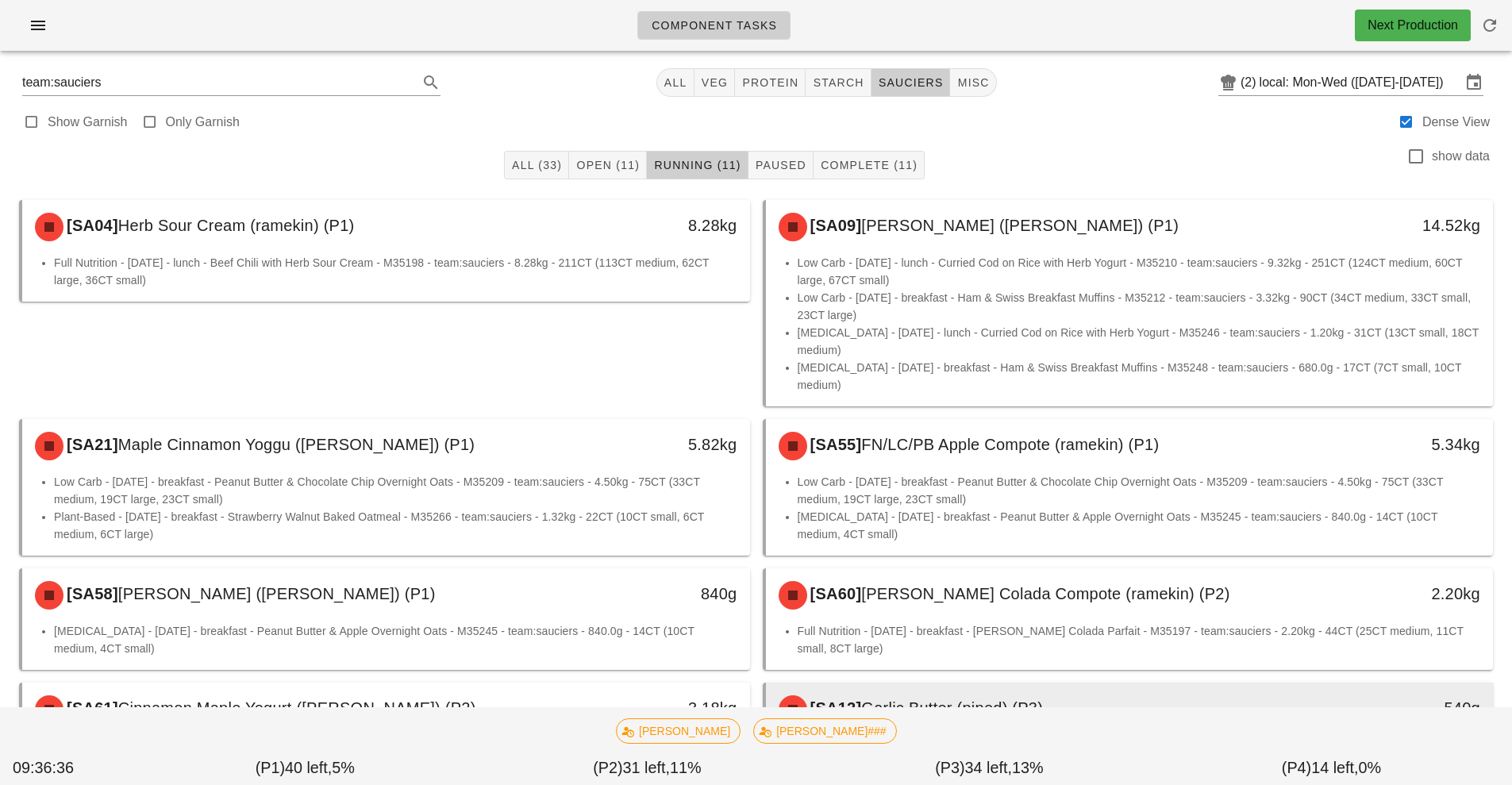
click at [879, 699] on span "Garlic Butter (piped) (P3)" at bounding box center [952, 708] width 182 height 18
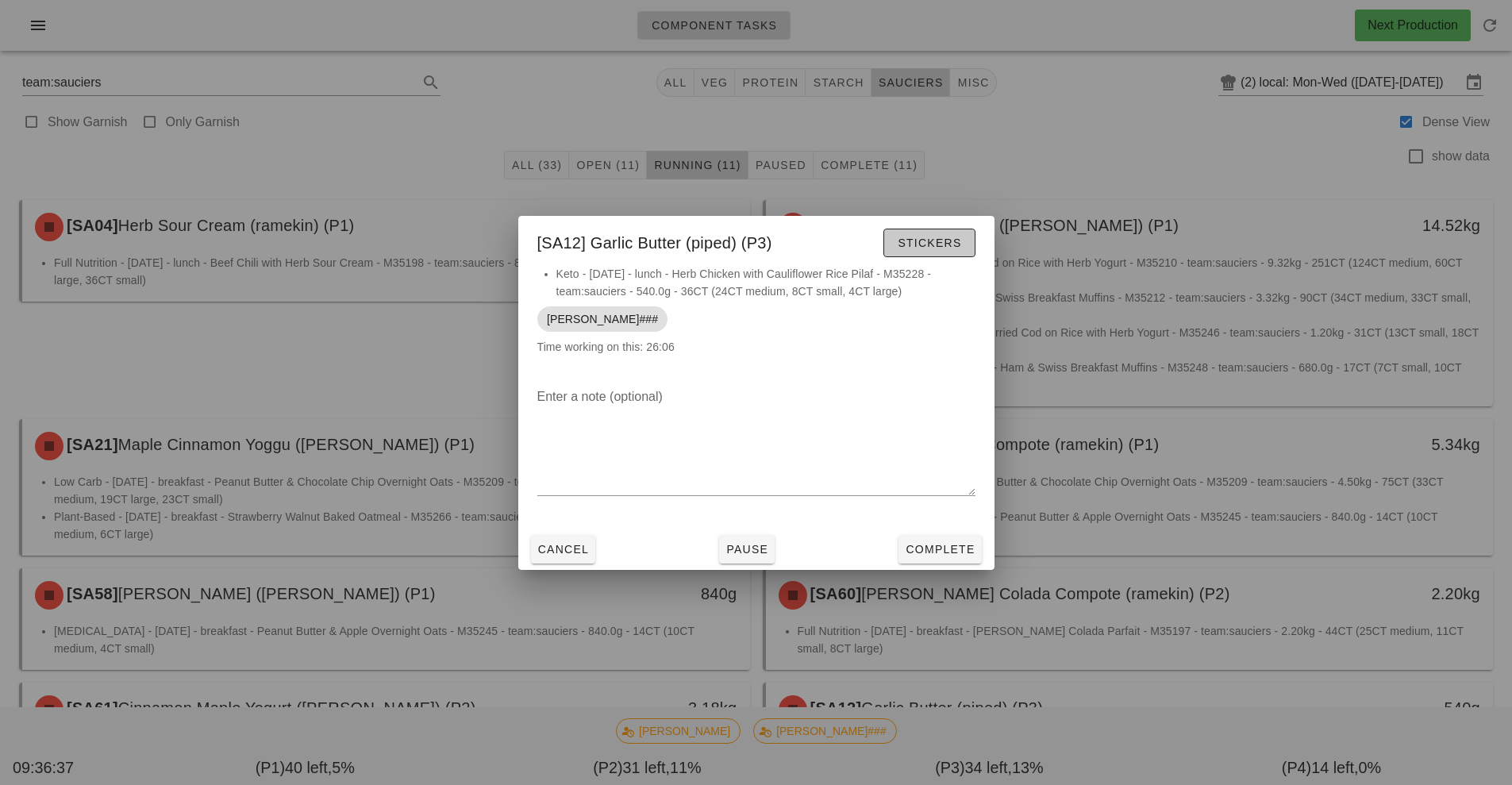
click at [920, 245] on span "Stickers" at bounding box center [929, 242] width 64 height 12
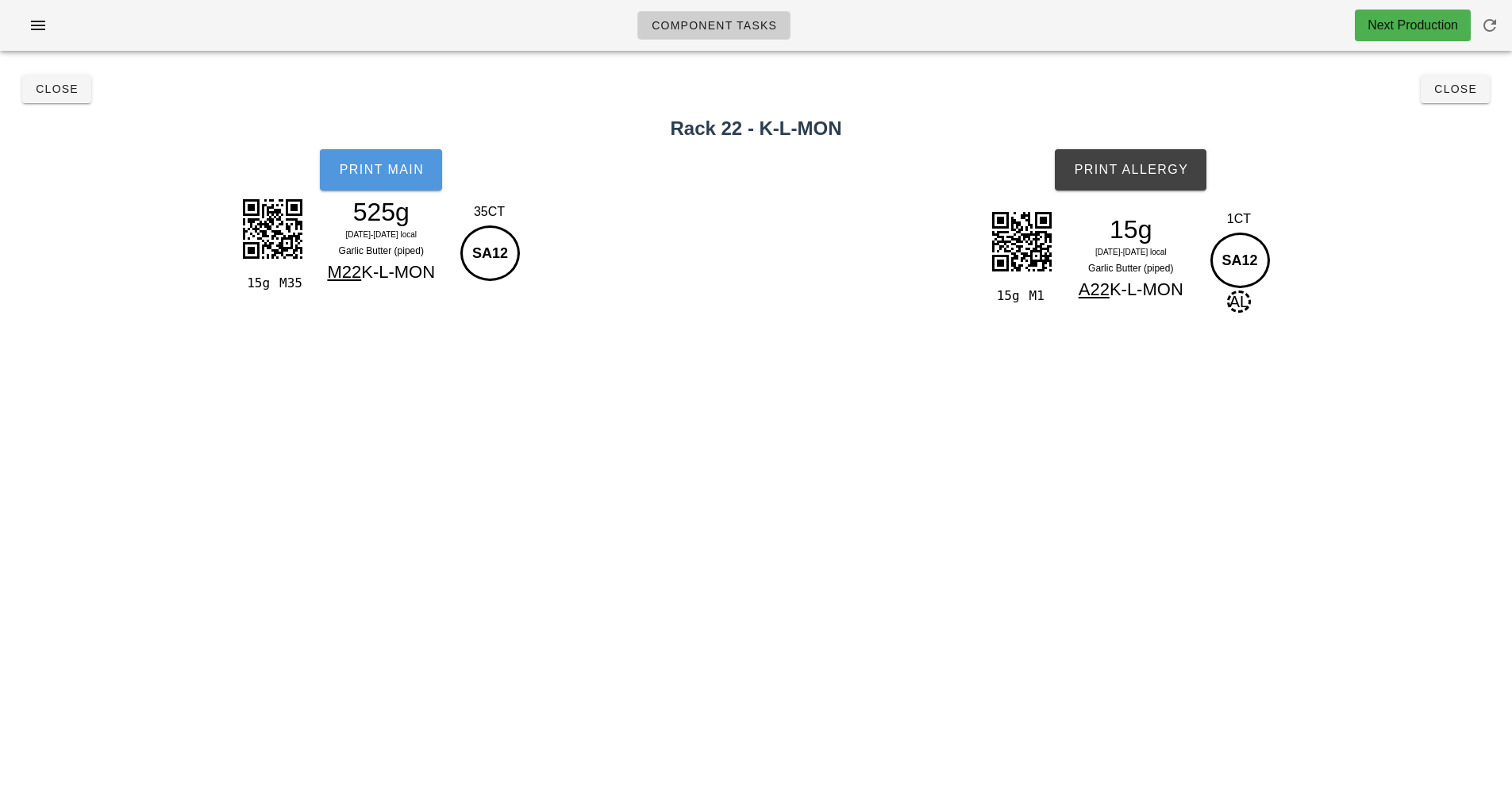
click at [393, 172] on span "Print Main" at bounding box center [381, 169] width 86 height 14
click at [1124, 175] on span "Print Allergy" at bounding box center [1130, 169] width 115 height 14
click at [53, 93] on span "Close" at bounding box center [57, 88] width 43 height 12
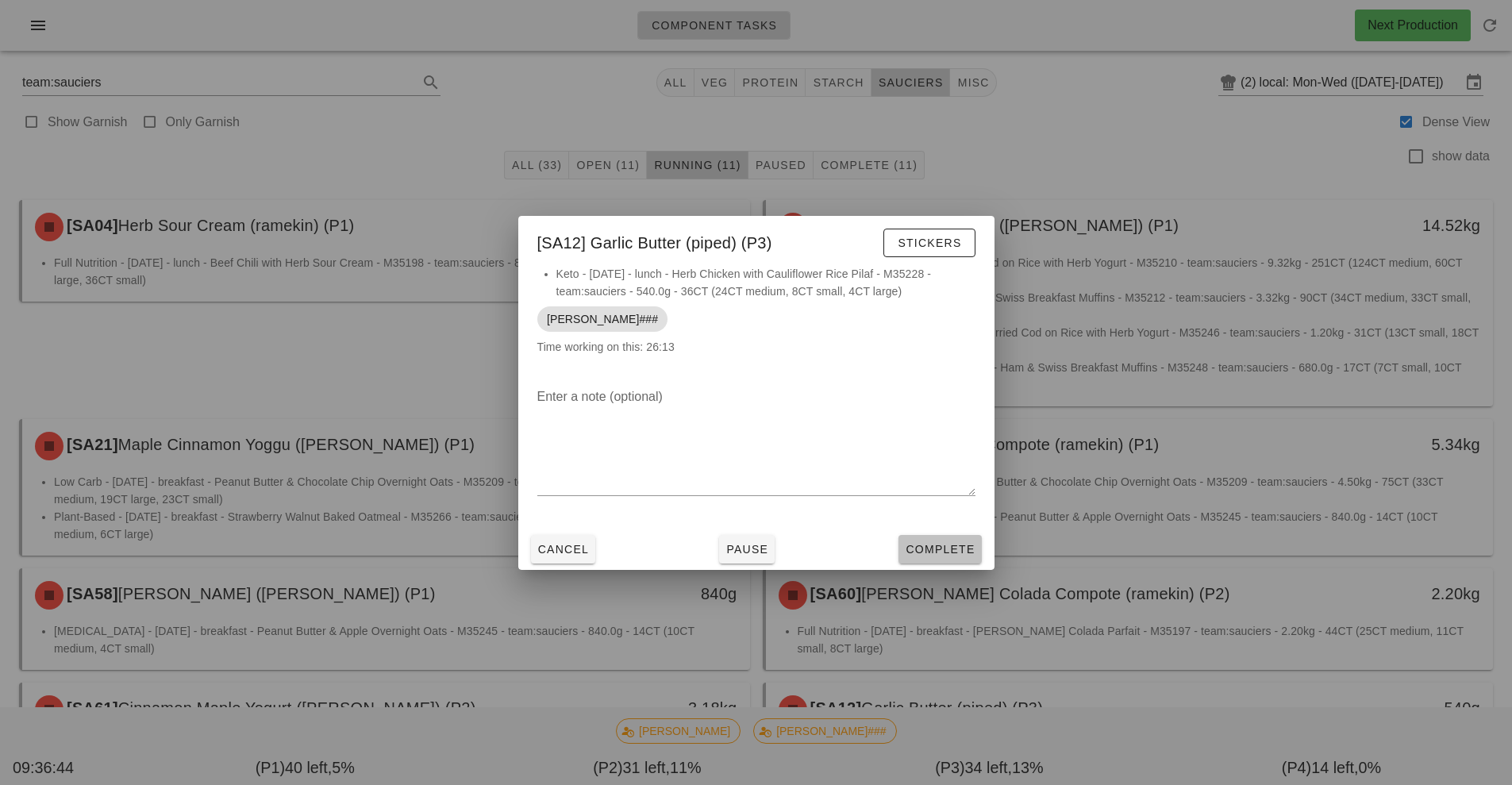
click at [939, 551] on span "Complete" at bounding box center [939, 548] width 70 height 12
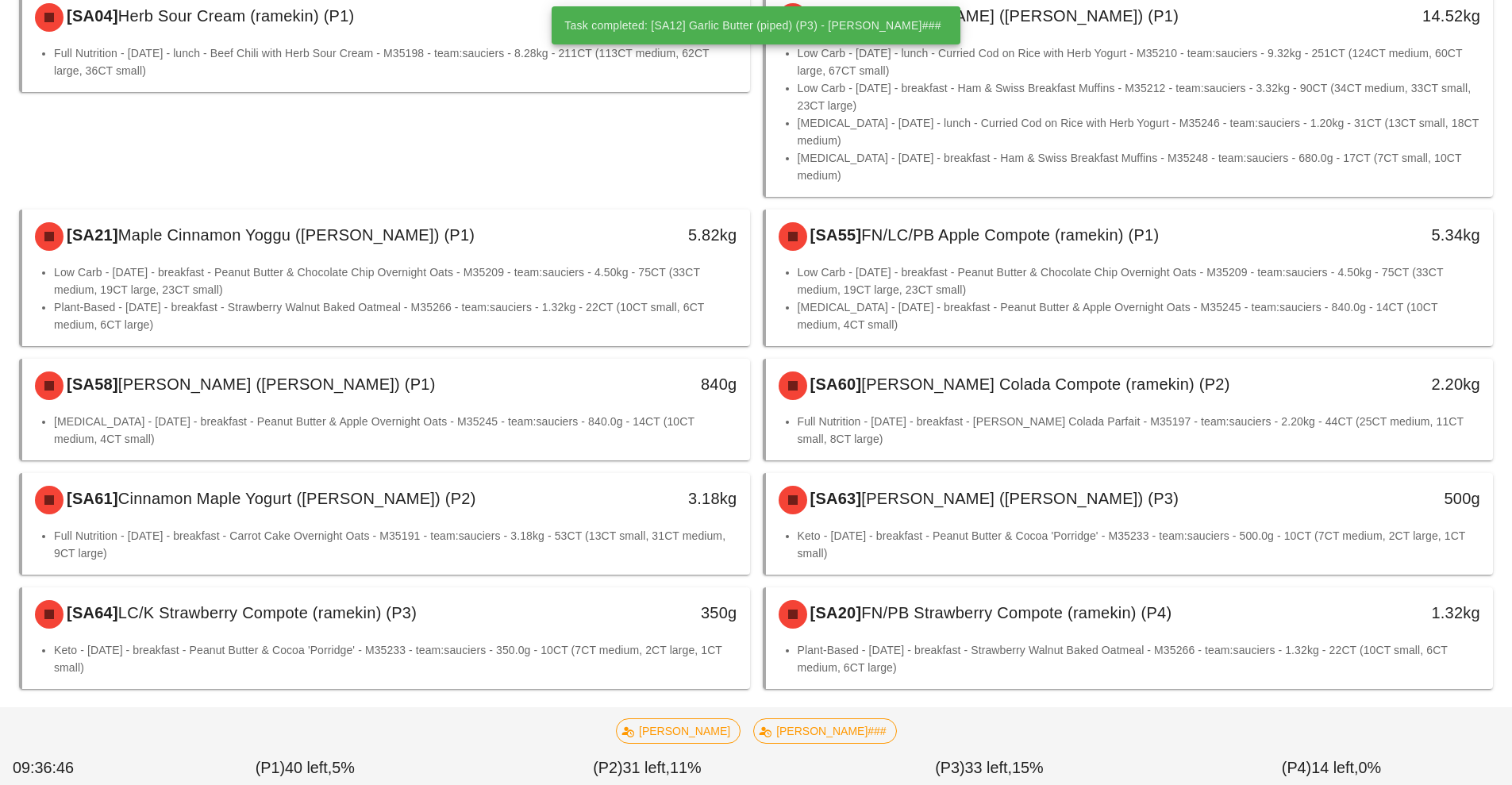
scroll to position [210, 0]
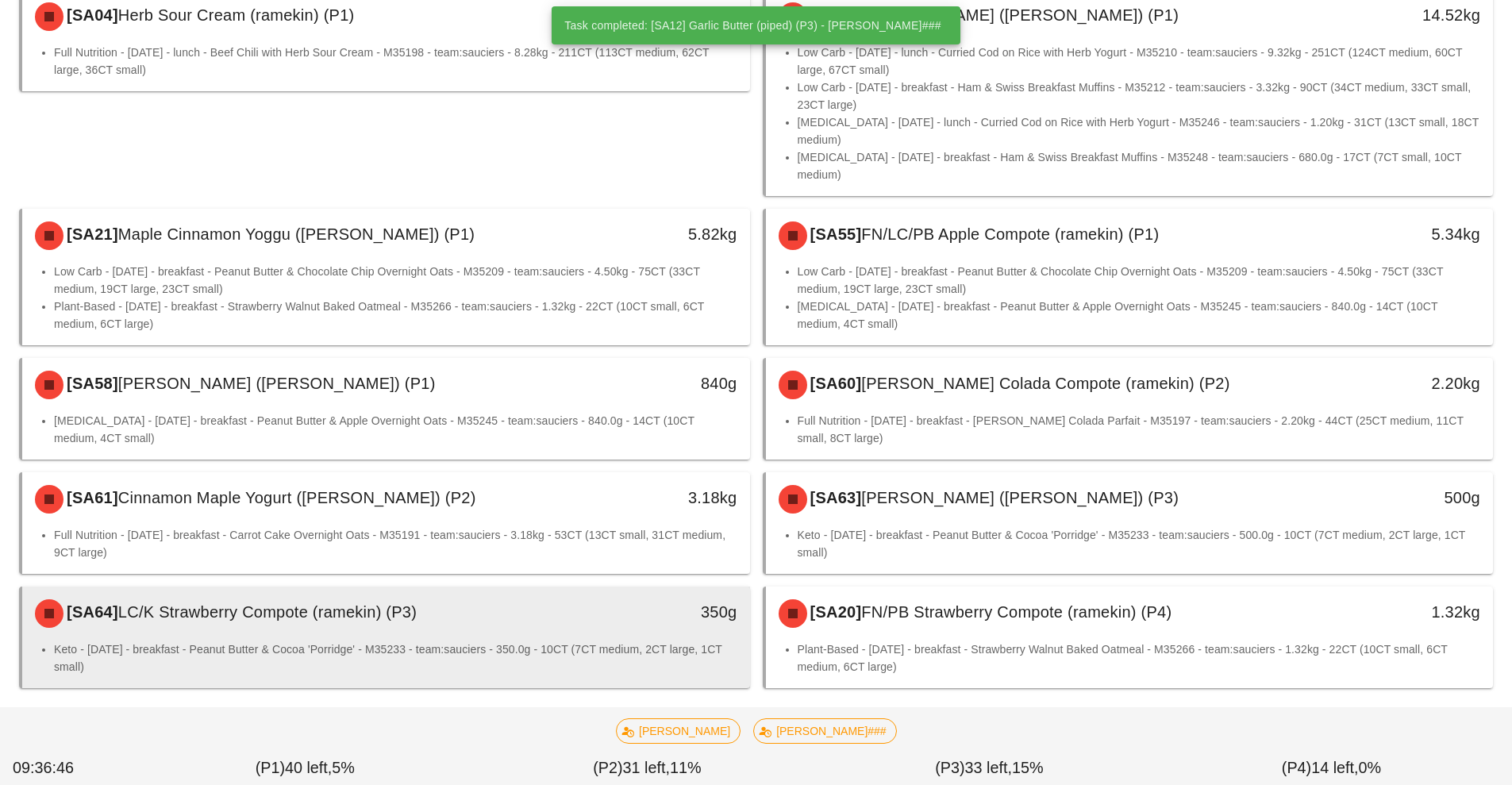
click at [548, 640] on li "Keto - Wednesday - breakfast - Peanut Butter & Cocoa 'Porridge' - M35233 - team…" at bounding box center [396, 658] width 683 height 35
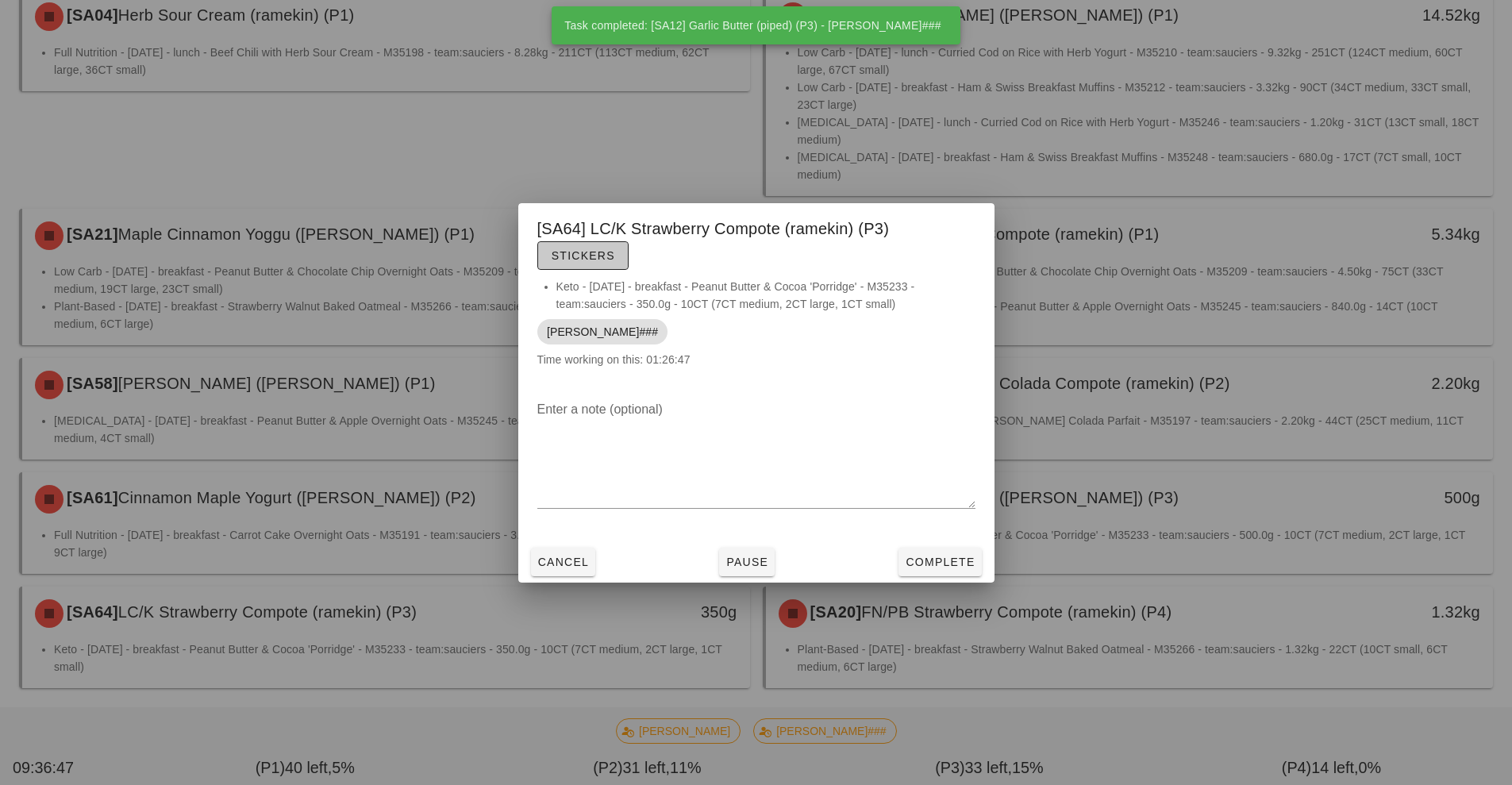
click at [602, 256] on span "Stickers" at bounding box center [583, 255] width 64 height 12
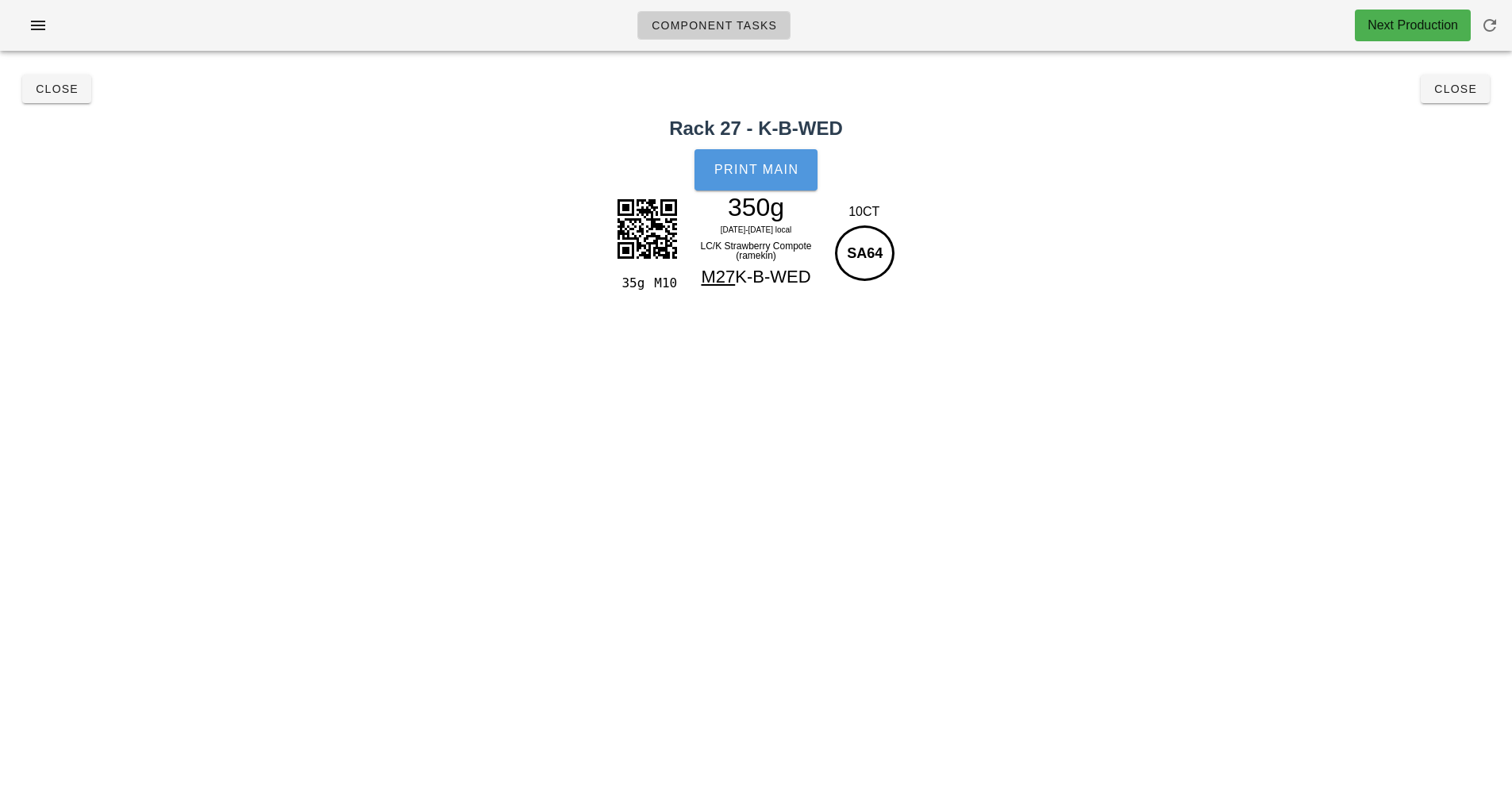
click at [739, 182] on button "Print Main" at bounding box center [755, 170] width 123 height 42
click at [38, 102] on button "Close" at bounding box center [57, 89] width 69 height 28
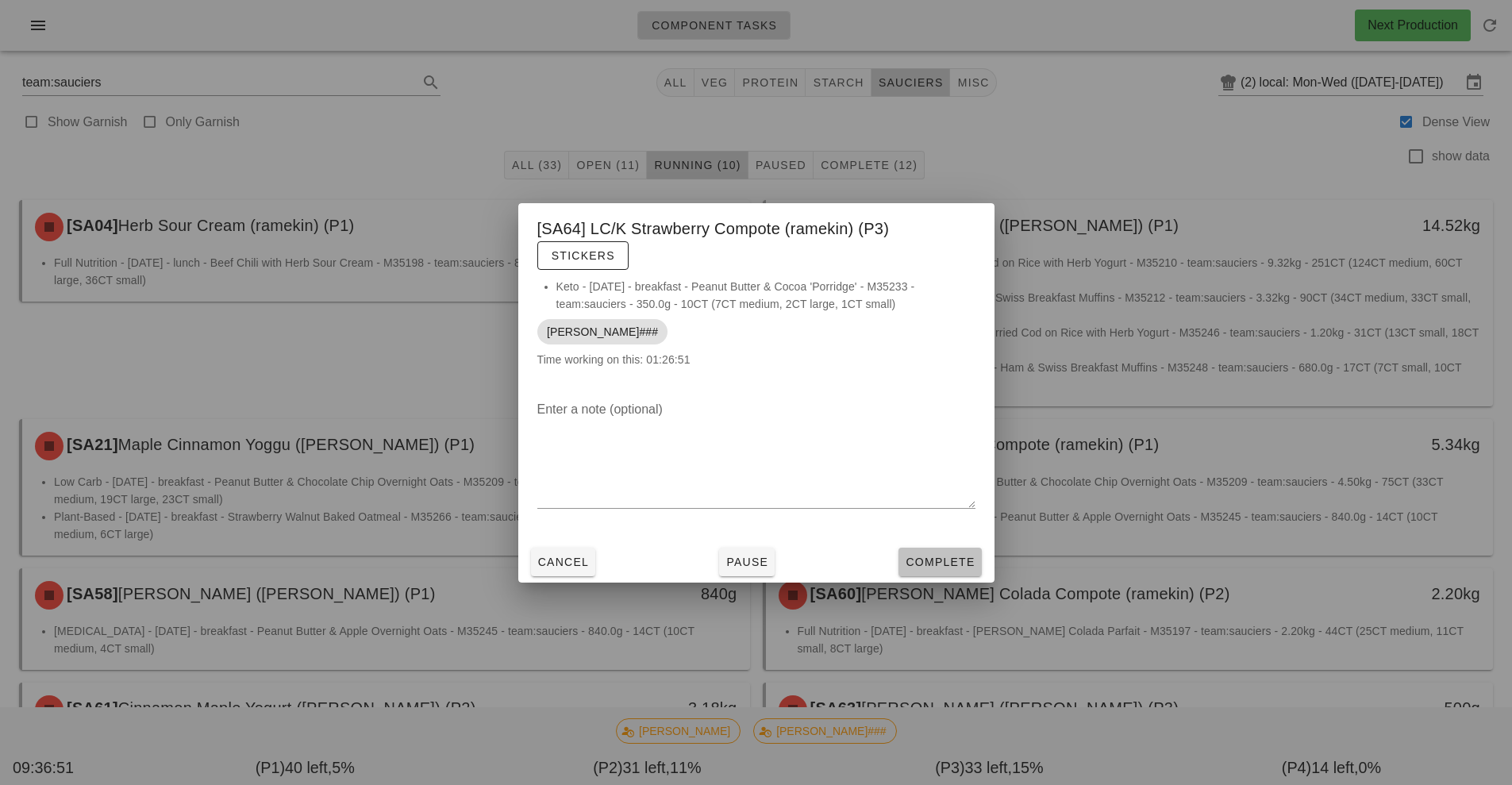
click at [935, 552] on button "Complete" at bounding box center [939, 562] width 83 height 28
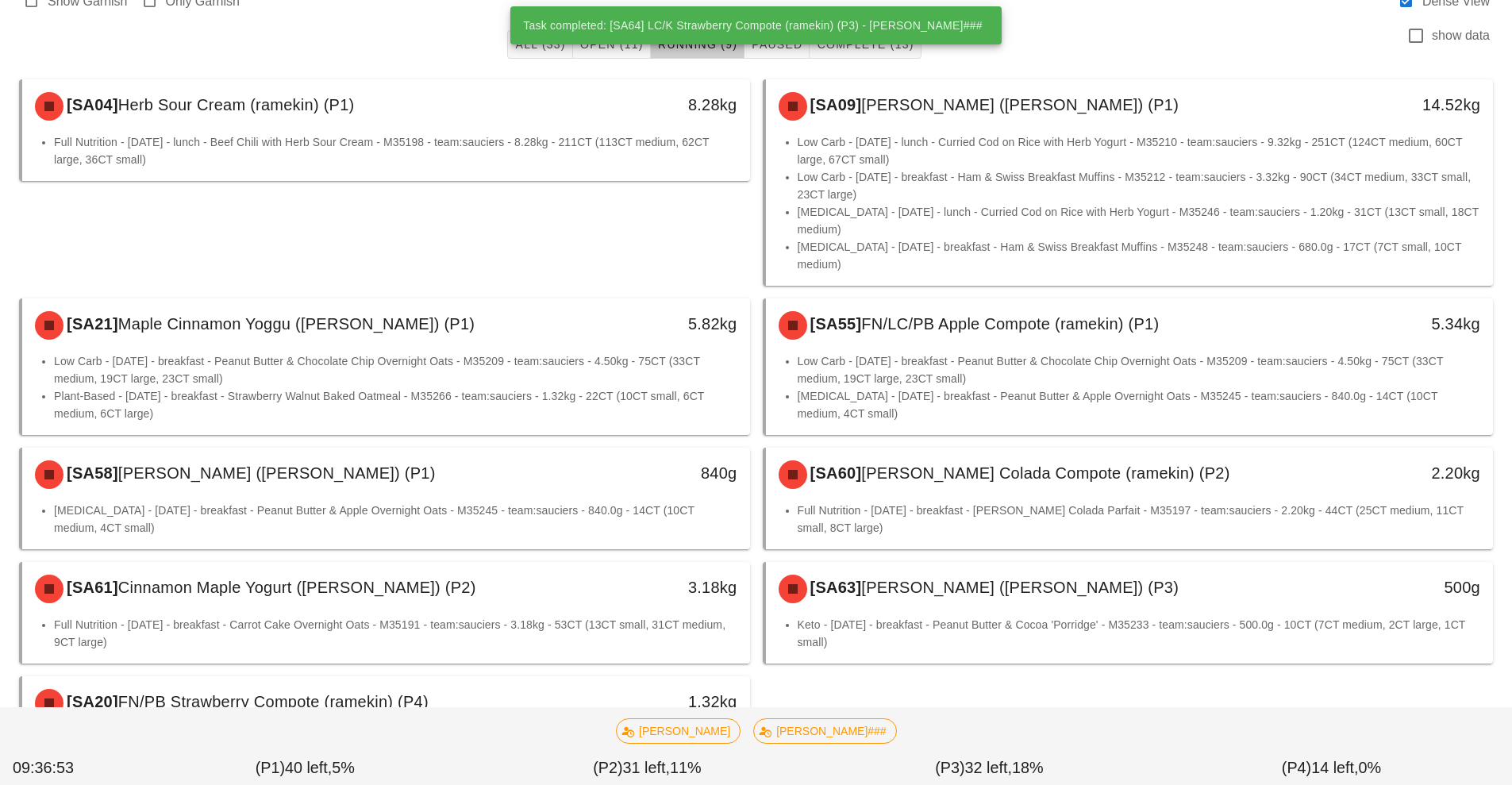
scroll to position [210, 0]
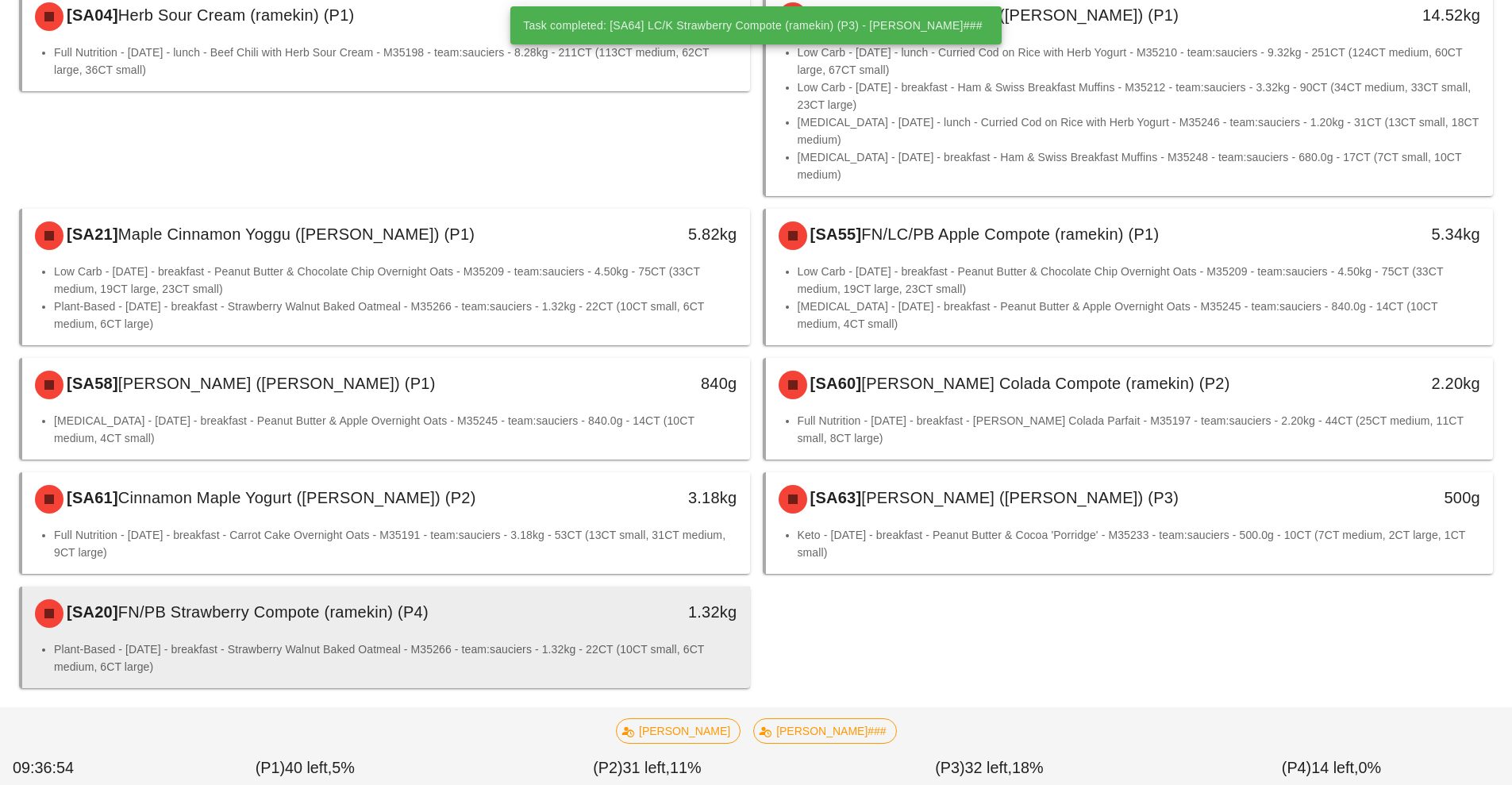
click at [612, 640] on li "Plant-Based - [DATE] - breakfast - Strawberry Walnut Baked Oatmeal - M35266 - t…" at bounding box center [396, 658] width 683 height 35
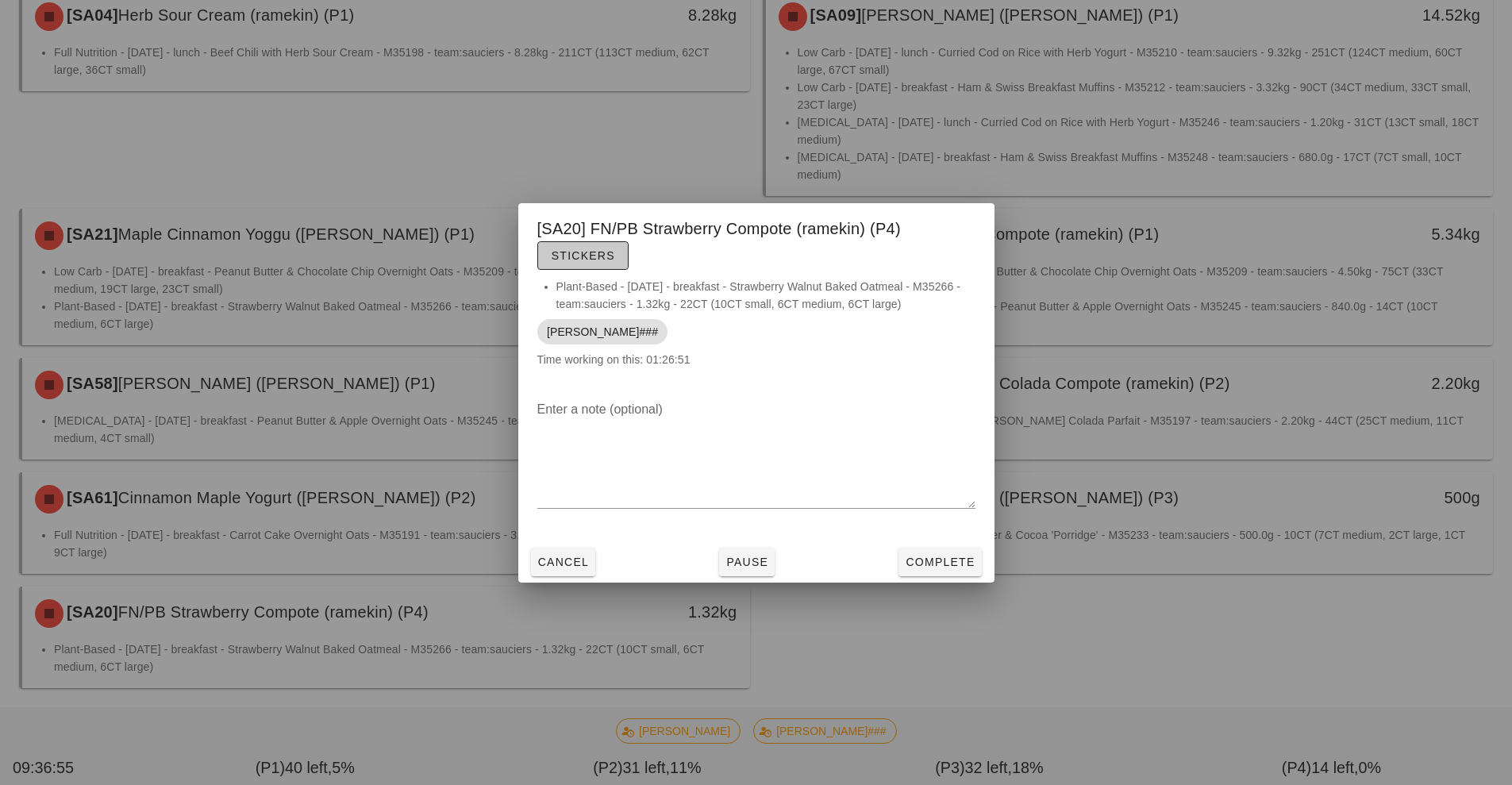
click at [600, 268] on button "Stickers" at bounding box center [583, 255] width 92 height 28
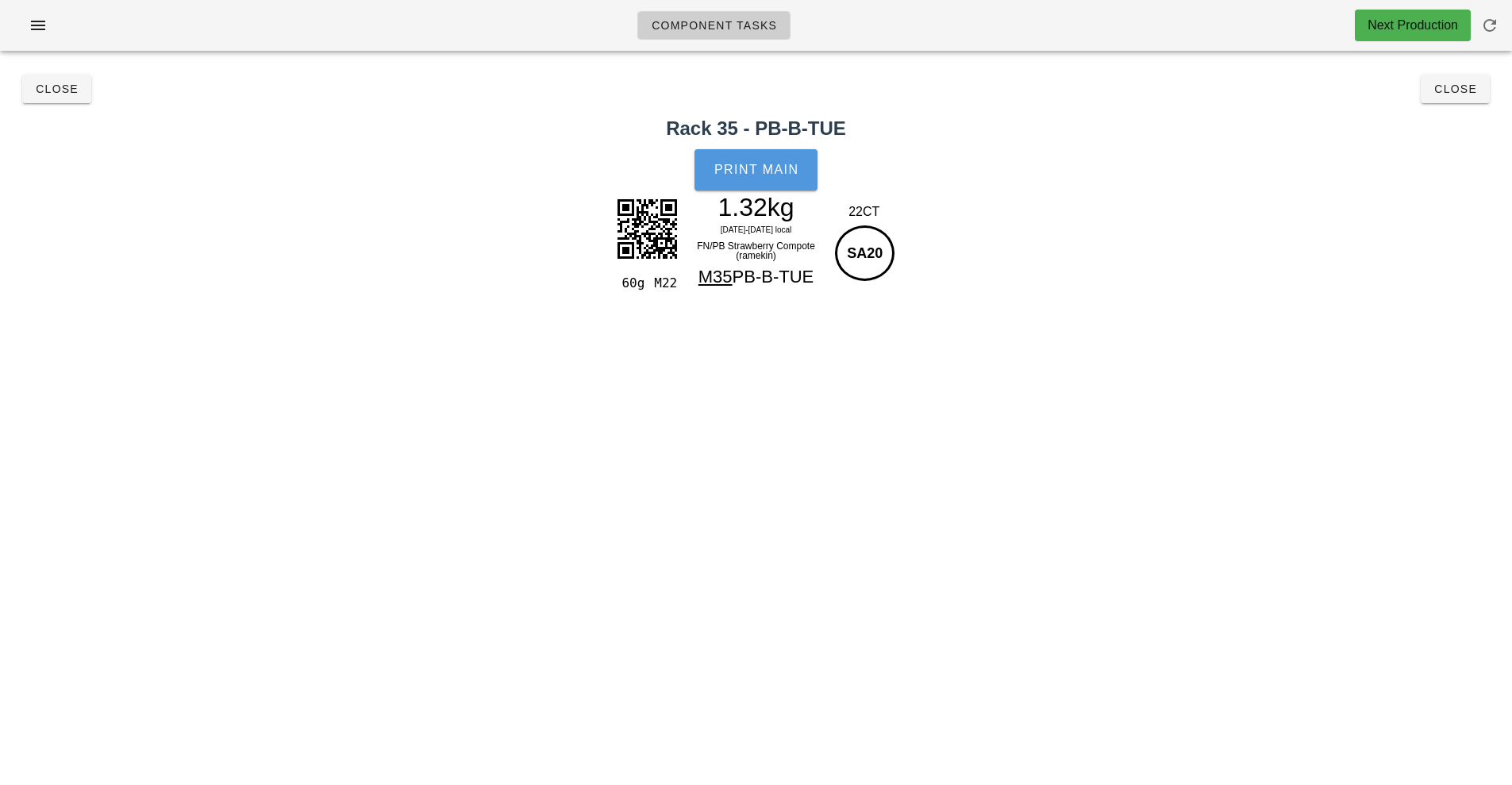
click at [751, 188] on button "Print Main" at bounding box center [755, 170] width 123 height 42
click at [47, 92] on span "Close" at bounding box center [57, 88] width 43 height 12
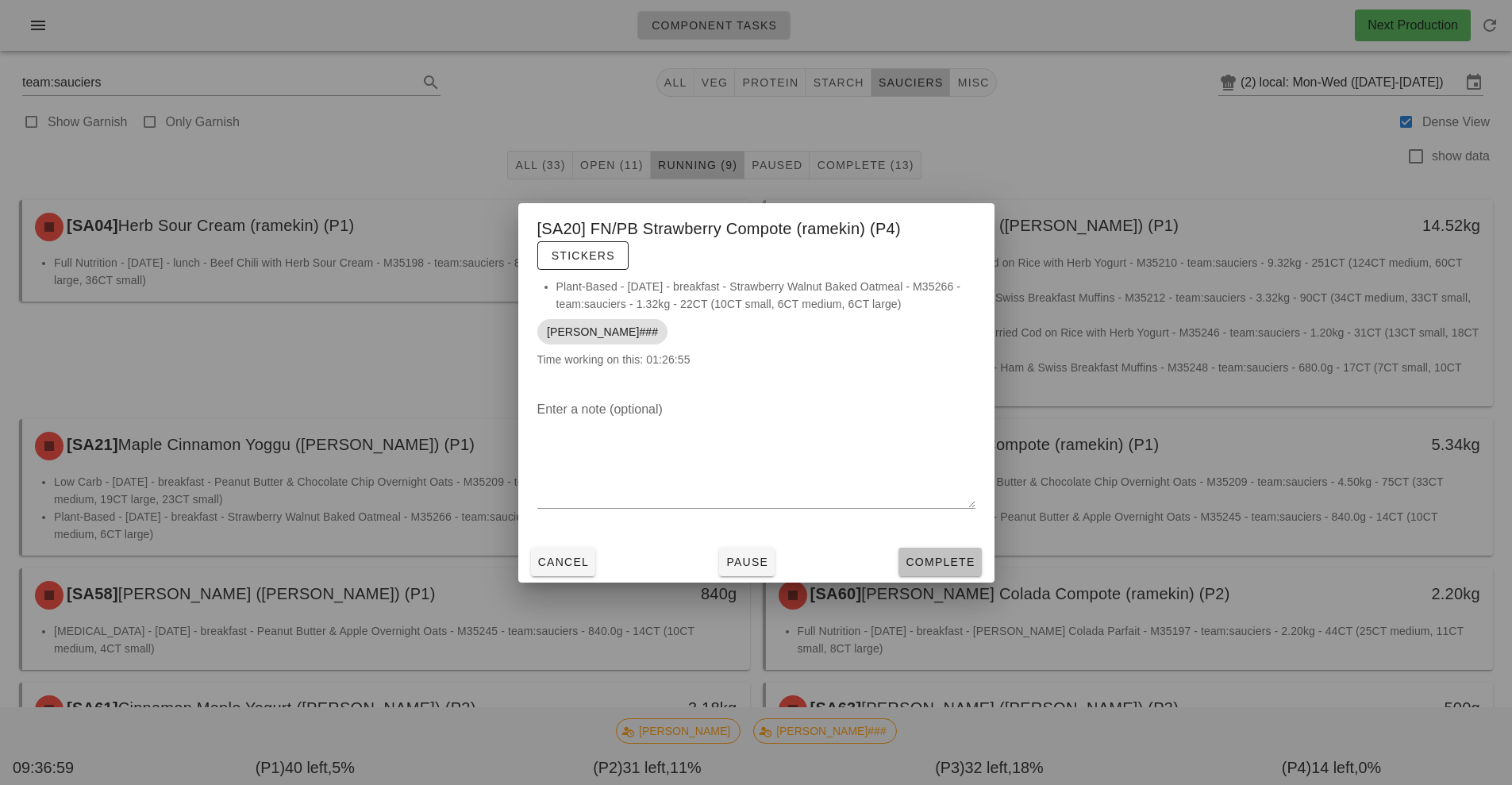
click at [934, 551] on button "Complete" at bounding box center [939, 562] width 83 height 28
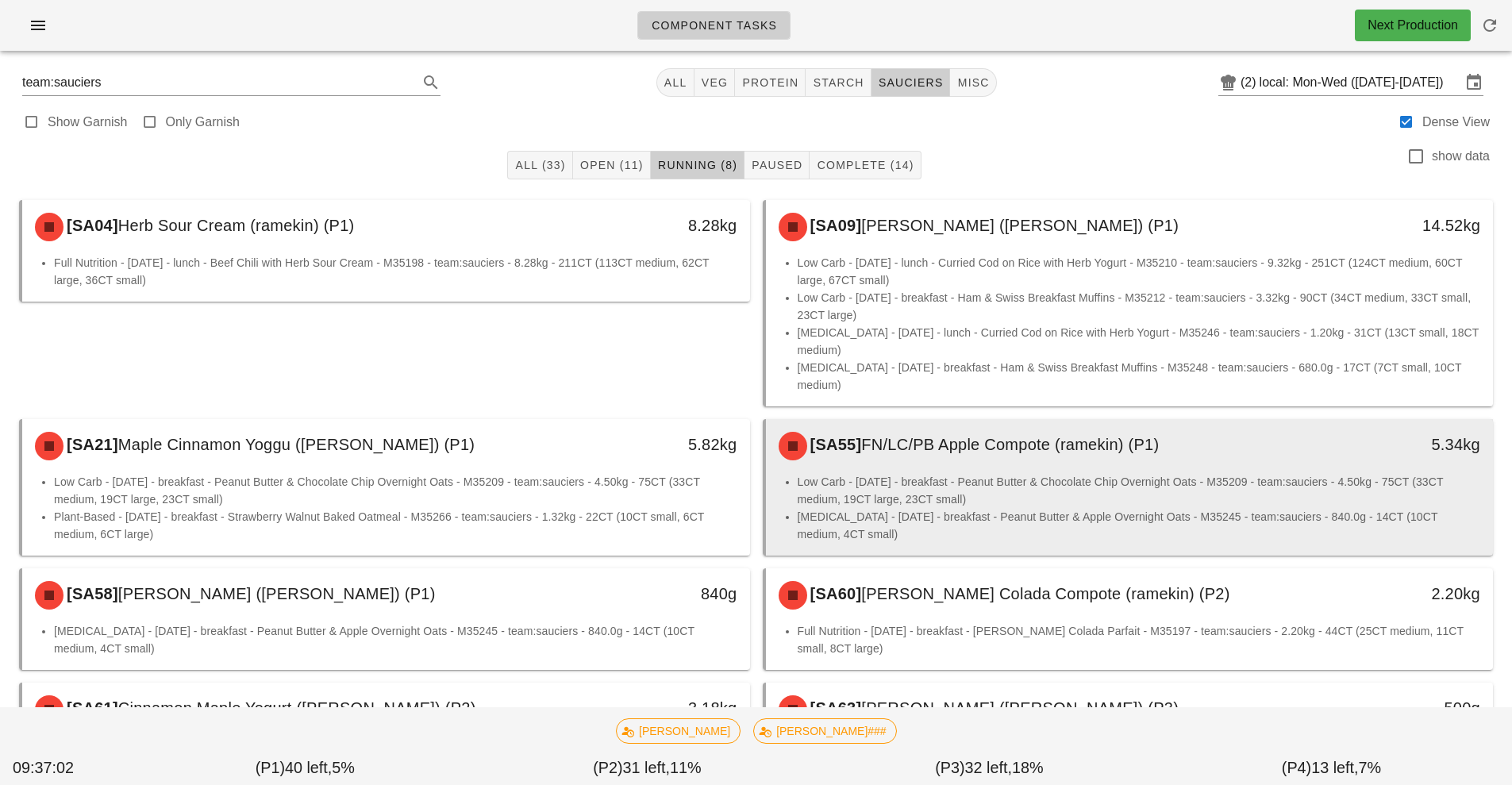
click at [936, 477] on li "Low Carb - [DATE] - breakfast - Peanut Butter & Chocolate Chip Overnight Oats -…" at bounding box center [1139, 491] width 683 height 35
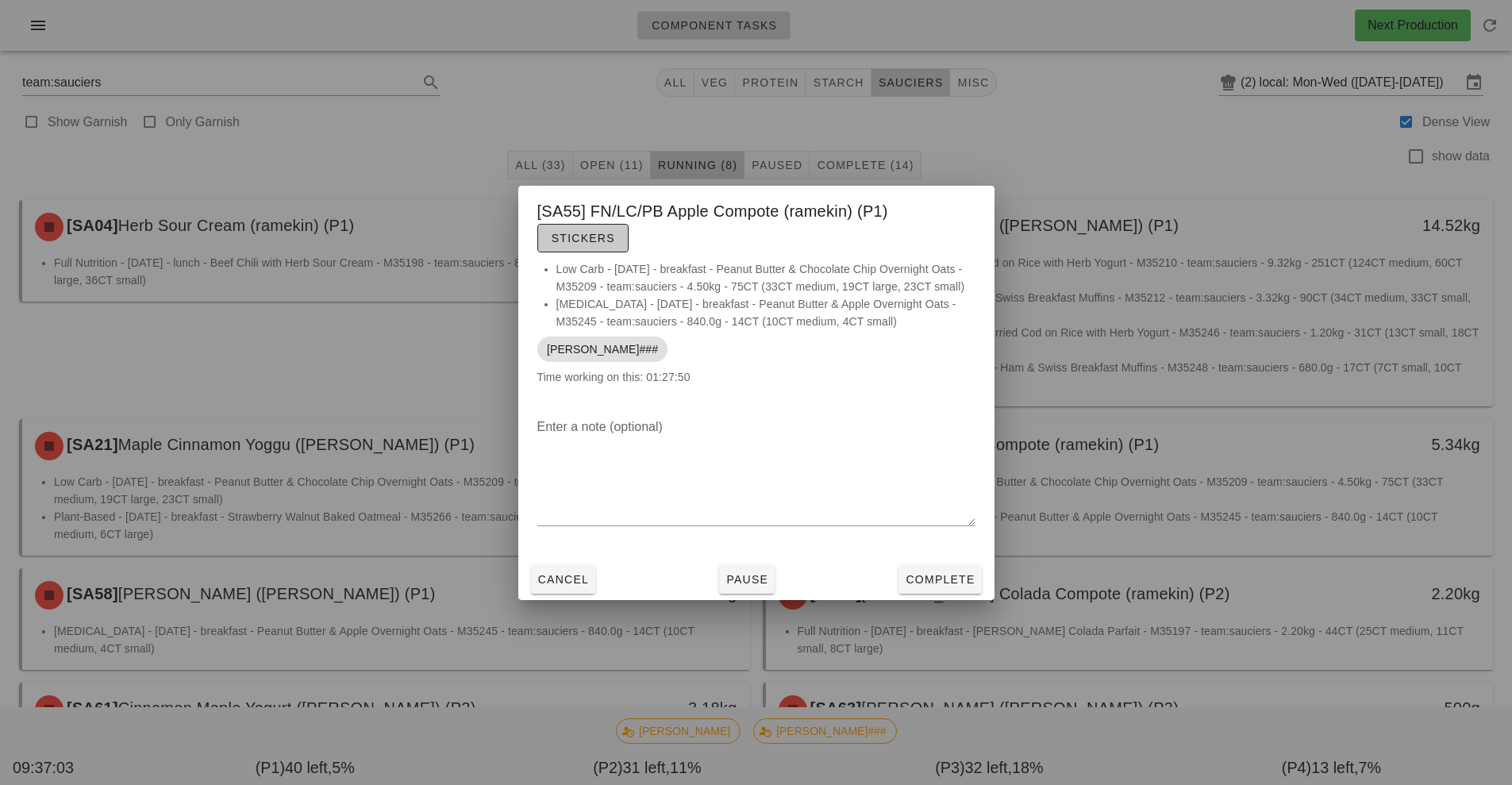
click at [581, 241] on span "Stickers" at bounding box center [583, 238] width 64 height 12
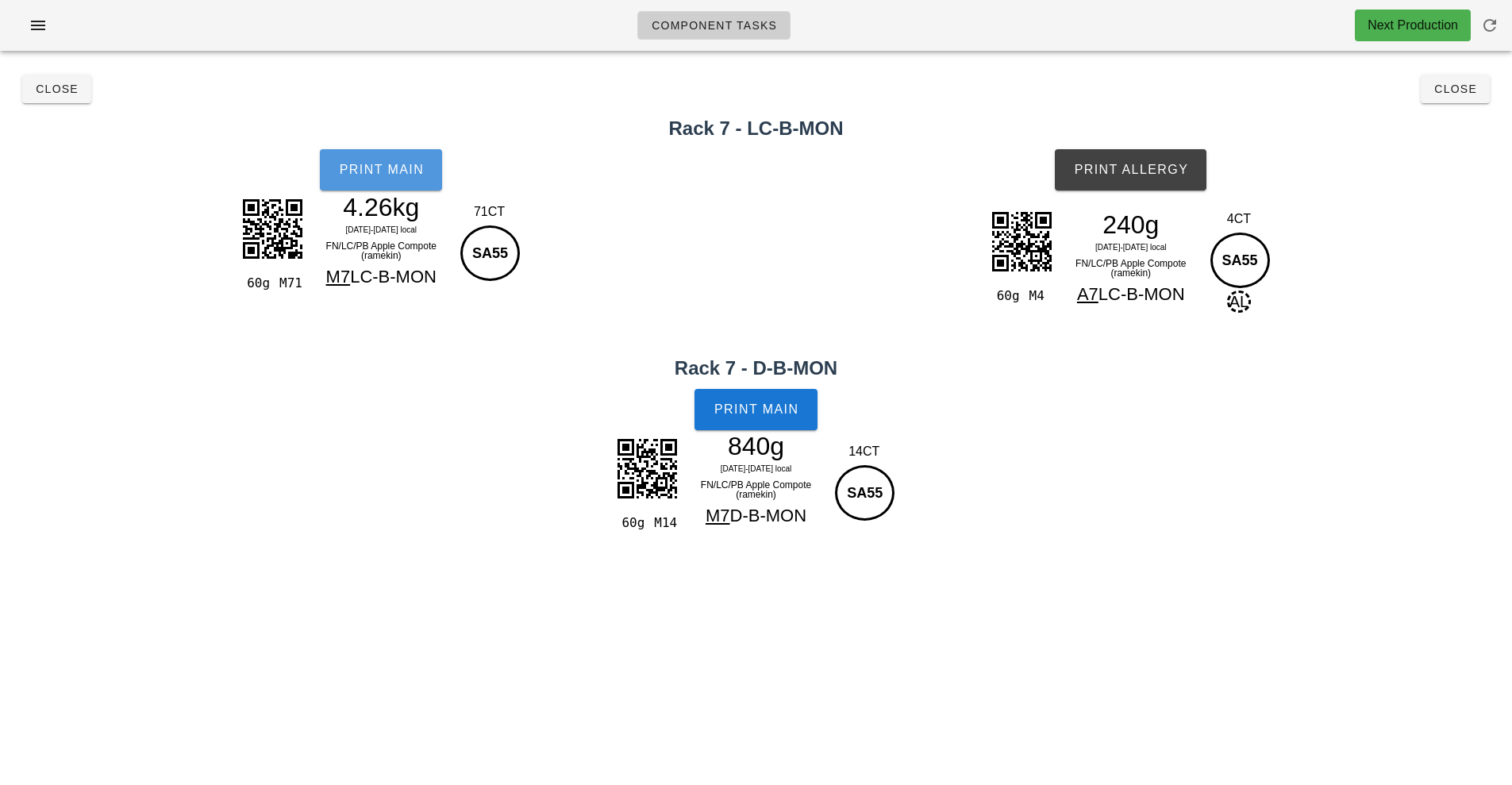
click at [378, 177] on button "Print Main" at bounding box center [381, 170] width 123 height 42
click at [1129, 181] on button "Print Allergy" at bounding box center [1130, 170] width 152 height 42
click at [761, 409] on span "Print Main" at bounding box center [756, 409] width 86 height 14
click at [51, 85] on span "Close" at bounding box center [57, 88] width 43 height 12
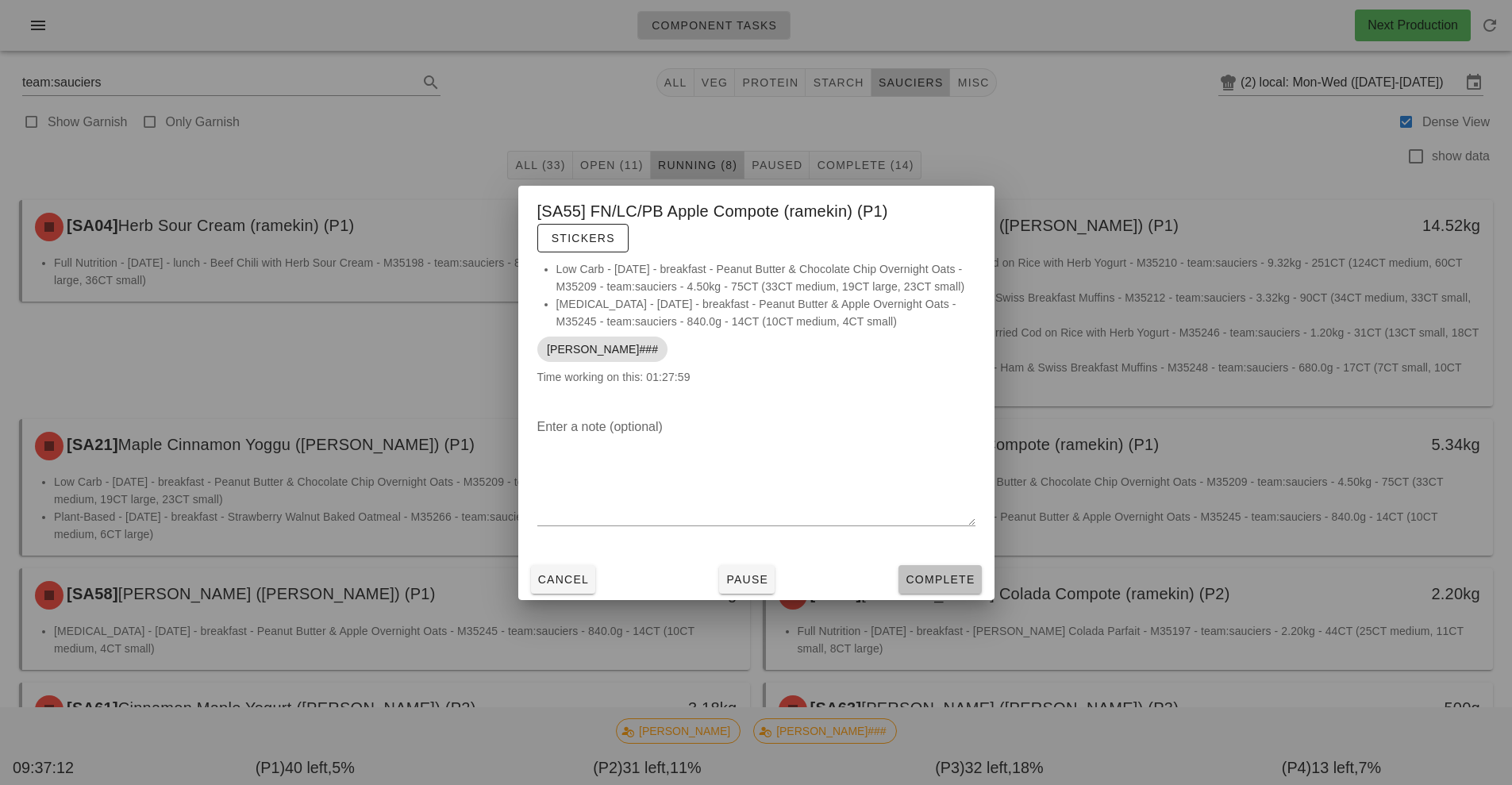
click at [939, 578] on span "Complete" at bounding box center [939, 578] width 70 height 12
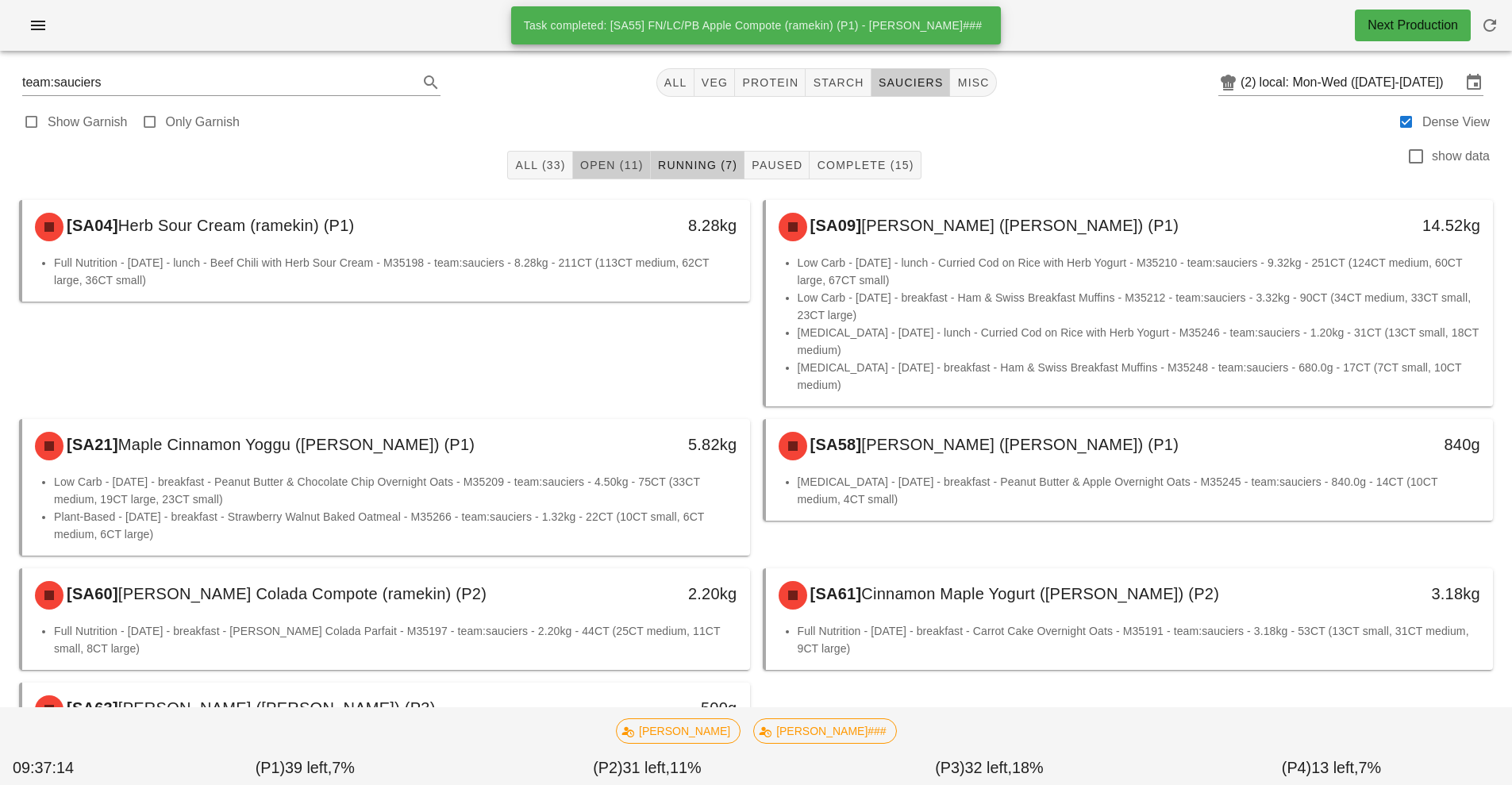
click at [612, 168] on span "Open (11)" at bounding box center [611, 164] width 64 height 12
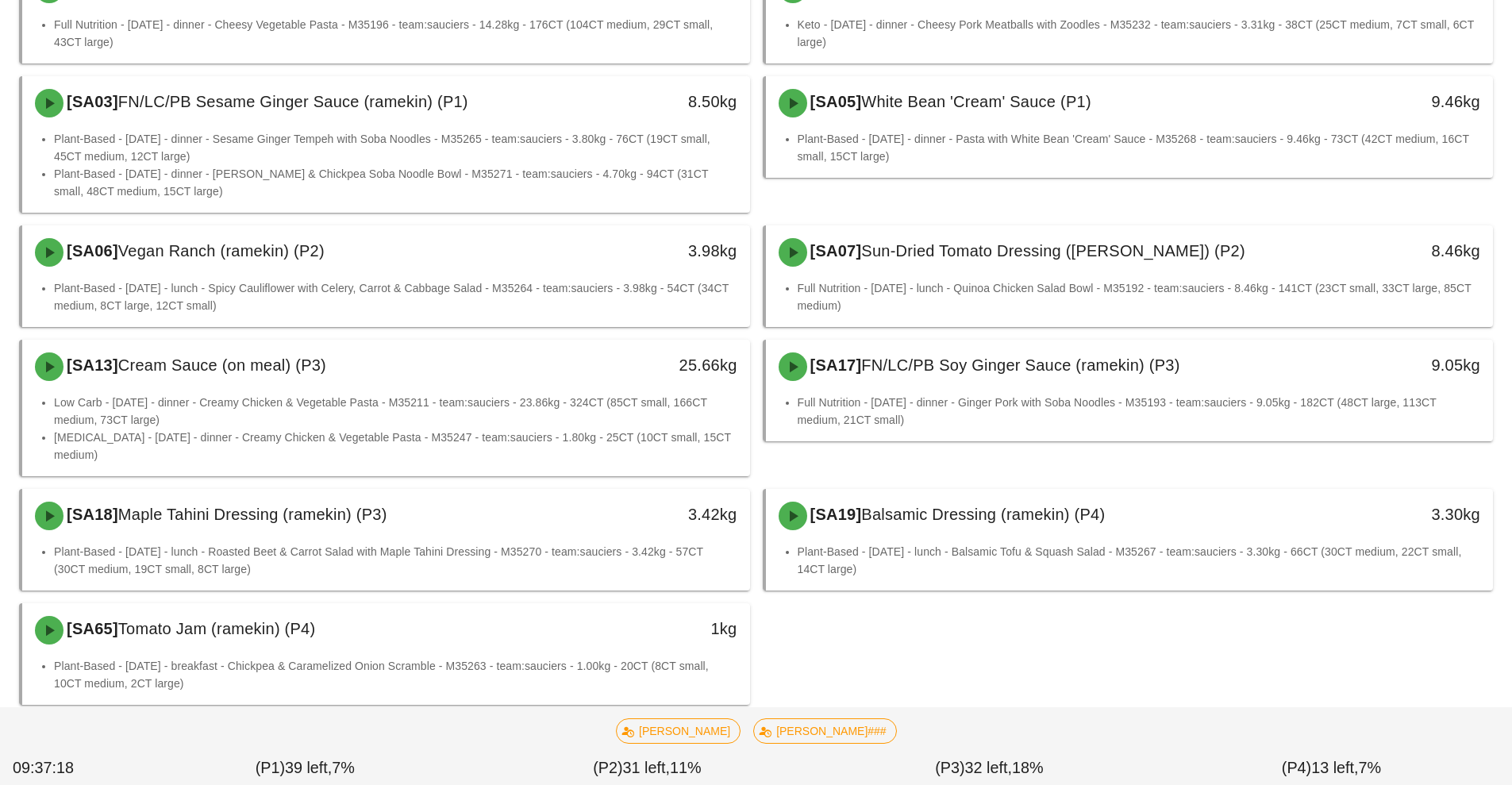
scroll to position [255, 0]
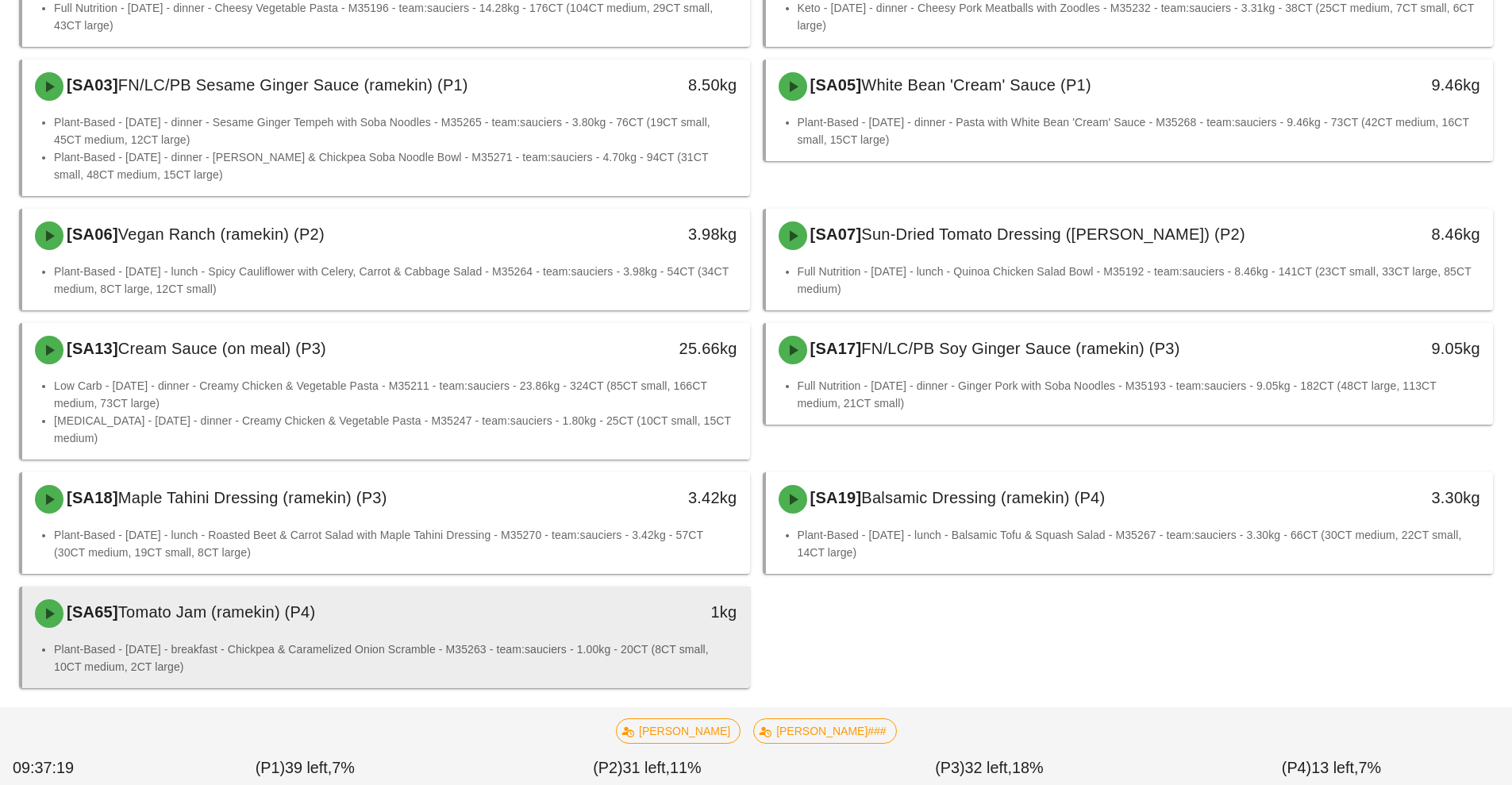
click at [583, 640] on li "Plant-Based - [DATE] - breakfast - Chickpea & Caramelized Onion Scramble - M352…" at bounding box center [396, 658] width 683 height 35
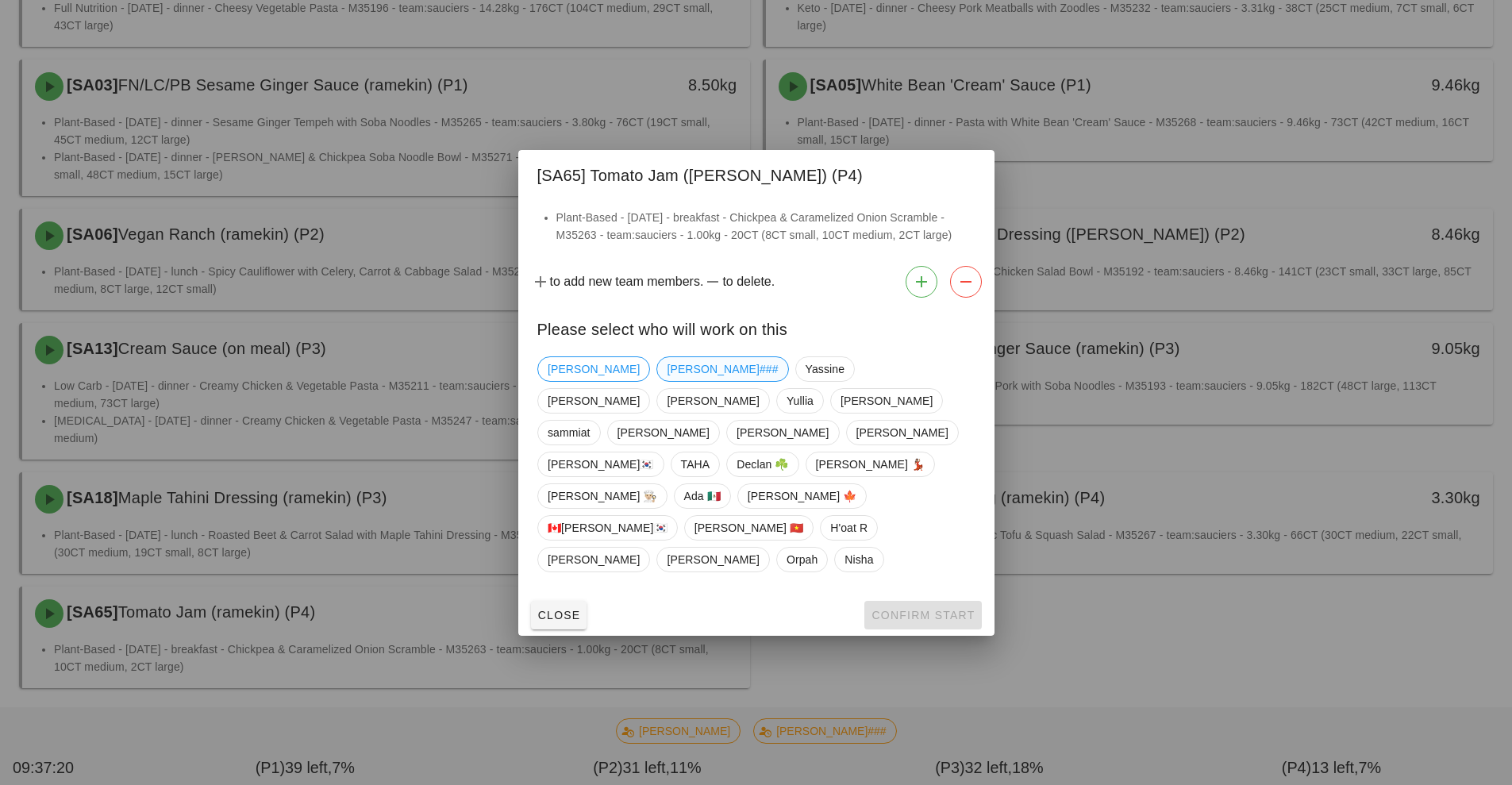
click at [667, 381] on span "[PERSON_NAME]###" at bounding box center [722, 368] width 111 height 24
click at [922, 608] on span "Confirm Start" at bounding box center [923, 614] width 104 height 12
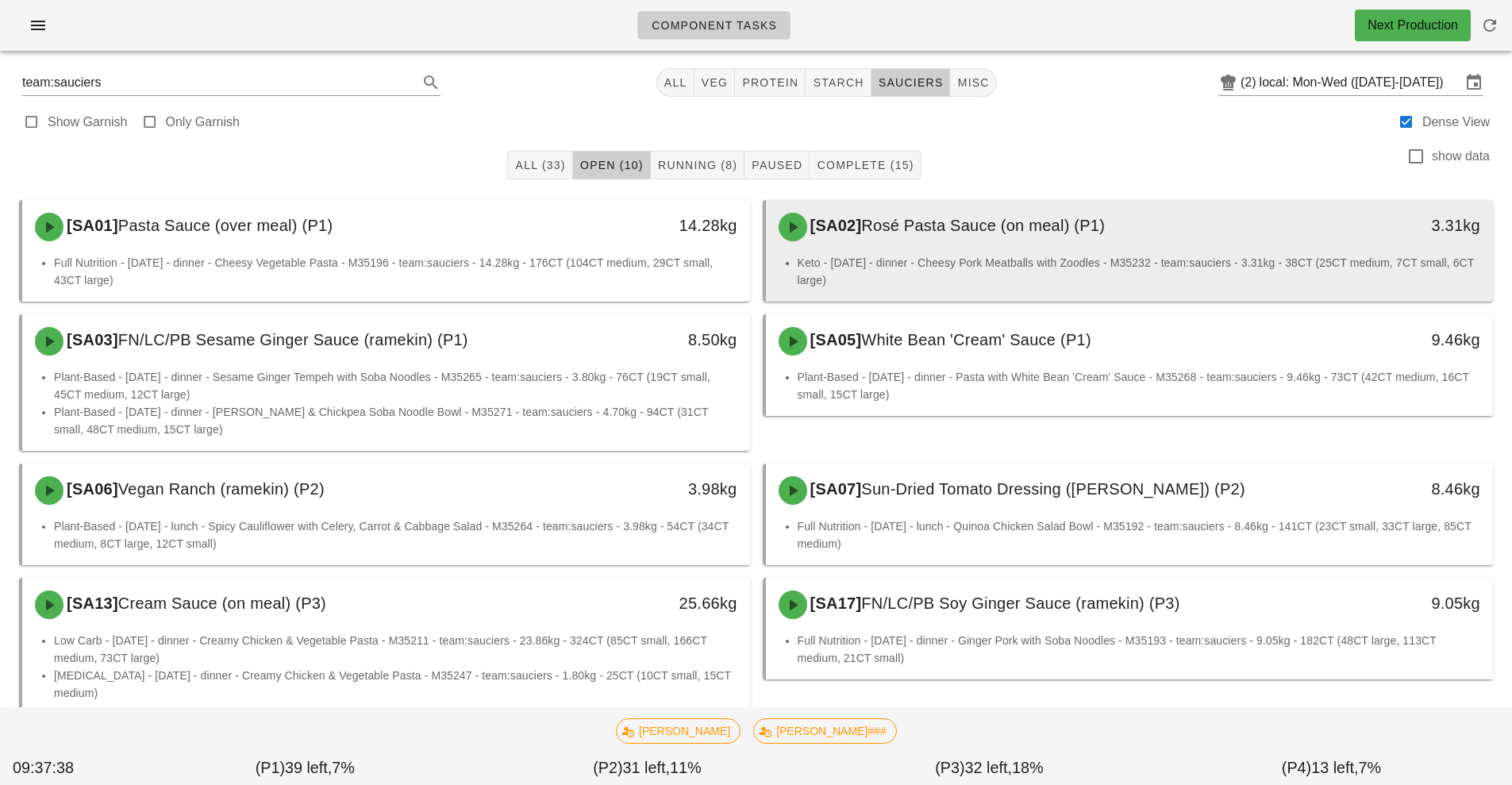
click at [1039, 263] on li "Keto - [DATE] - dinner - Cheesy Pork Meatballs with Zoodles - M35232 - team:sau…" at bounding box center [1139, 272] width 683 height 35
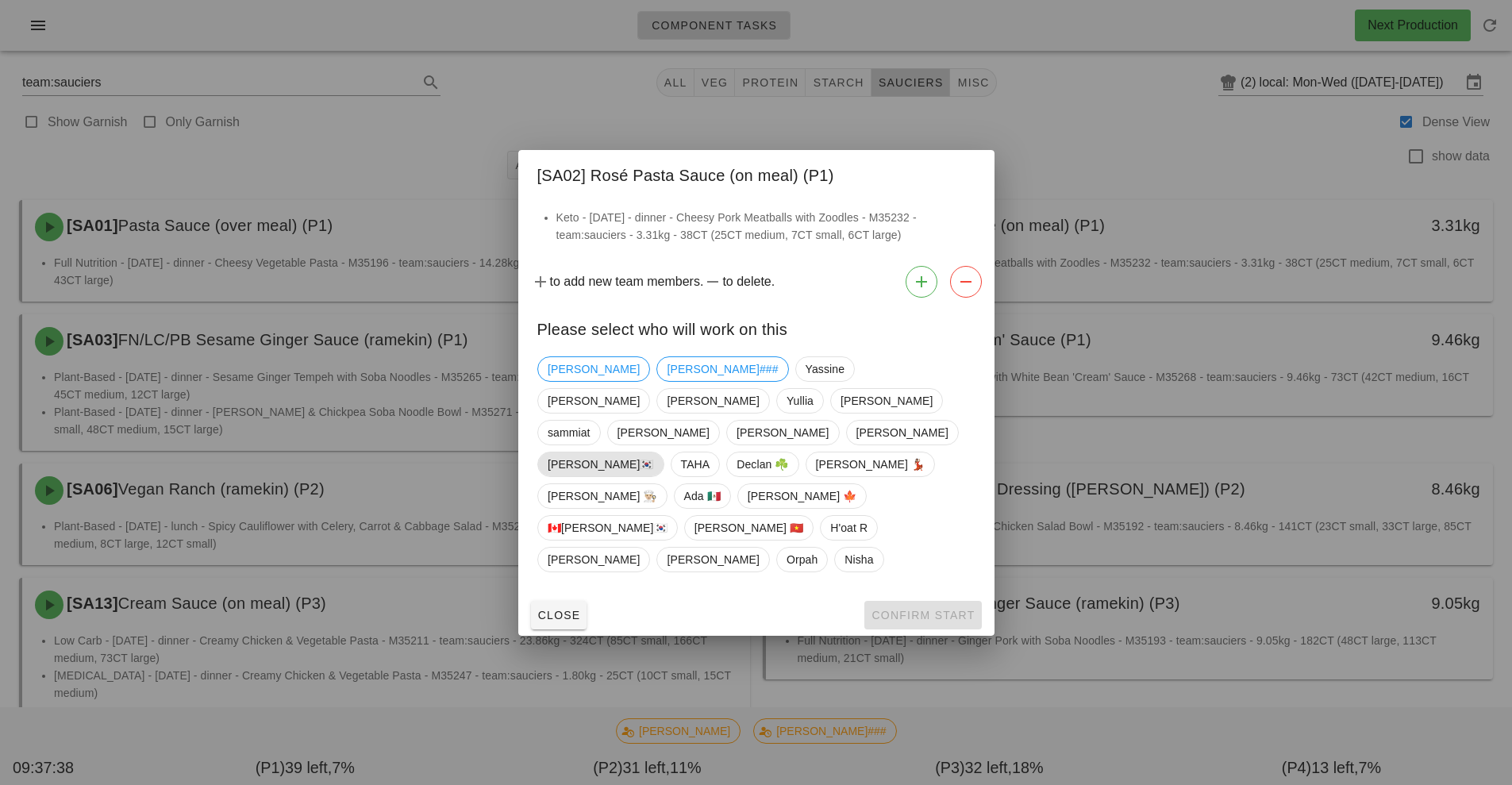
click at [654, 452] on span "wayne🇰🇷" at bounding box center [601, 464] width 107 height 24
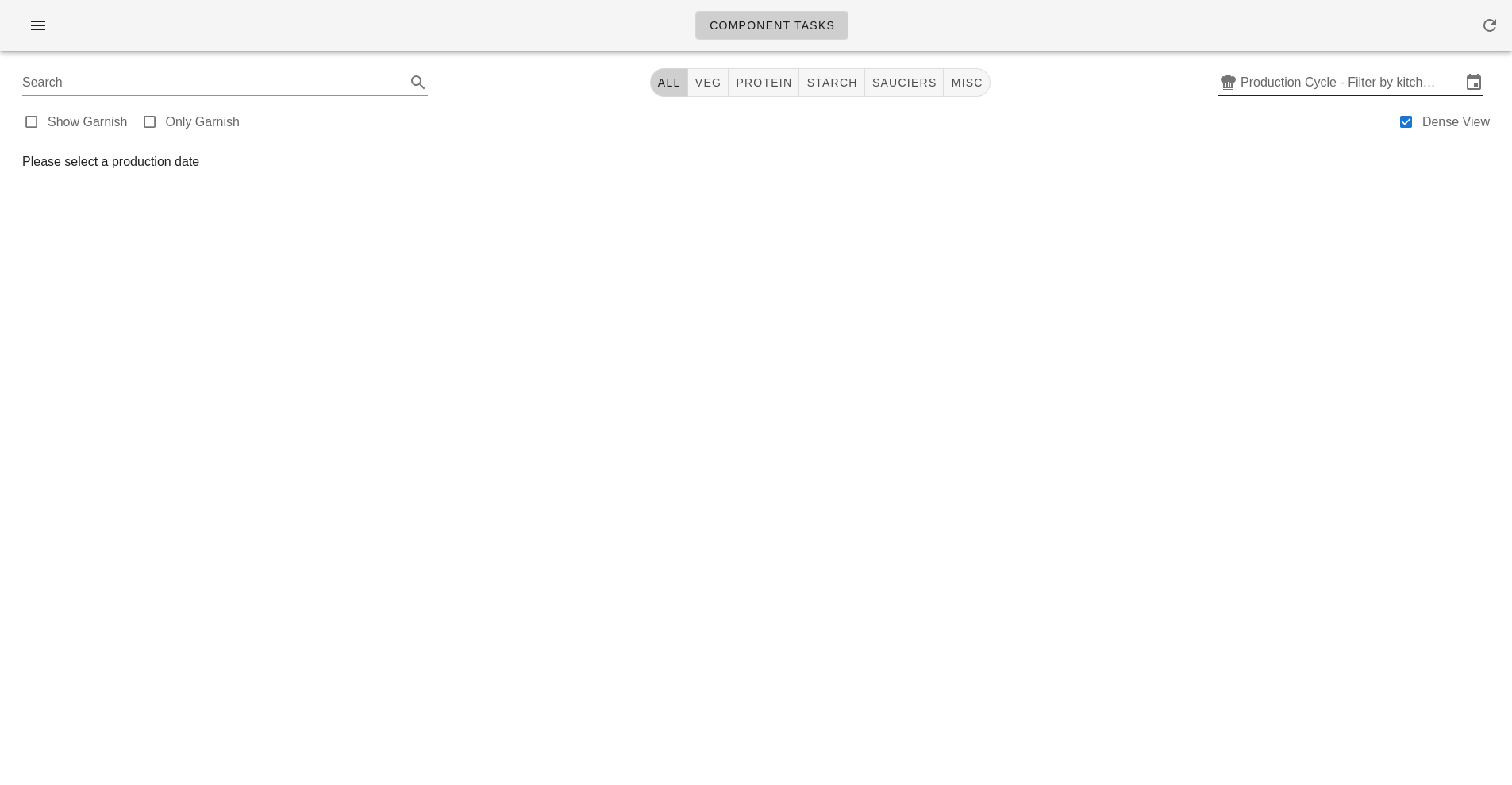
click at [1323, 94] on input "Production Cycle - Filter by kitchen production schedules" at bounding box center [1350, 82] width 221 height 25
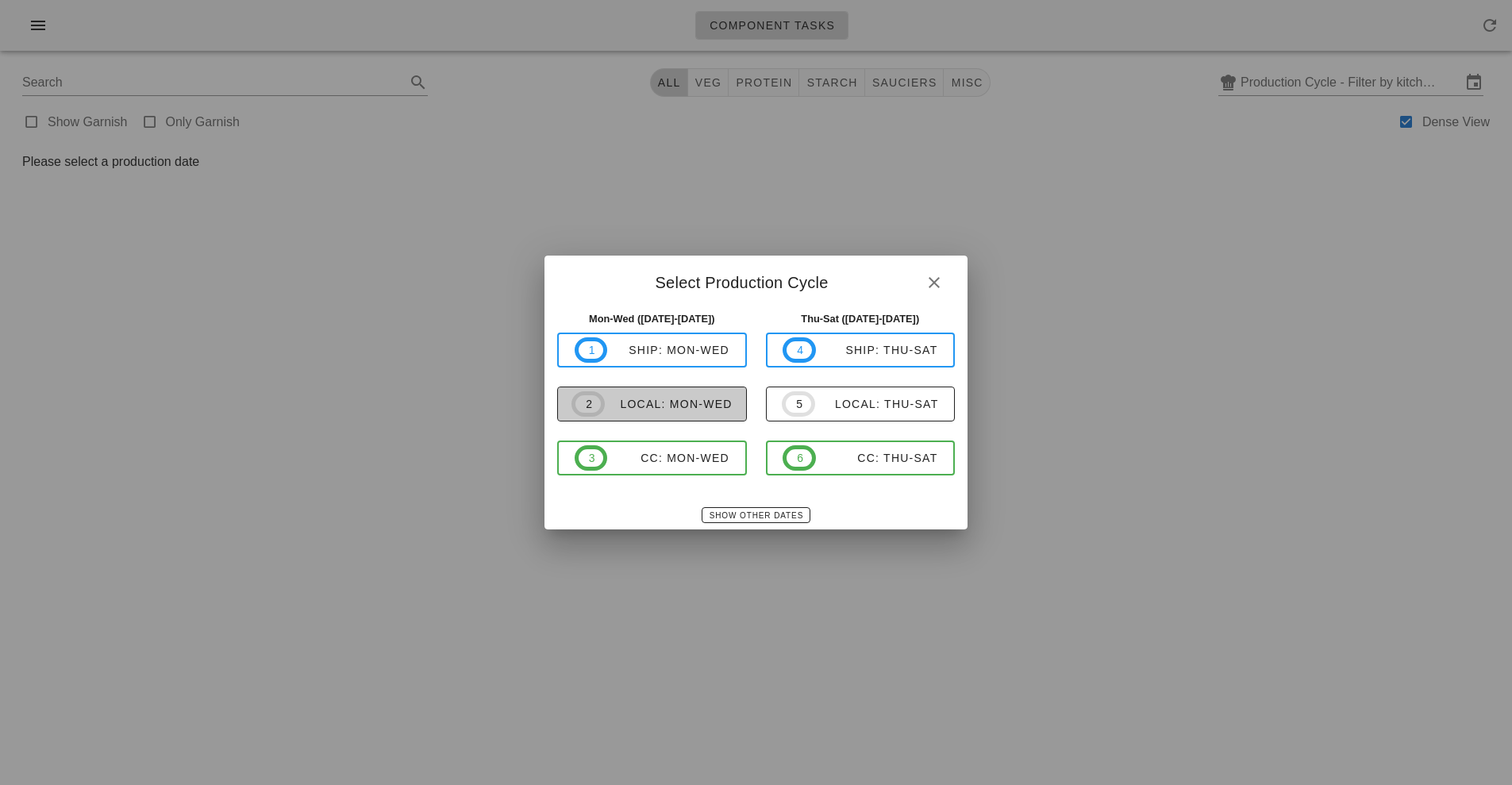
click at [689, 406] on div "local: Mon-Wed" at bounding box center [668, 403] width 128 height 12
type input "local: Mon-Wed ([DATE]-[DATE])"
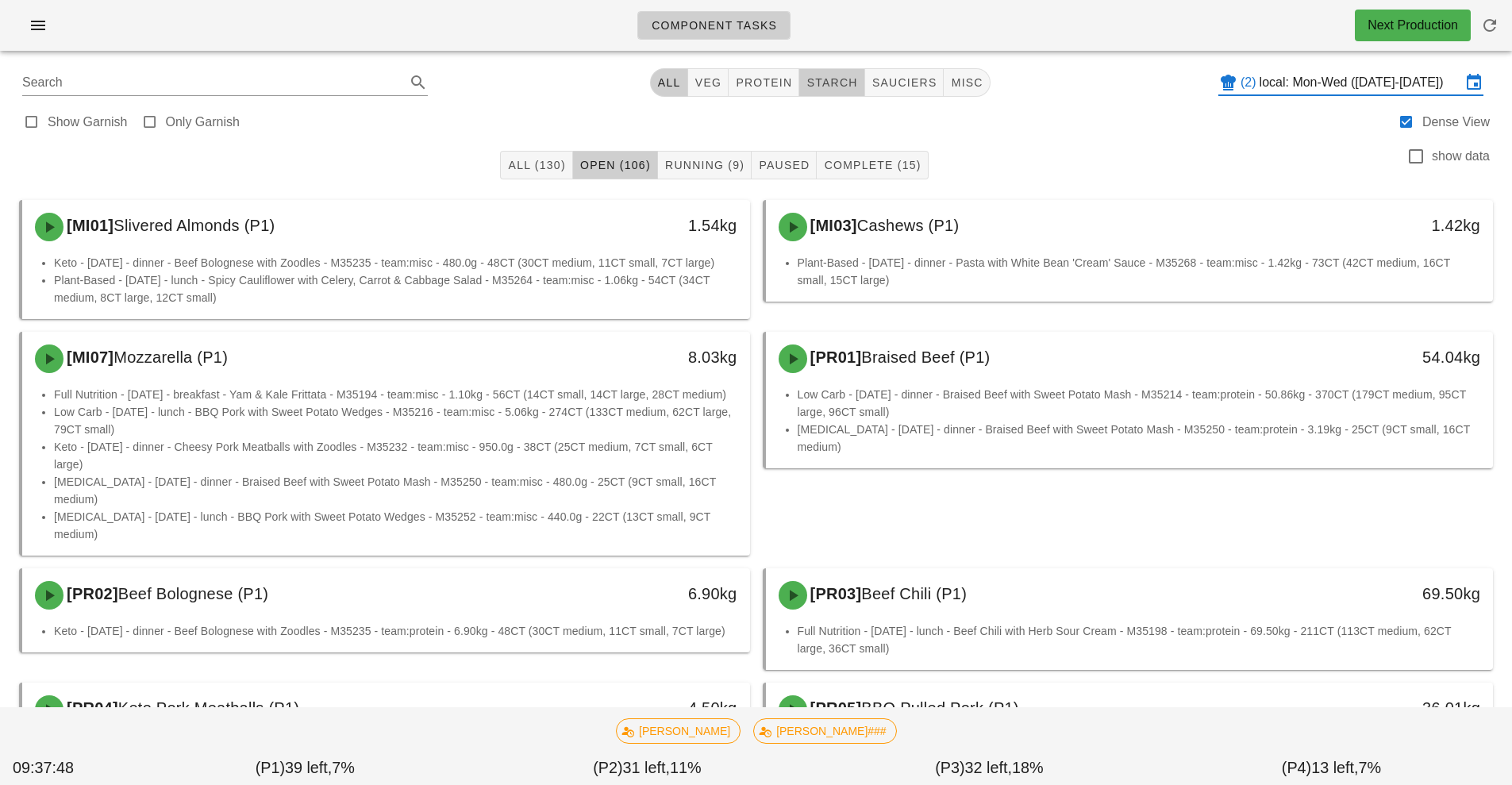
click at [844, 86] on span "starch" at bounding box center [831, 82] width 52 height 12
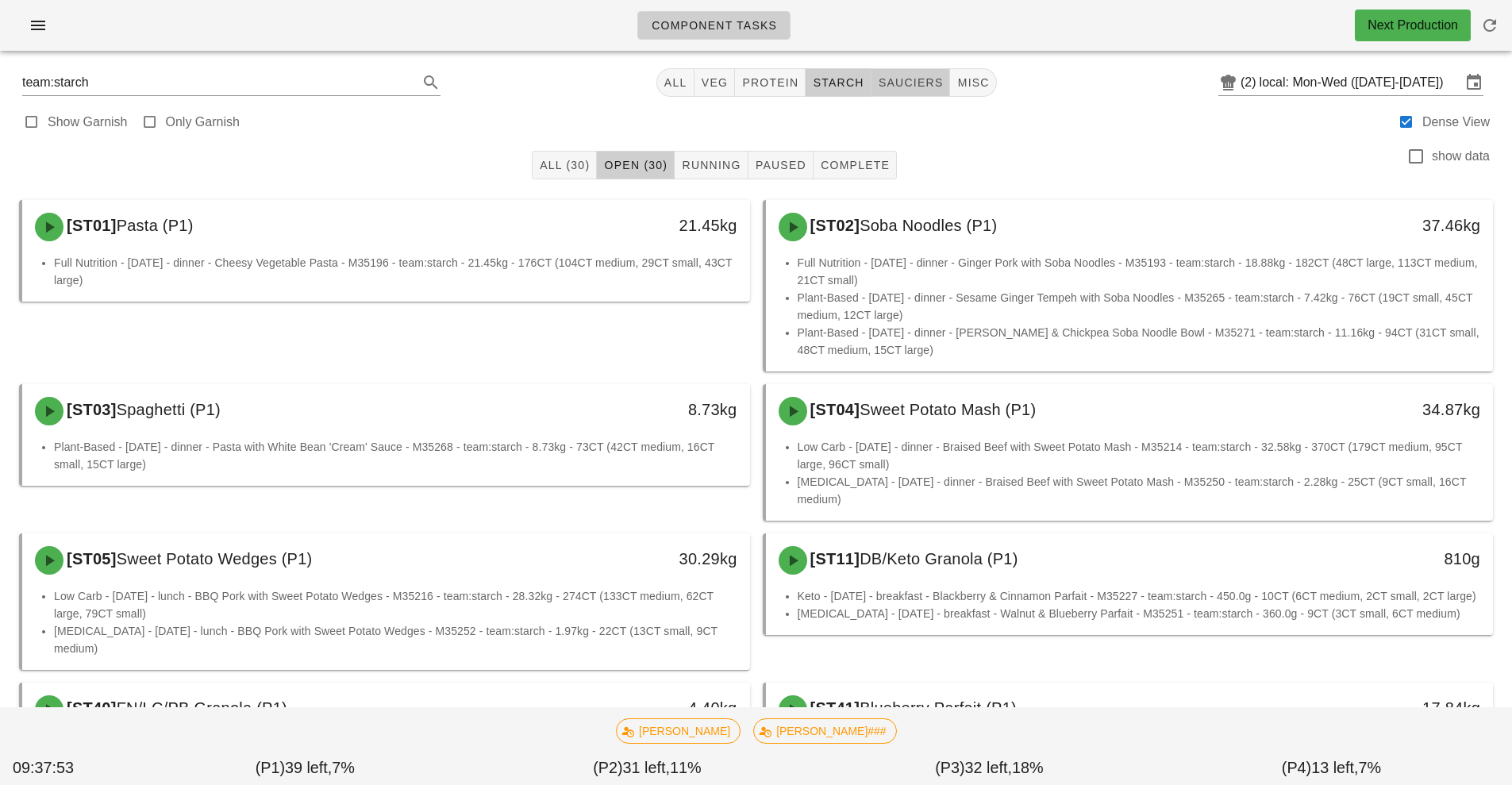
click at [928, 80] on span "sauciers" at bounding box center [910, 82] width 66 height 12
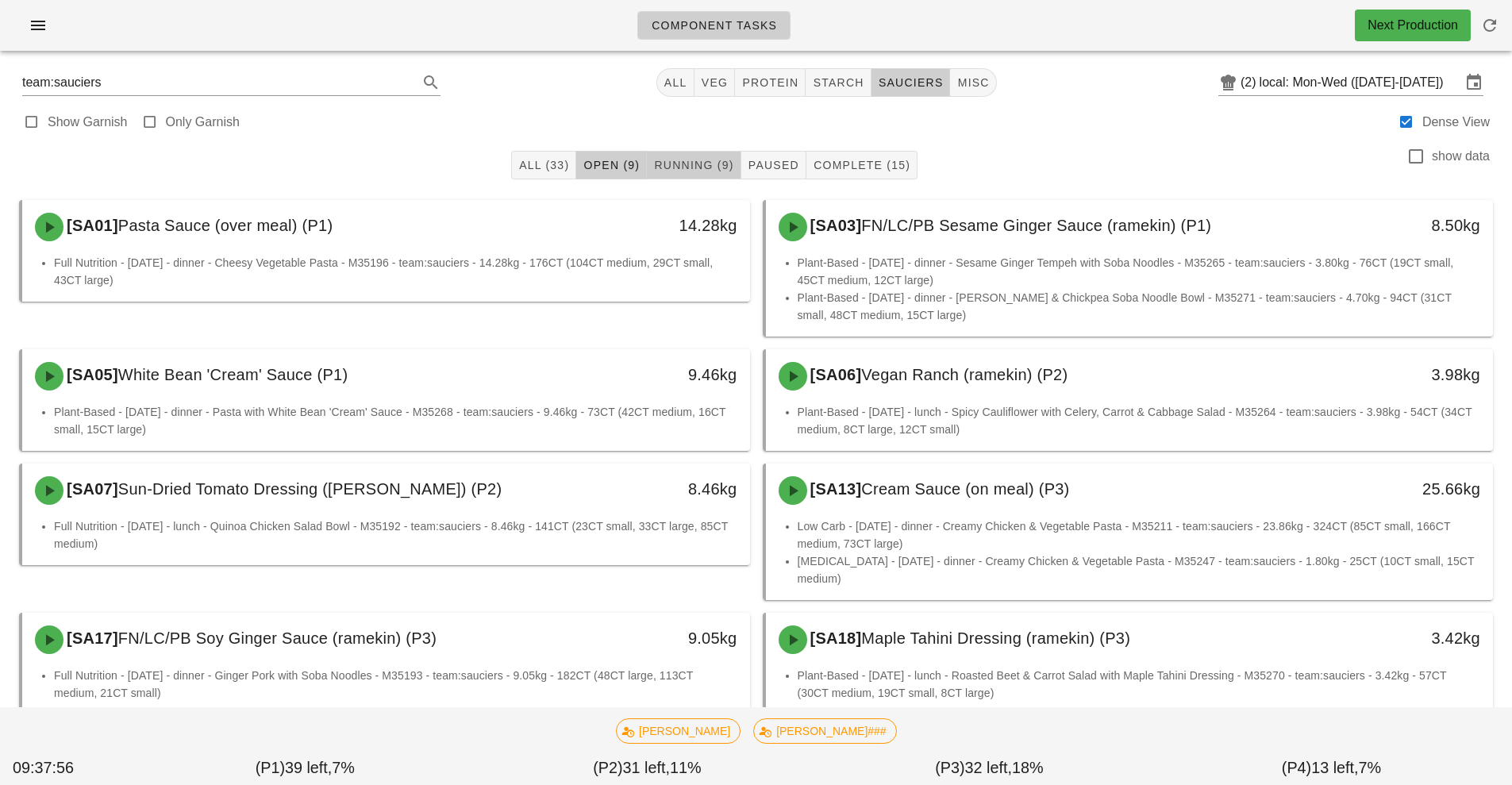
click at [712, 166] on span "Running (9)" at bounding box center [693, 164] width 80 height 12
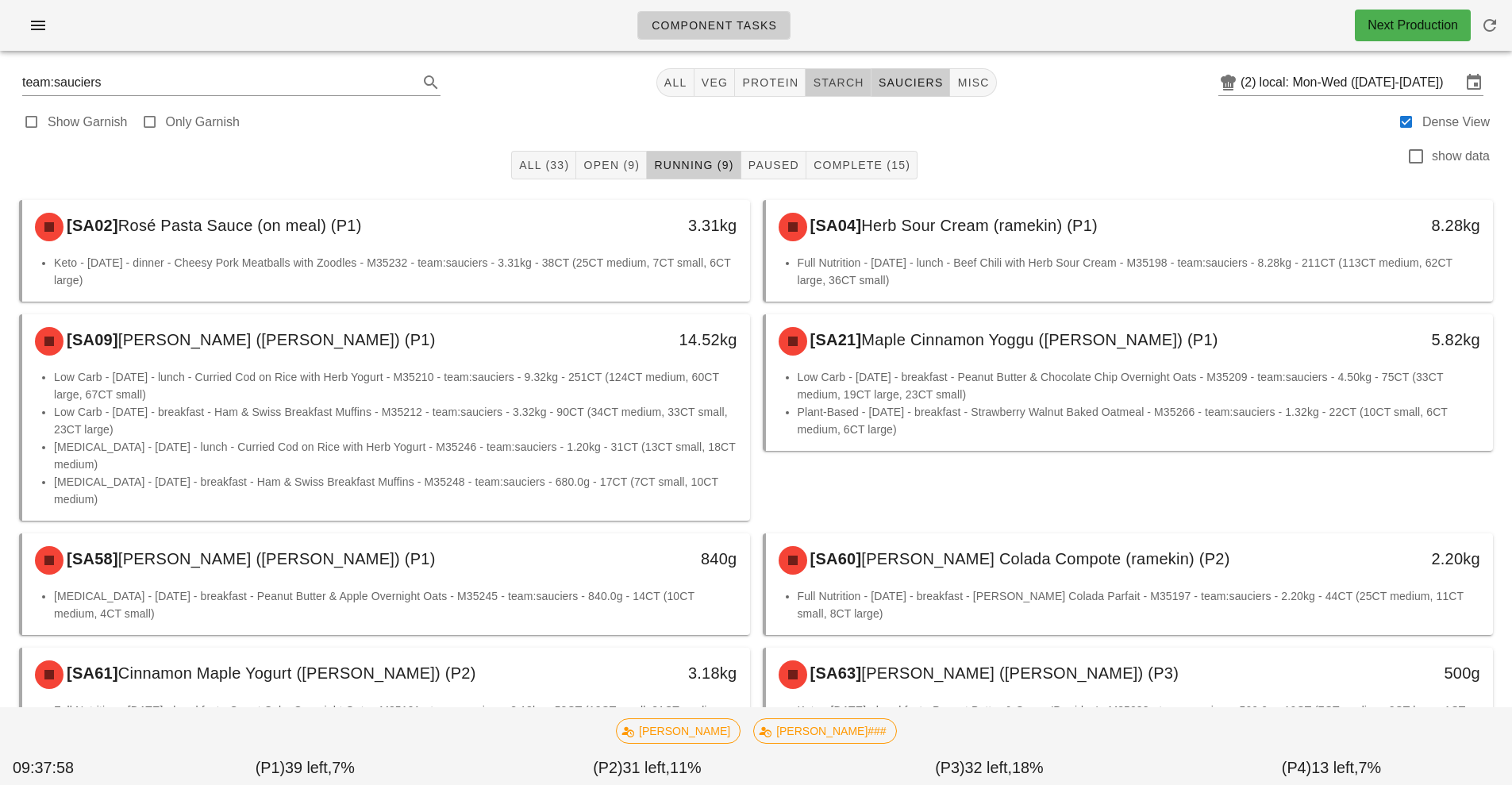
click at [836, 82] on span "starch" at bounding box center [838, 82] width 52 height 12
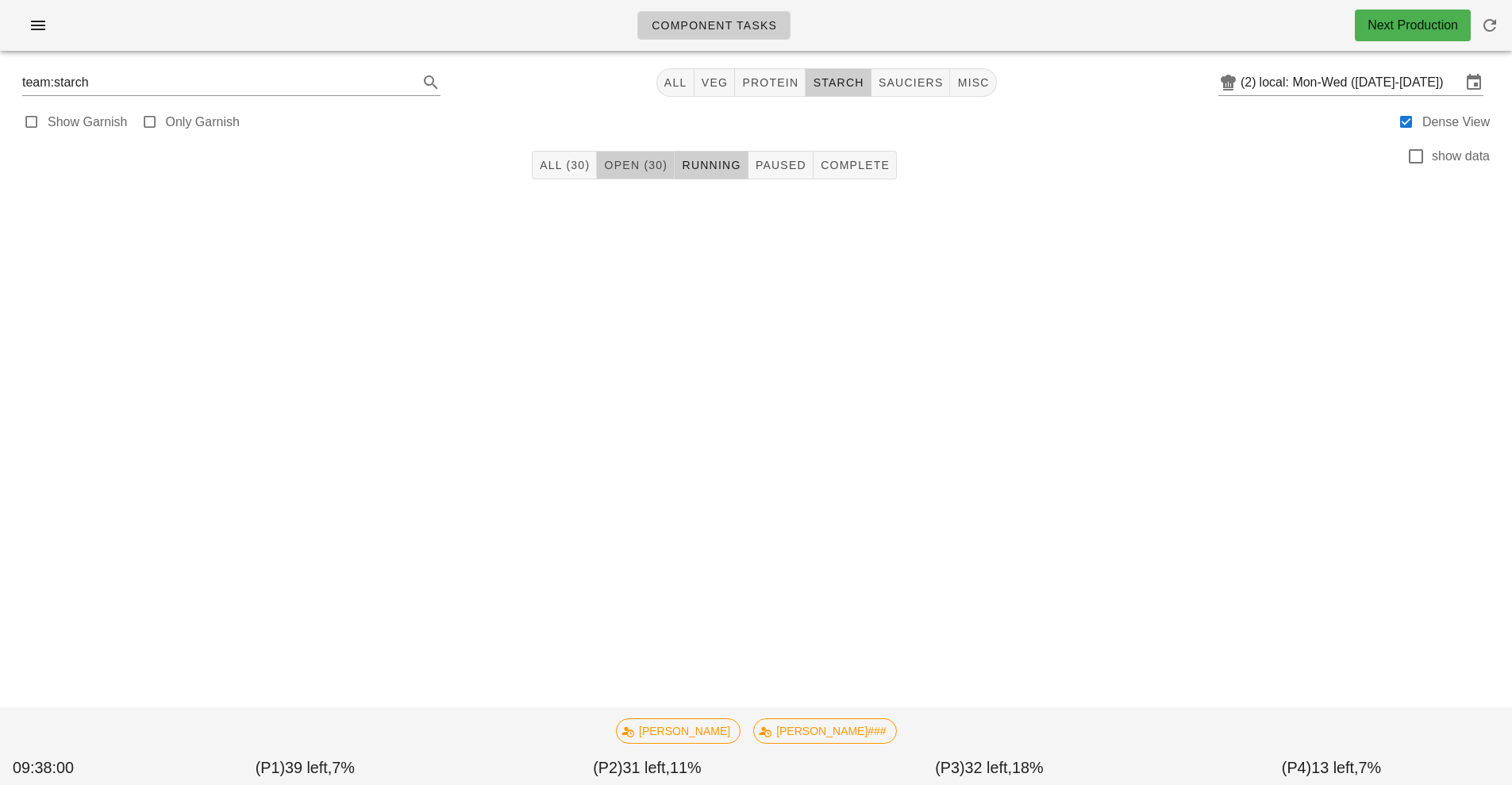
click at [642, 166] on span "Open (30)" at bounding box center [635, 164] width 64 height 12
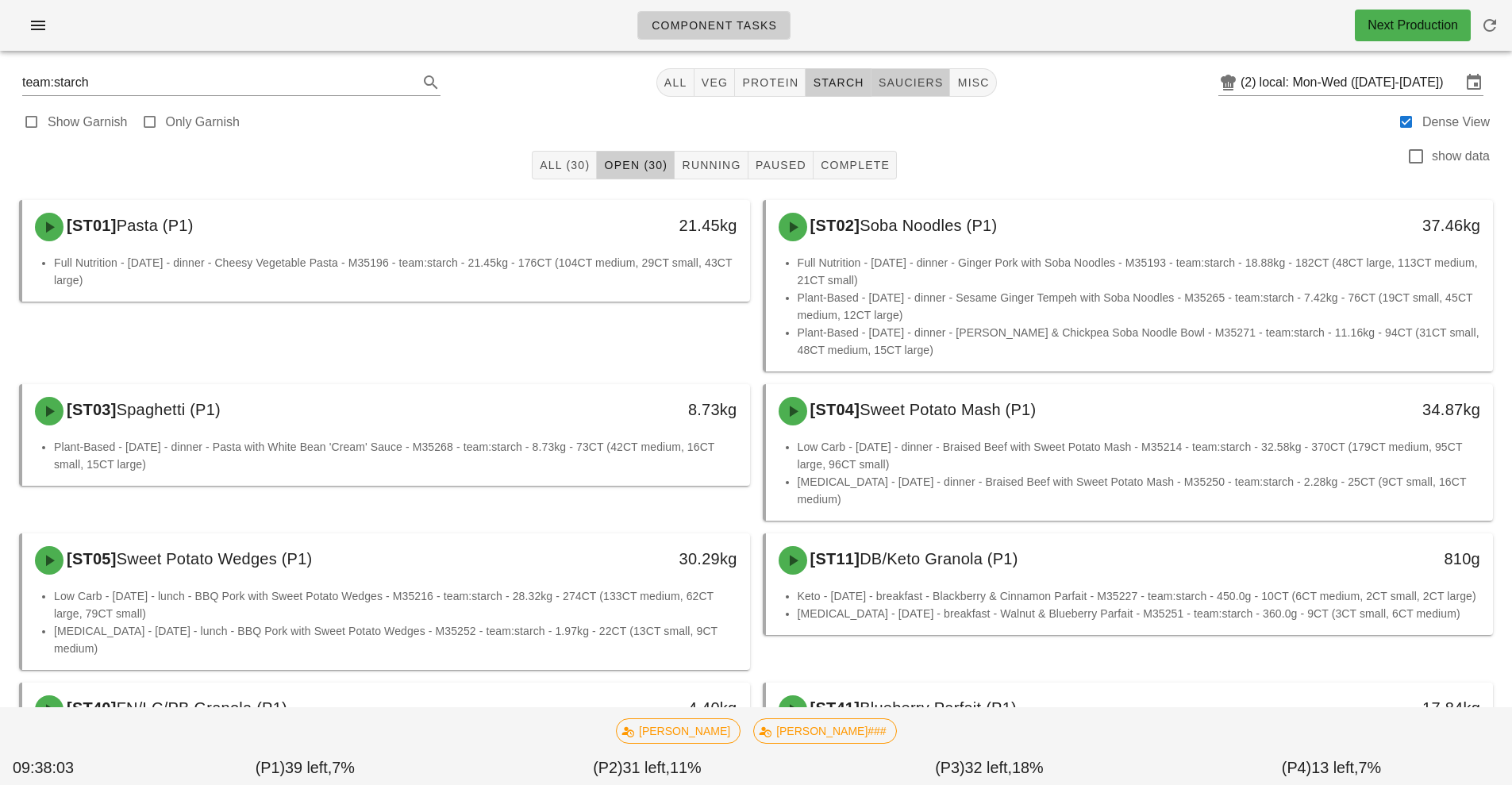
click at [919, 83] on span "sauciers" at bounding box center [910, 82] width 66 height 12
type input "team:sauciers"
